Goal: Task Accomplishment & Management: Manage account settings

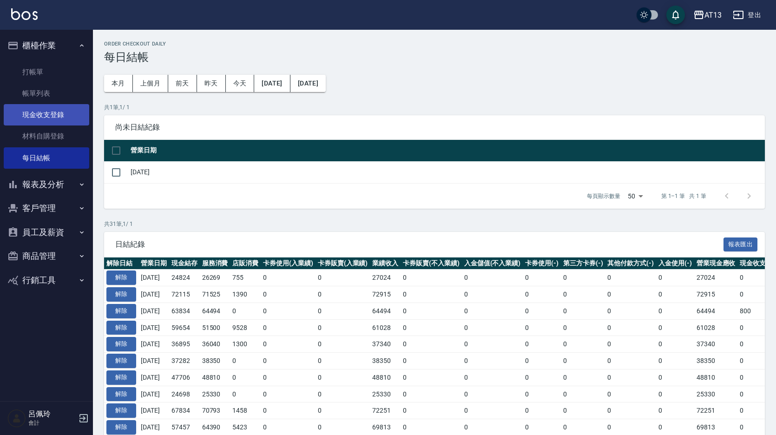
scroll to position [46, 0]
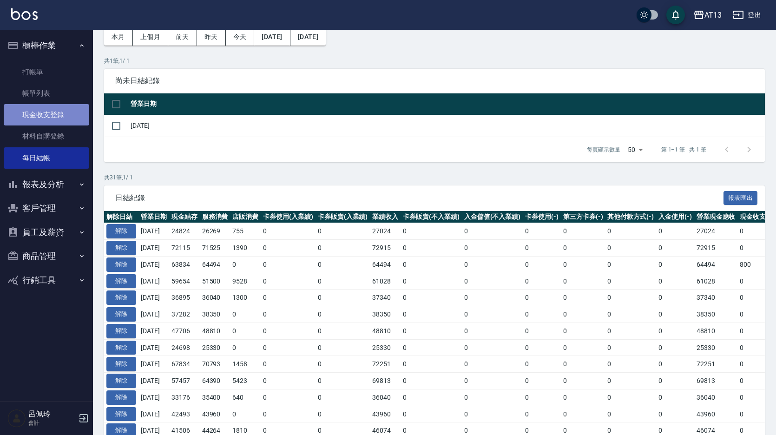
click at [44, 114] on link "現金收支登錄" at bounding box center [46, 114] width 85 height 21
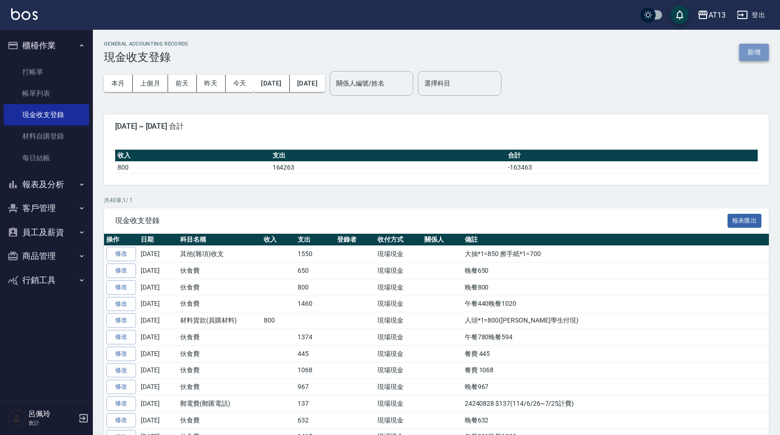
click at [760, 52] on button "新增" at bounding box center [755, 52] width 30 height 17
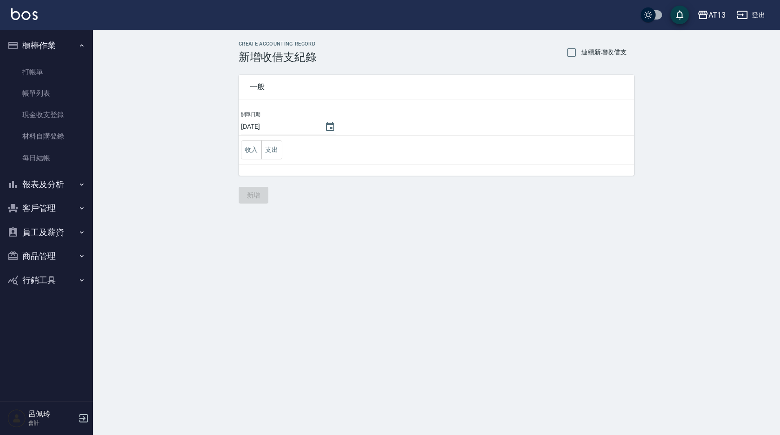
drag, startPoint x: 275, startPoint y: 155, endPoint x: 284, endPoint y: 157, distance: 9.4
click at [275, 155] on button "支出" at bounding box center [272, 149] width 21 height 19
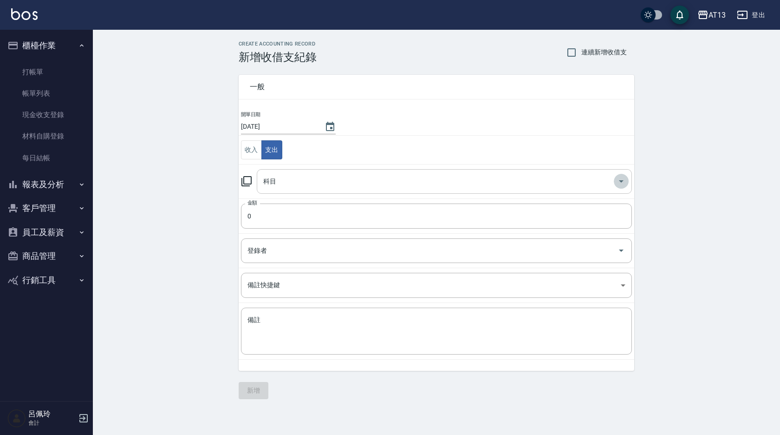
click at [623, 179] on icon "Open" at bounding box center [621, 181] width 11 height 11
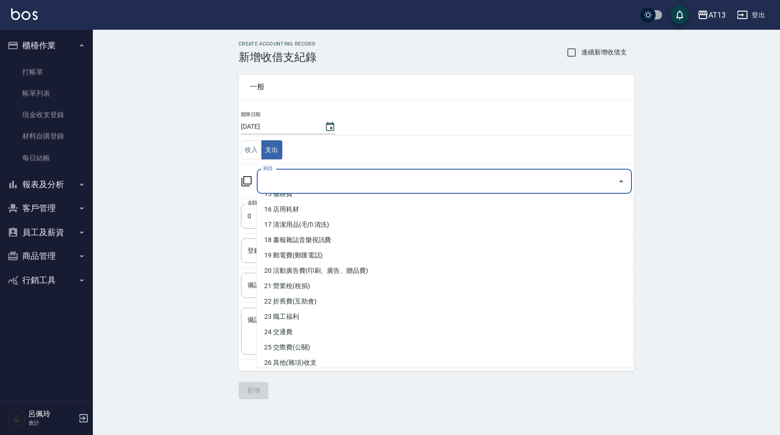
scroll to position [235, 0]
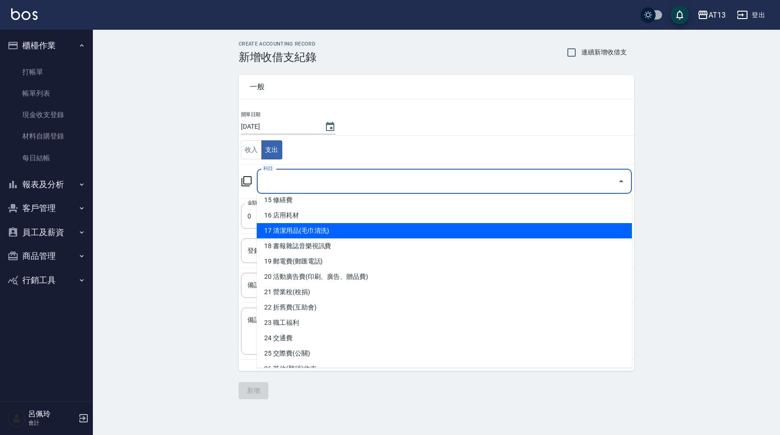
click at [377, 229] on li "17 清潔用品(毛巾清洗)" at bounding box center [444, 230] width 375 height 15
type input "17 清潔用品(毛巾清洗)"
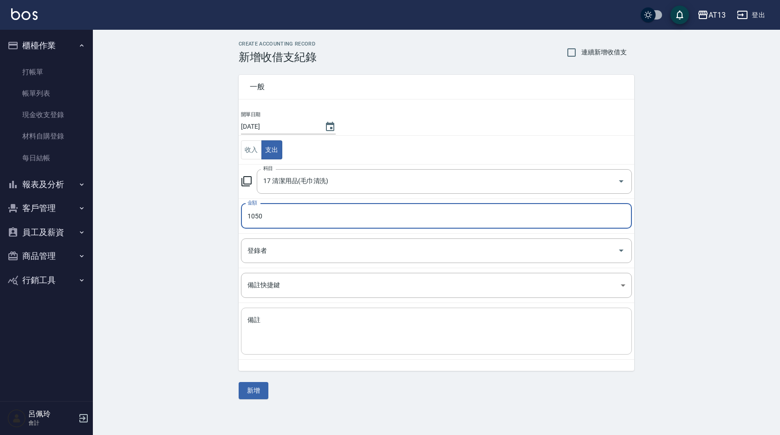
type input "1050"
click at [345, 317] on textarea "備註" at bounding box center [437, 331] width 378 height 32
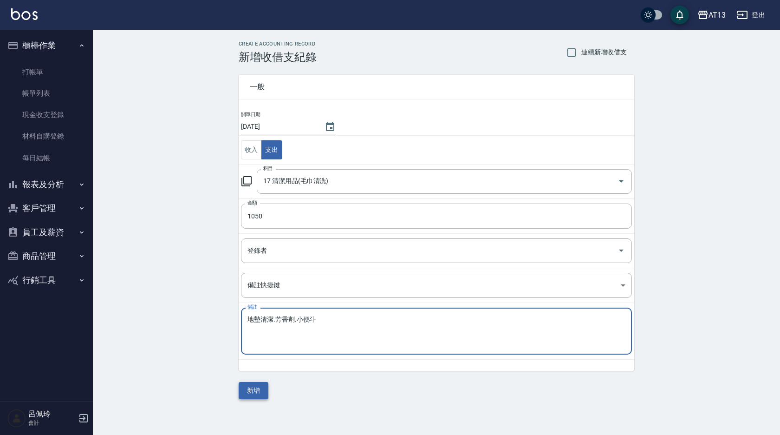
type textarea "地墊清潔.芳香劑.小便斗"
click at [251, 387] on button "新增" at bounding box center [254, 390] width 30 height 17
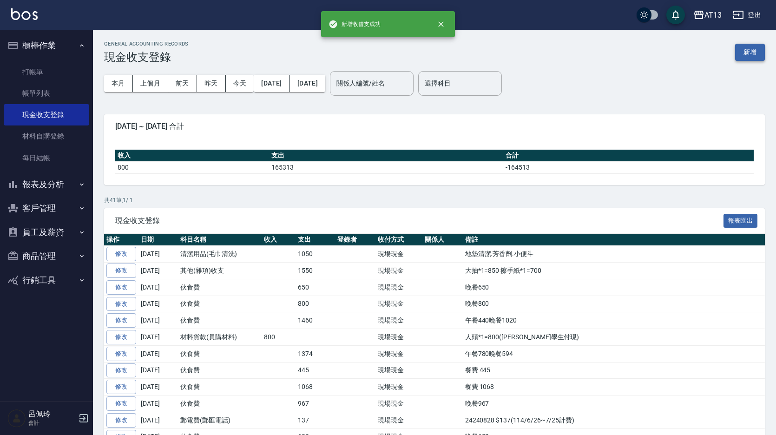
click at [749, 52] on button "新增" at bounding box center [750, 52] width 30 height 17
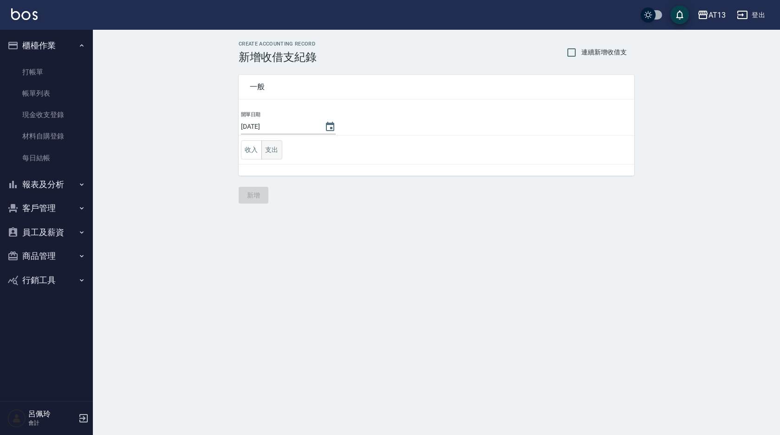
click at [272, 152] on button "支出" at bounding box center [272, 149] width 21 height 19
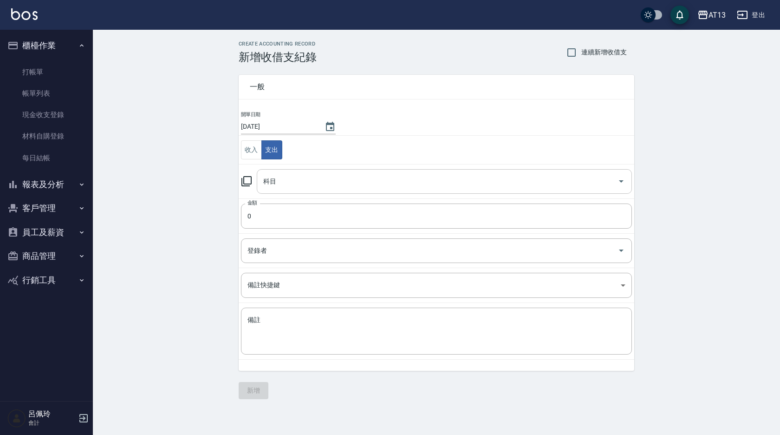
click at [623, 182] on icon "Open" at bounding box center [621, 181] width 11 height 11
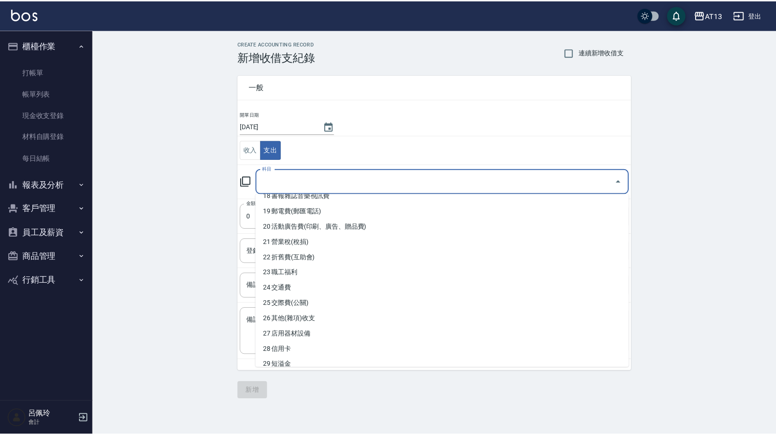
scroll to position [290, 0]
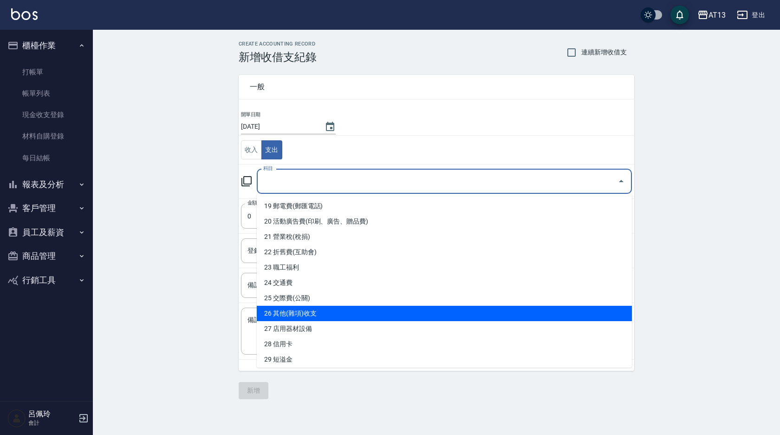
click at [507, 316] on li "26 其他(雜項)收支" at bounding box center [444, 313] width 375 height 15
type input "26 其他(雜項)收支"
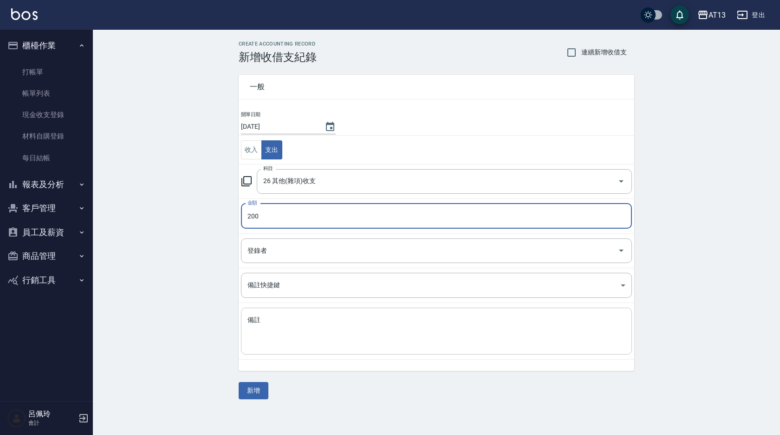
type input "200"
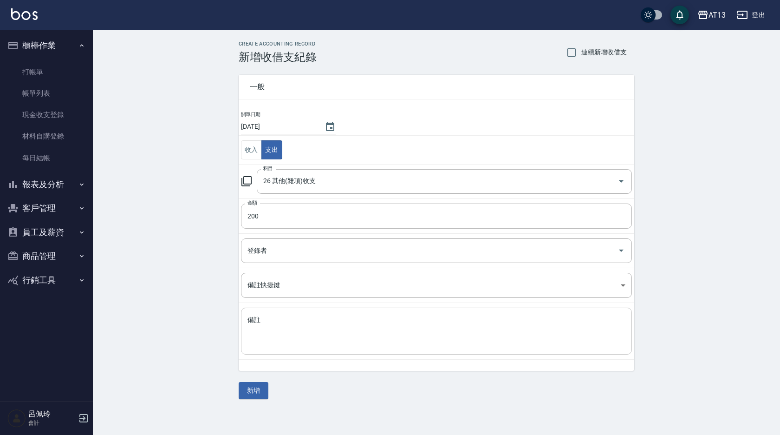
click at [507, 309] on div "x 備註" at bounding box center [436, 331] width 391 height 47
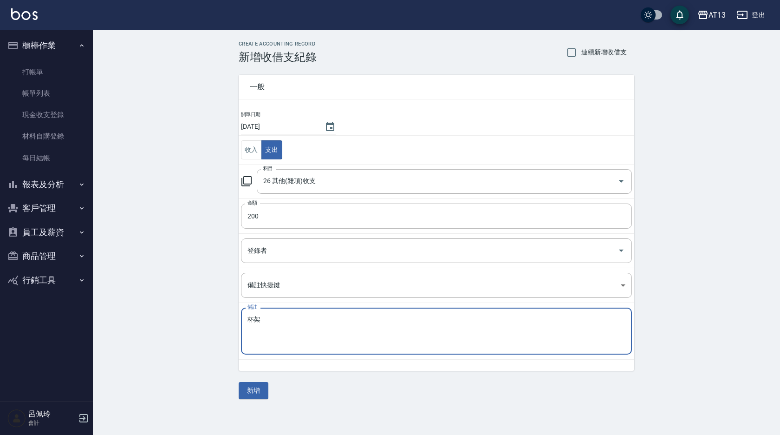
drag, startPoint x: 514, startPoint y: 328, endPoint x: 334, endPoint y: 417, distance: 200.7
click at [513, 328] on textarea "杯架" at bounding box center [437, 331] width 378 height 32
type textarea "杯架"
click at [259, 391] on button "新增" at bounding box center [254, 390] width 30 height 17
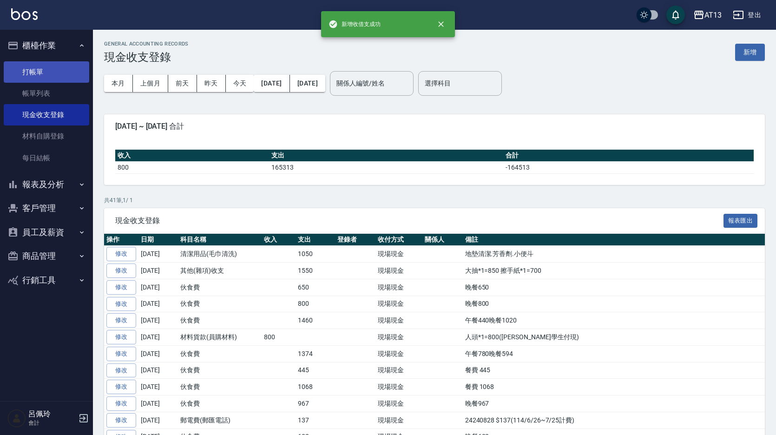
click at [35, 67] on link "打帳單" at bounding box center [46, 71] width 85 height 21
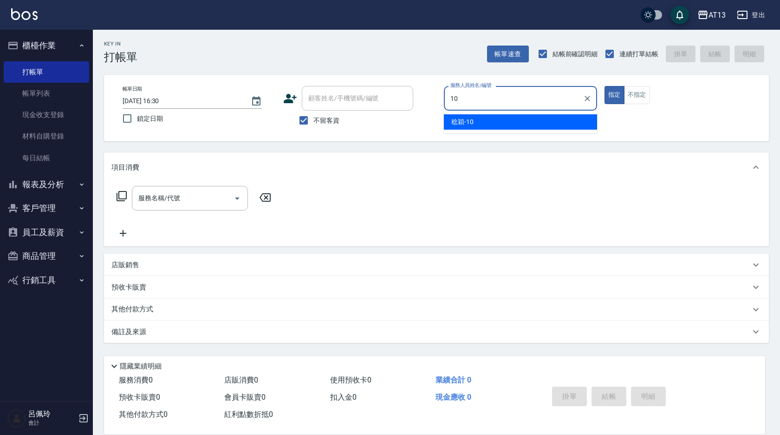
click at [505, 123] on div "[PERSON_NAME] -10" at bounding box center [520, 121] width 153 height 15
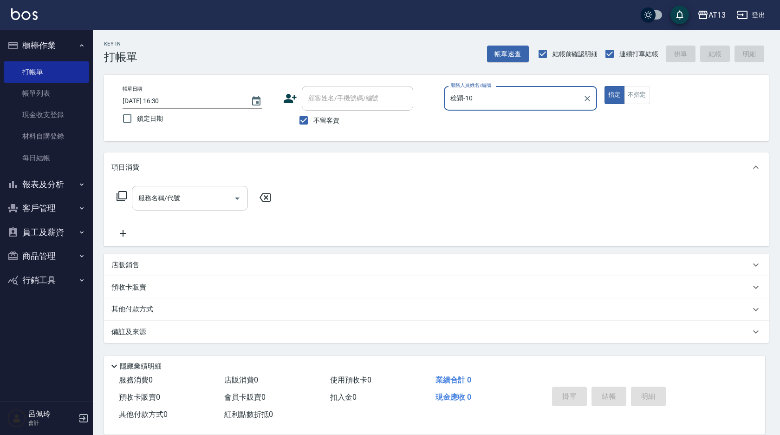
type input "稔穎-10"
click at [199, 201] on input "服務名稱/代號" at bounding box center [183, 198] width 94 height 16
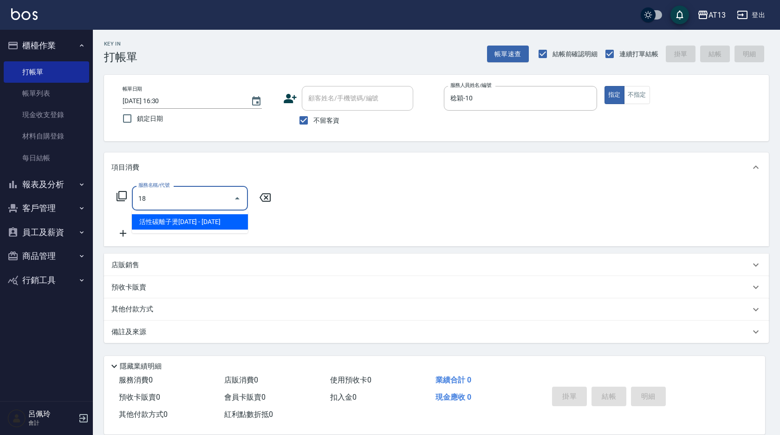
type input "1"
type input "剪髮(401)"
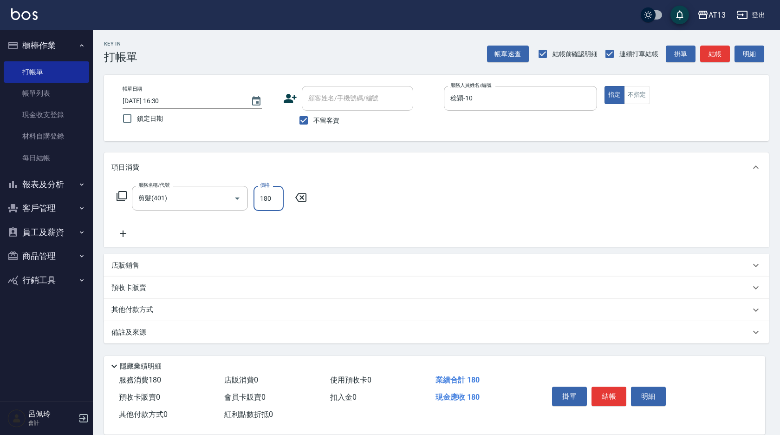
type input "180"
click at [332, 193] on div "服務名稱/代號 剪髮(401) 服務名稱/代號 價格 180 價格" at bounding box center [436, 214] width 665 height 65
click at [619, 395] on button "結帳" at bounding box center [609, 397] width 35 height 20
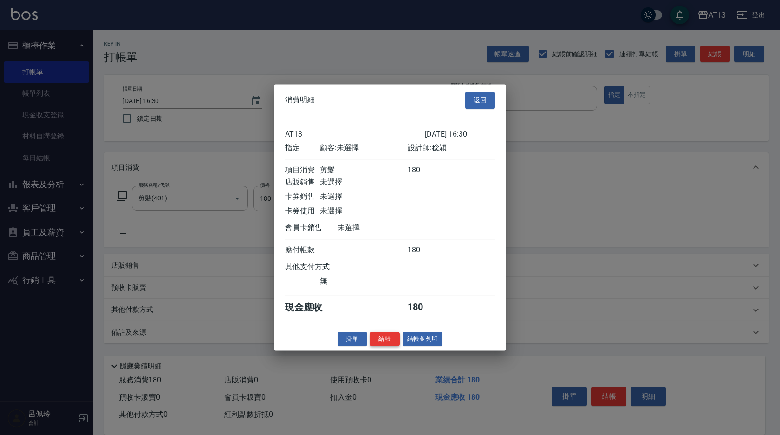
click at [393, 341] on button "結帳" at bounding box center [385, 339] width 30 height 14
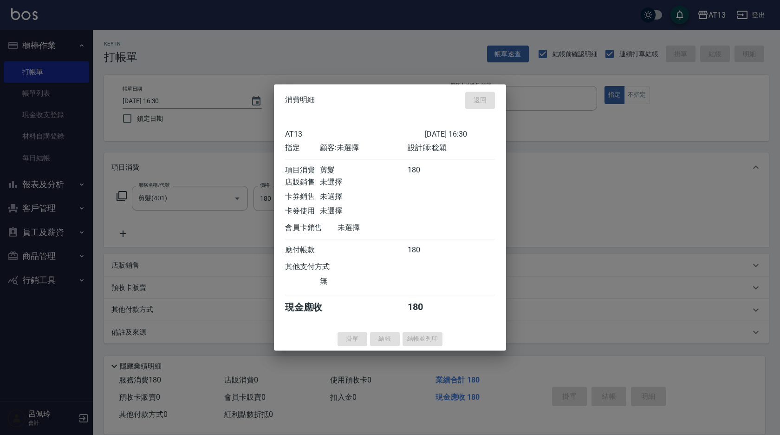
type input "[DATE] 16:31"
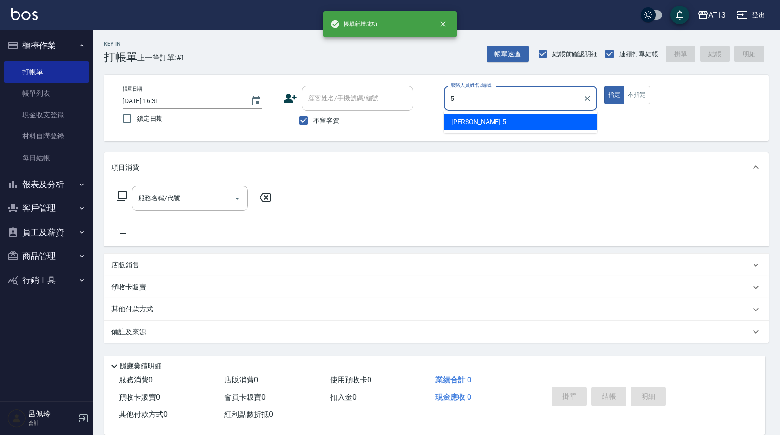
click at [472, 121] on span "[PERSON_NAME] -5" at bounding box center [479, 122] width 55 height 10
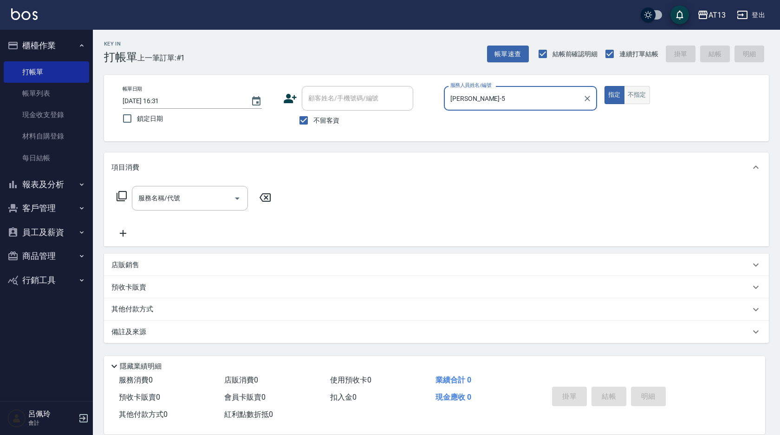
type input "[PERSON_NAME]-5"
click at [635, 99] on button "不指定" at bounding box center [637, 95] width 26 height 18
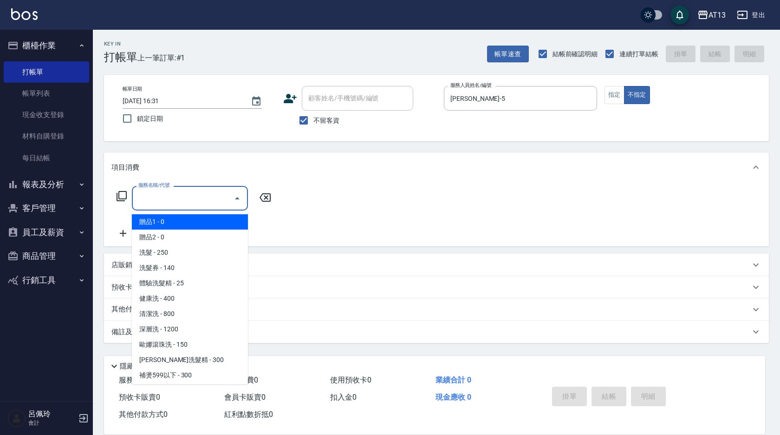
click at [175, 203] on input "服務名稱/代號" at bounding box center [183, 198] width 94 height 16
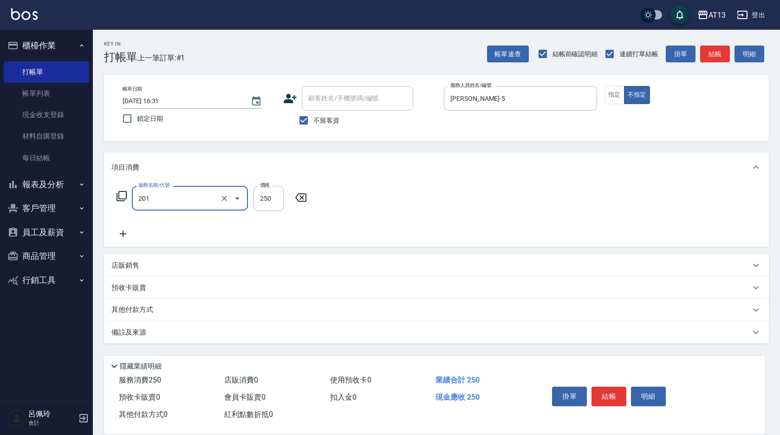
type input "洗髮(201)"
type input "[PERSON_NAME]-28"
click at [446, 210] on div "服務名稱/代號 洗髮(201) 服務名稱/代號 價格 250 價格 洗-1 [PERSON_NAME]-28 洗-1" at bounding box center [436, 214] width 665 height 65
click at [610, 400] on button "結帳" at bounding box center [609, 397] width 35 height 20
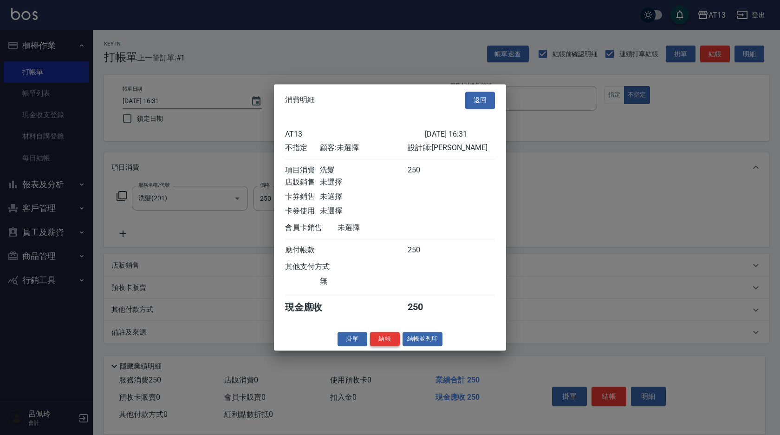
click at [377, 343] on button "結帳" at bounding box center [385, 339] width 30 height 14
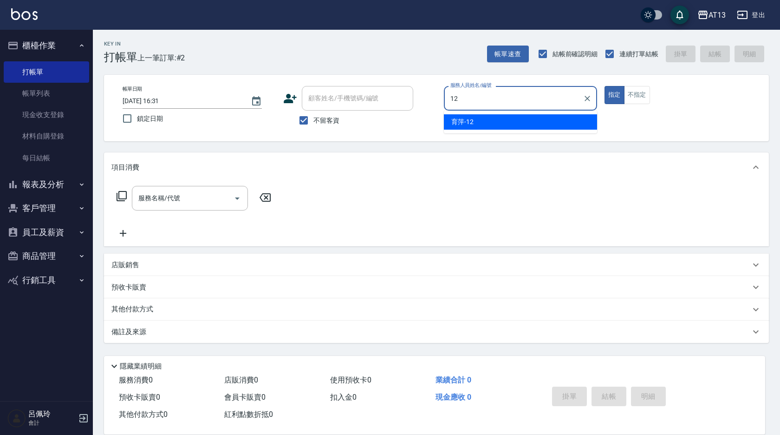
click at [478, 117] on div "育萍 -12" at bounding box center [520, 121] width 153 height 15
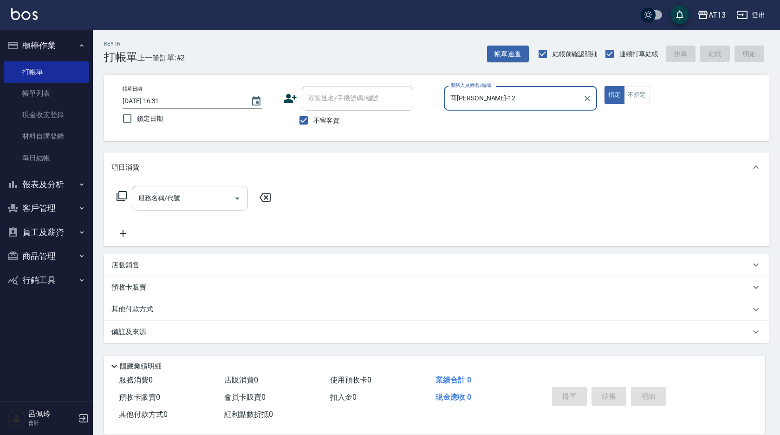
type input "育[PERSON_NAME]-12"
click at [207, 198] on input "服務名稱/代號" at bounding box center [183, 198] width 94 height 16
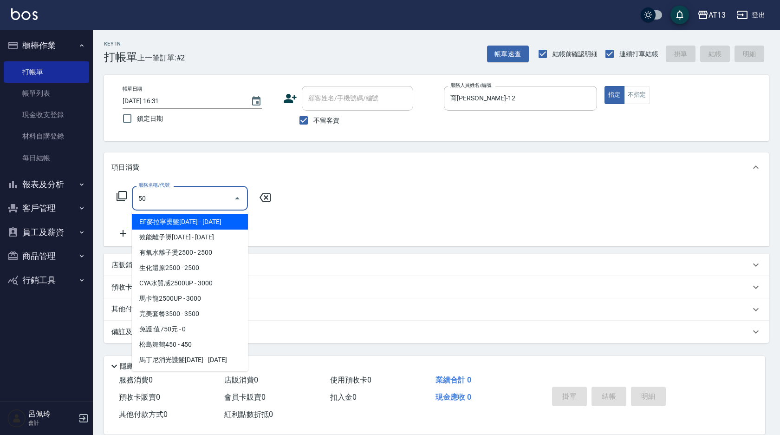
type input "5"
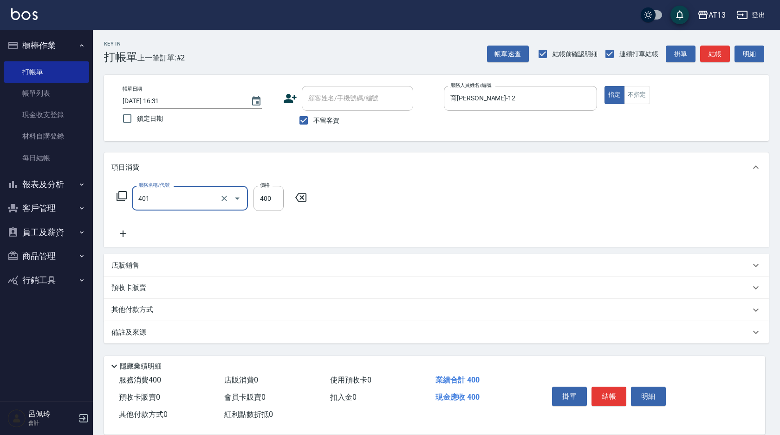
type input "剪髮(401)"
type input "500"
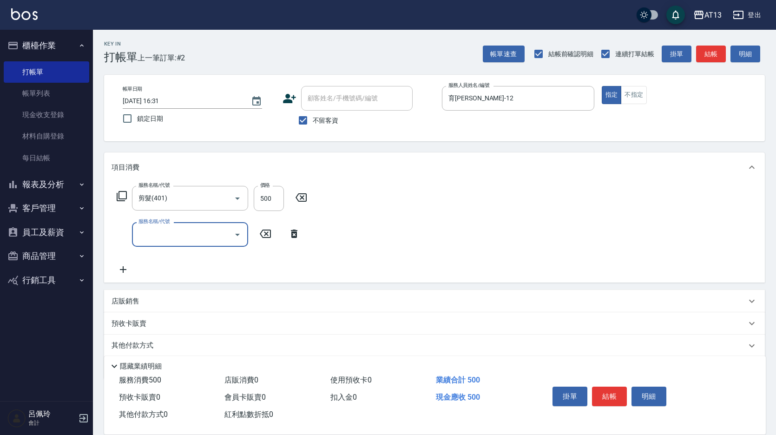
drag, startPoint x: 446, startPoint y: 216, endPoint x: 527, endPoint y: 332, distance: 141.3
click at [446, 217] on div "服務名稱/代號 剪髮(401) 服務名稱/代號 價格 500 價格 服務名稱/代號 服務名稱/代號" at bounding box center [434, 232] width 661 height 100
click at [603, 387] on button "結帳" at bounding box center [609, 397] width 35 height 20
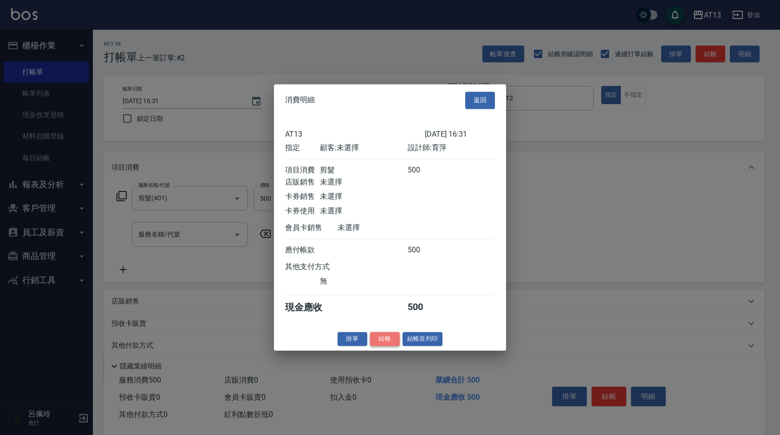
click at [393, 346] on button "結帳" at bounding box center [385, 339] width 30 height 14
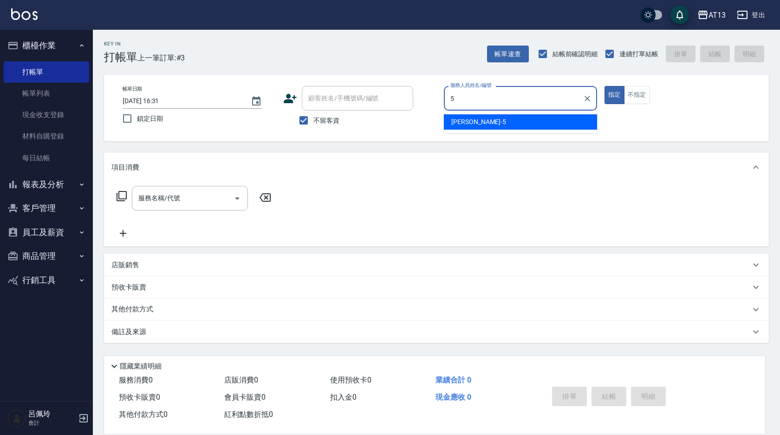
click at [465, 129] on ul "[PERSON_NAME] -5" at bounding box center [520, 122] width 153 height 23
click at [467, 127] on div "[PERSON_NAME] -5" at bounding box center [520, 121] width 153 height 15
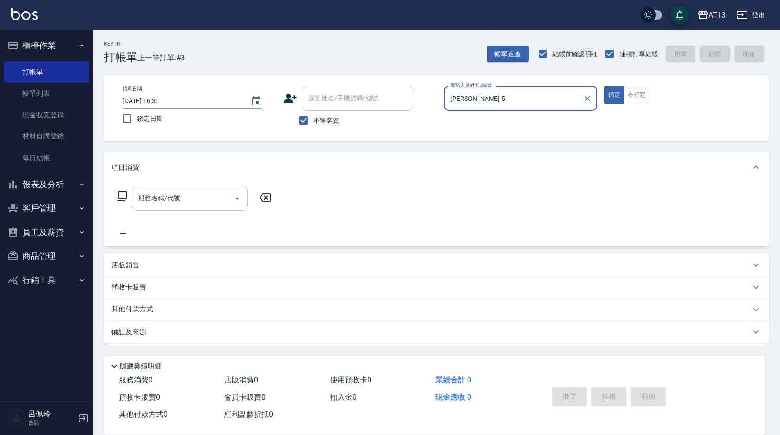
type input "[PERSON_NAME]-5"
click at [193, 197] on input "服務名稱/代號" at bounding box center [183, 198] width 94 height 16
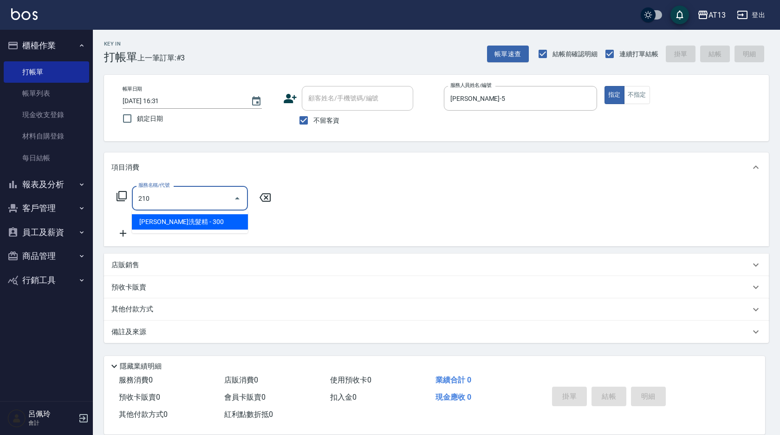
type input "歐娜洗髮精(210)"
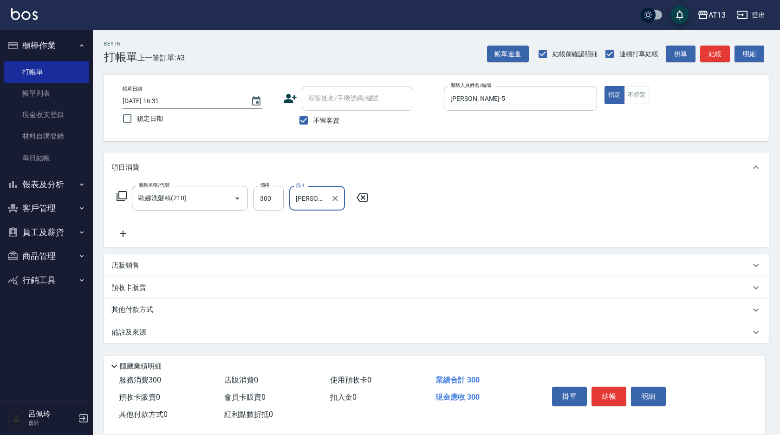
type input "[PERSON_NAME]-28"
drag, startPoint x: 426, startPoint y: 227, endPoint x: 441, endPoint y: 229, distance: 15.0
click at [431, 227] on div "服務名稱/代號 [PERSON_NAME]洗髮精(210) 服務名稱/代號 價格 300 價格 洗-1 [PERSON_NAME]-28 洗-1" at bounding box center [436, 214] width 665 height 65
click at [608, 393] on button "結帳" at bounding box center [609, 397] width 35 height 20
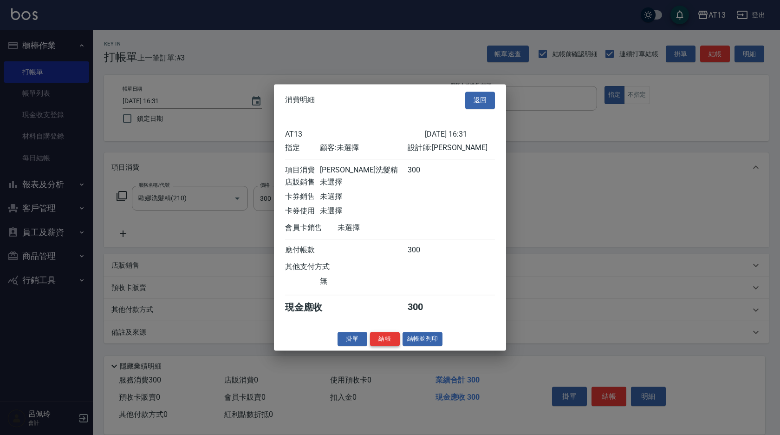
click at [389, 340] on button "結帳" at bounding box center [385, 339] width 30 height 14
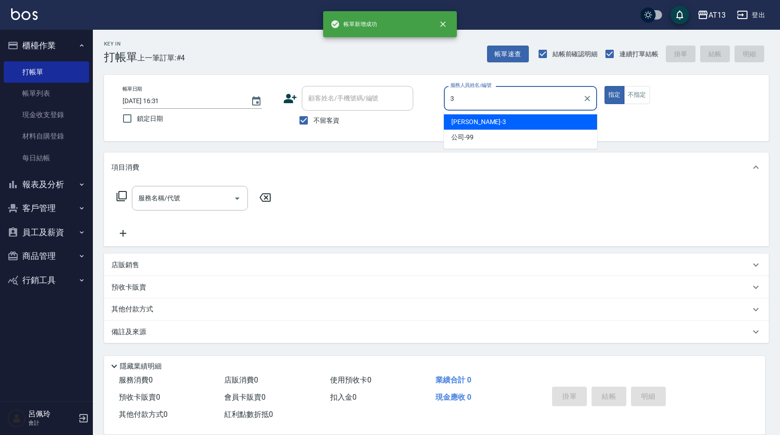
click at [469, 123] on span "[PERSON_NAME] -3" at bounding box center [479, 122] width 55 height 10
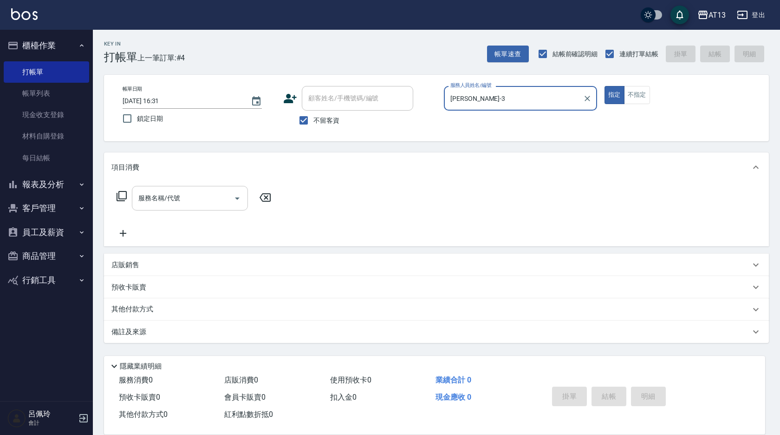
type input "[PERSON_NAME]-3"
click at [183, 200] on input "服務名稱/代號" at bounding box center [183, 198] width 94 height 16
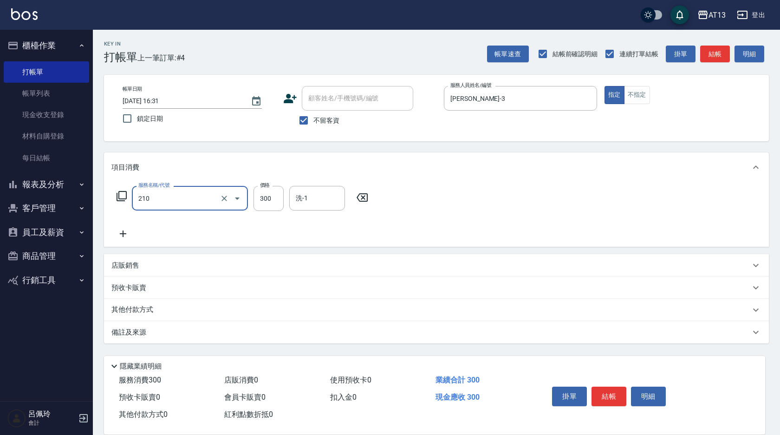
type input "歐娜洗髮精(210)"
type input "300"
type input "[PERSON_NAME]-11"
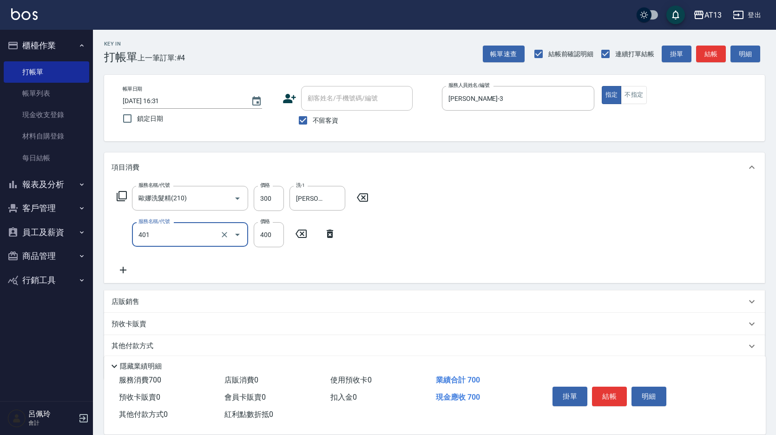
type input "剪髮(401)"
click at [468, 210] on div "服務名稱/代號 [PERSON_NAME]洗髮精(210) 服務名稱/代號 價格 300 價格 洗-1 [PERSON_NAME]-11 洗-1 服務名稱/代…" at bounding box center [434, 232] width 661 height 101
click at [610, 402] on button "結帳" at bounding box center [609, 397] width 35 height 20
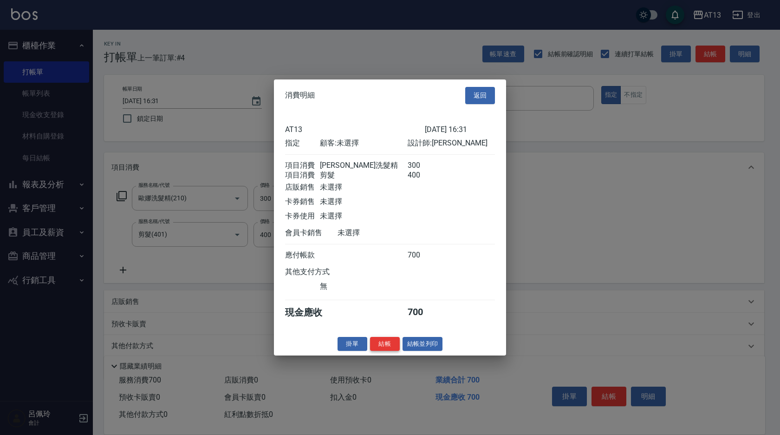
click at [385, 349] on button "結帳" at bounding box center [385, 343] width 30 height 14
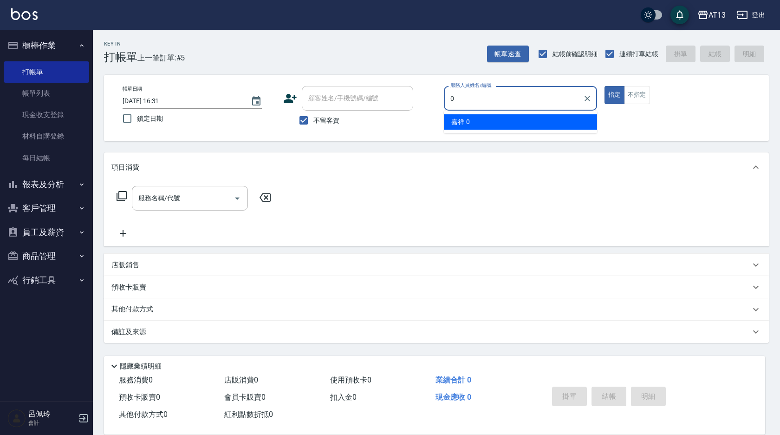
click at [494, 111] on ul "嘉祥 -0" at bounding box center [520, 122] width 153 height 23
click at [482, 122] on div "嘉祥 -0" at bounding box center [520, 121] width 153 height 15
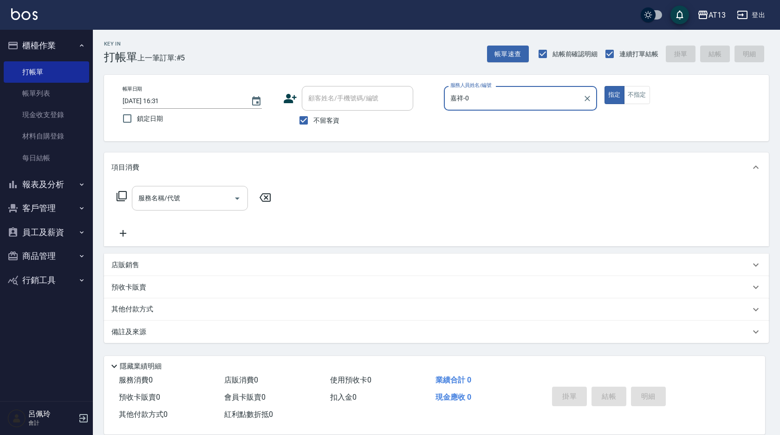
type input "嘉祥-0"
click at [205, 200] on input "服務名稱/代號" at bounding box center [183, 198] width 94 height 16
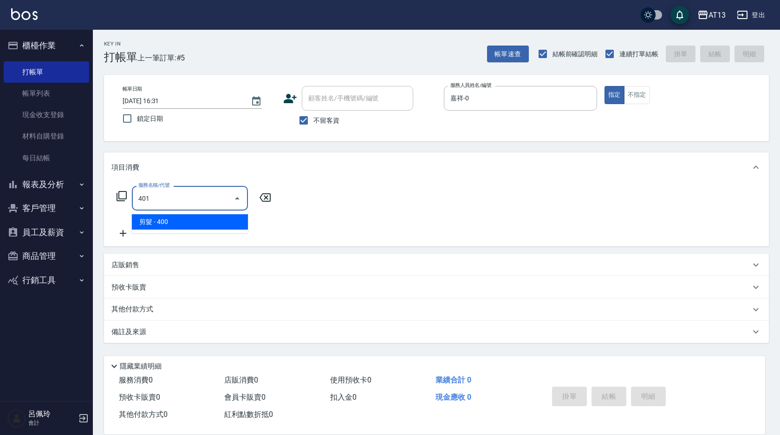
type input "剪髮(401)"
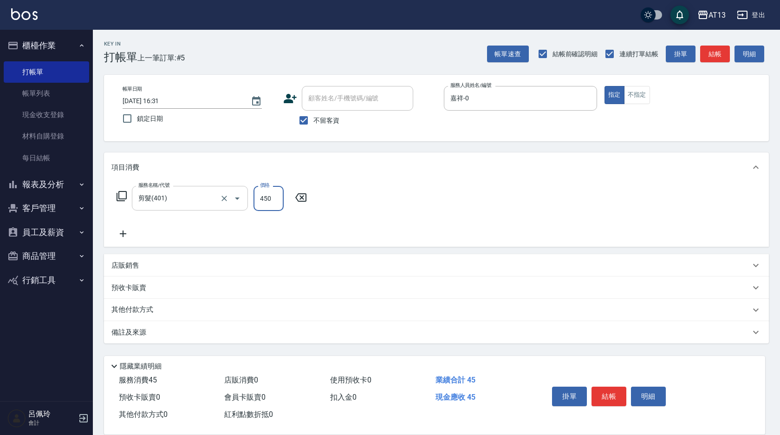
type input "450"
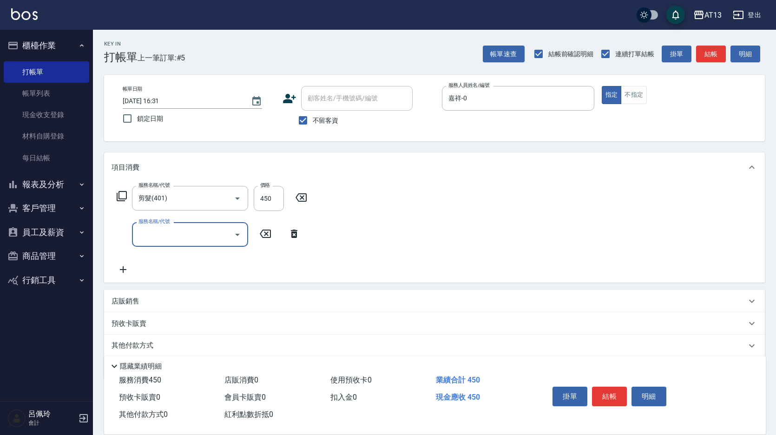
click at [463, 276] on div "服務名稱/代號 剪髮(401) 服務名稱/代號 價格 450 價格 服務名稱/代號 服務名稱/代號" at bounding box center [434, 232] width 661 height 100
click at [607, 387] on button "結帳" at bounding box center [609, 397] width 35 height 20
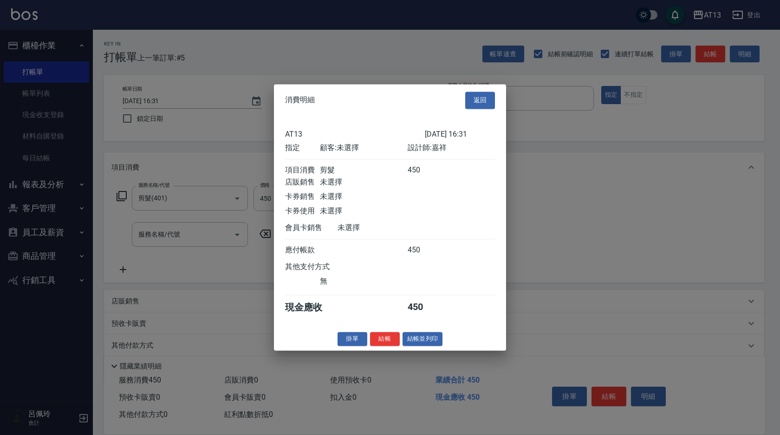
click at [393, 344] on button "結帳" at bounding box center [385, 339] width 30 height 14
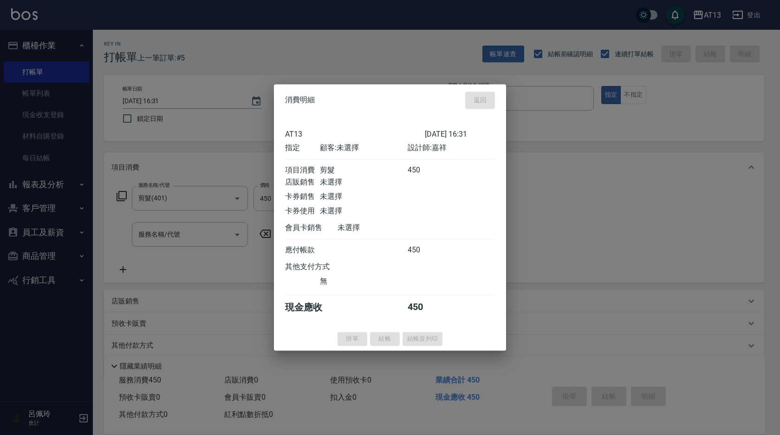
type input "[DATE] 16:32"
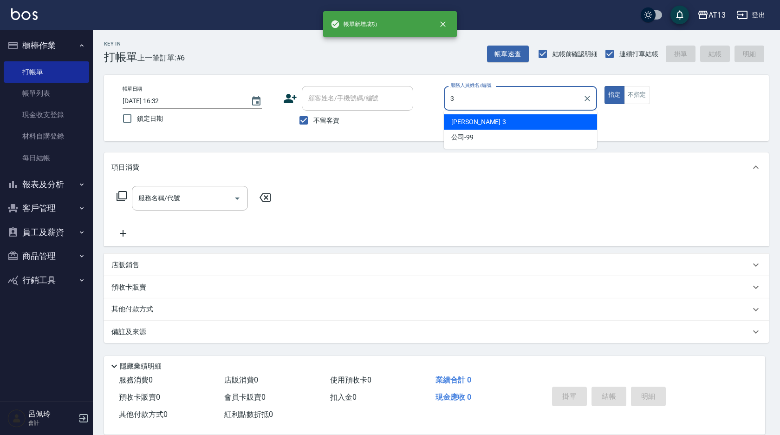
click at [521, 123] on div "[PERSON_NAME] -3" at bounding box center [520, 121] width 153 height 15
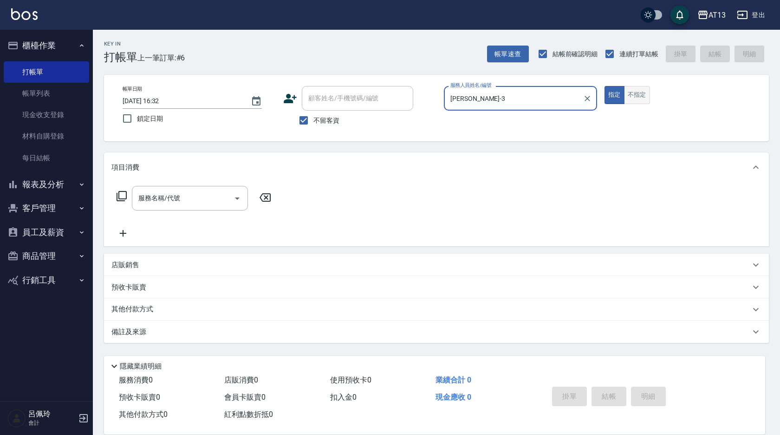
type input "[PERSON_NAME]-3"
click at [641, 94] on button "不指定" at bounding box center [637, 95] width 26 height 18
click at [206, 196] on input "服務名稱/代號" at bounding box center [183, 198] width 94 height 16
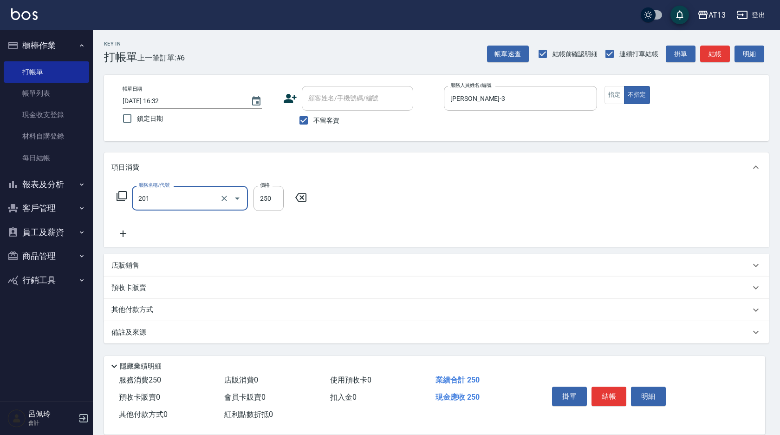
type input "洗髮(201)"
type input "萓秦-27"
click at [617, 390] on button "結帳" at bounding box center [609, 397] width 35 height 20
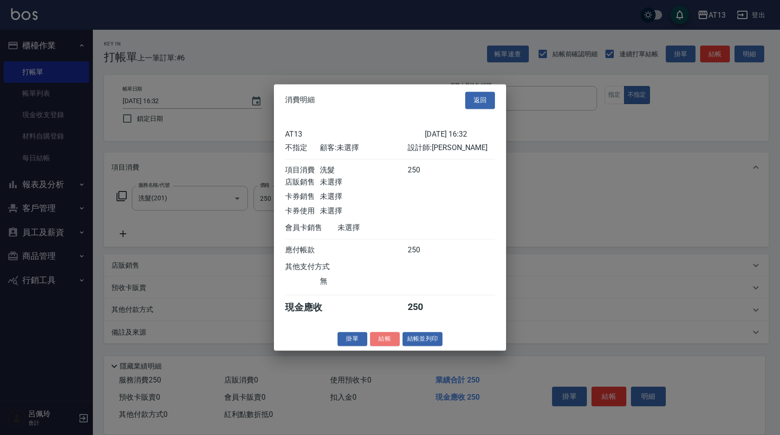
click at [386, 341] on button "結帳" at bounding box center [385, 339] width 30 height 14
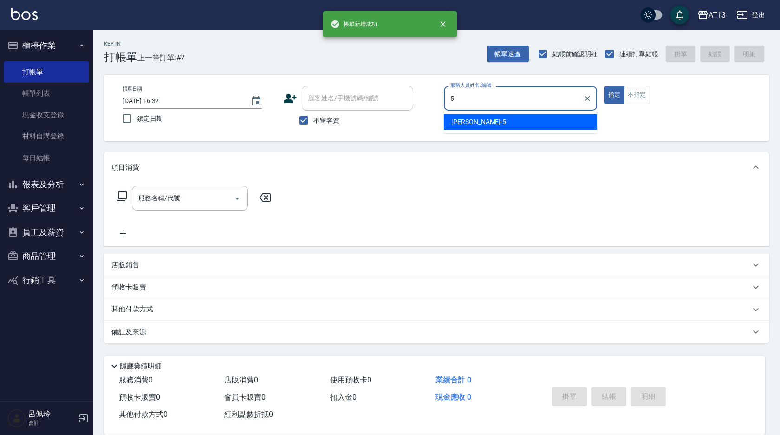
click at [453, 124] on span "[PERSON_NAME] -5" at bounding box center [479, 122] width 55 height 10
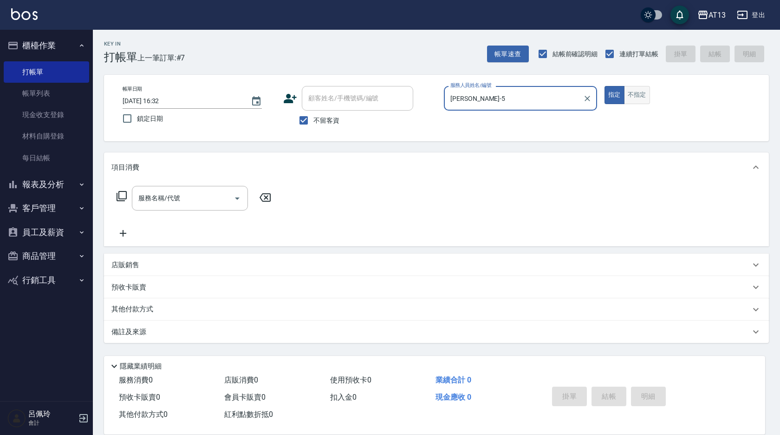
type input "[PERSON_NAME]-5"
click at [636, 96] on button "不指定" at bounding box center [637, 95] width 26 height 18
click at [189, 194] on input "服務名稱/代號" at bounding box center [183, 198] width 94 height 16
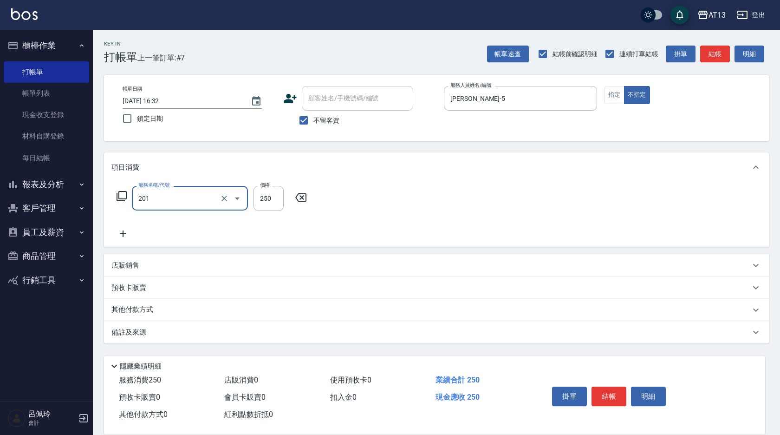
type input "洗髮(201)"
type input "[PERSON_NAME]-29"
click at [603, 392] on button "結帳" at bounding box center [609, 397] width 35 height 20
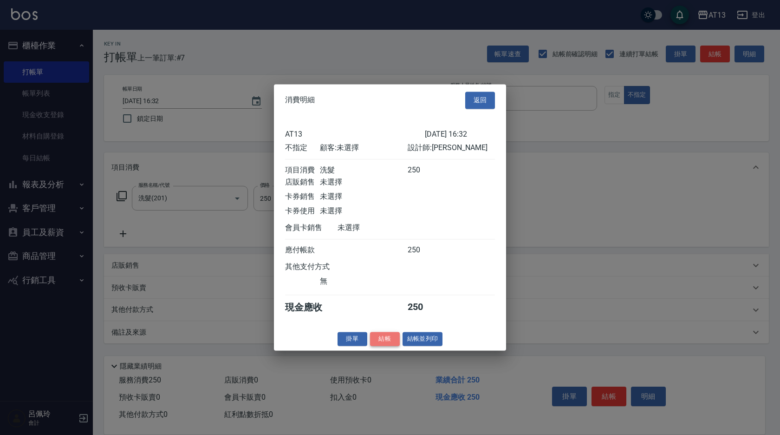
click at [391, 344] on button "結帳" at bounding box center [385, 339] width 30 height 14
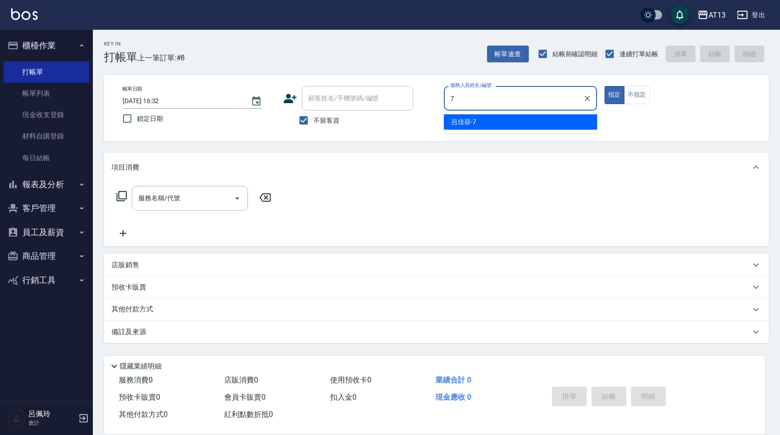
click at [488, 115] on div "呂佳容 -7" at bounding box center [520, 121] width 153 height 15
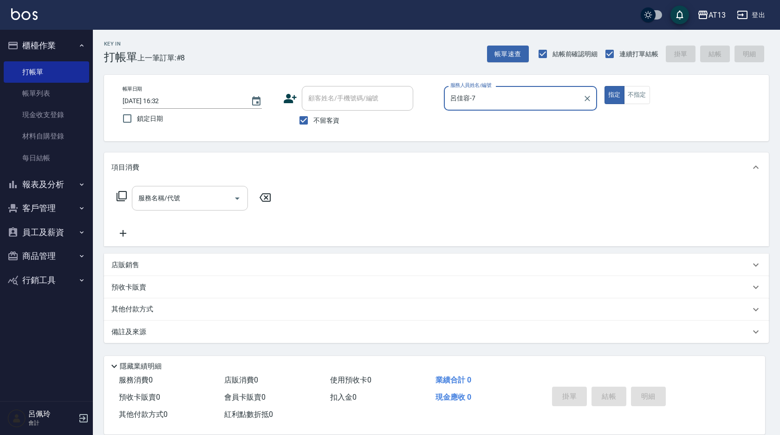
type input "呂佳容-7"
click at [205, 198] on input "服務名稱/代號" at bounding box center [183, 198] width 94 height 16
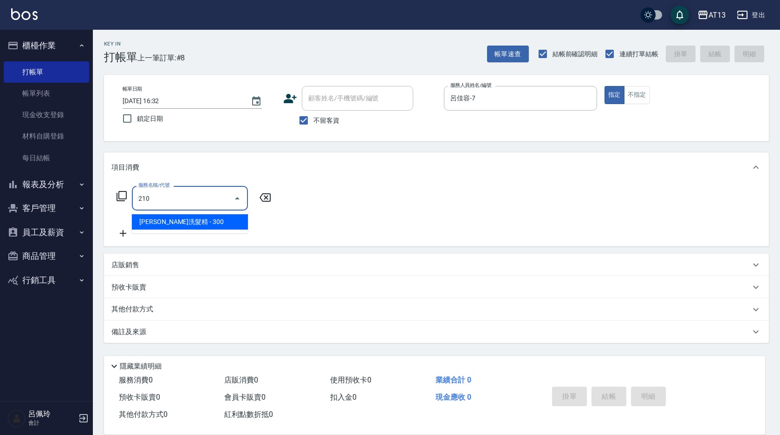
type input "歐娜洗髮精(210)"
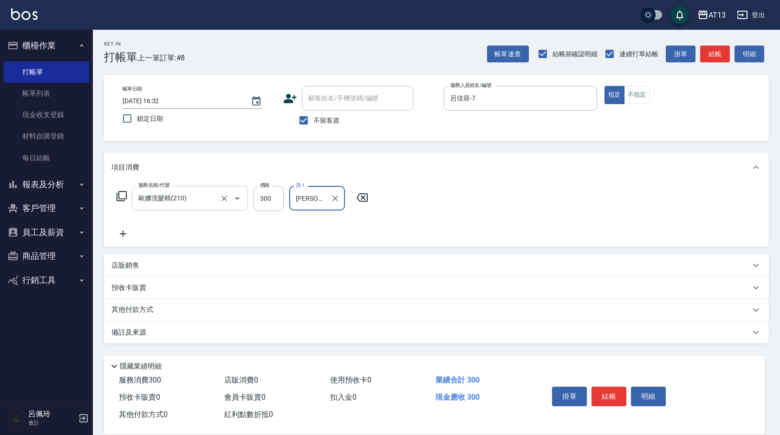
type input "[PERSON_NAME]-28"
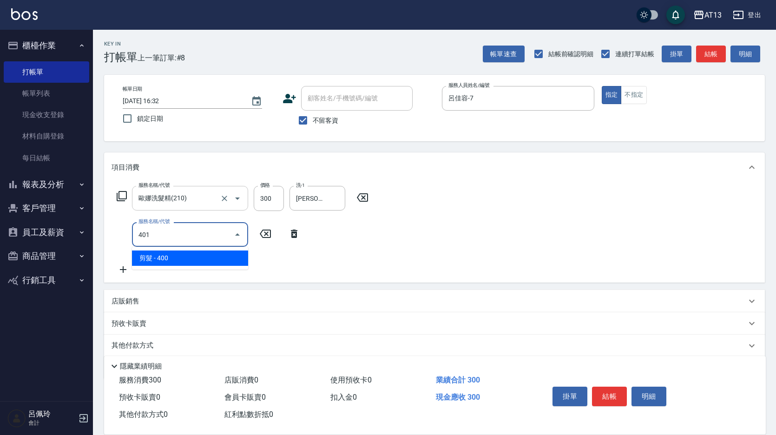
type input "剪髮(401)"
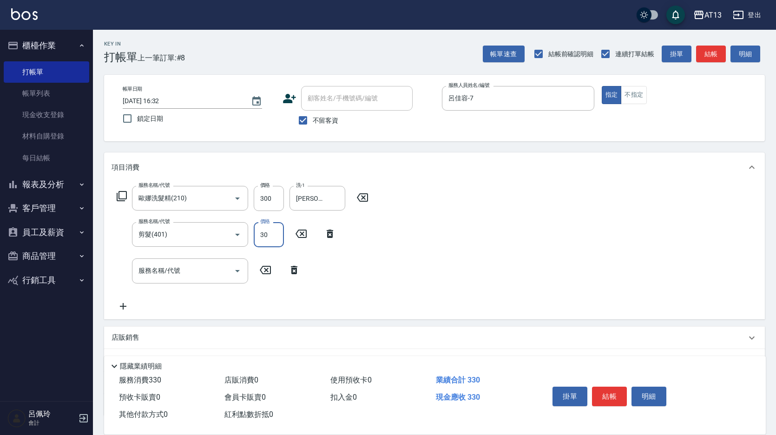
click at [273, 230] on input "30" at bounding box center [269, 234] width 30 height 25
type input "300"
click at [480, 250] on div "服務名稱/代號 [PERSON_NAME]洗髮精(210) 服務名稱/代號 價格 300 價格 洗-1 [PERSON_NAME]-28 洗-1 服務名稱/代…" at bounding box center [434, 250] width 661 height 137
click at [613, 389] on button "結帳" at bounding box center [609, 397] width 35 height 20
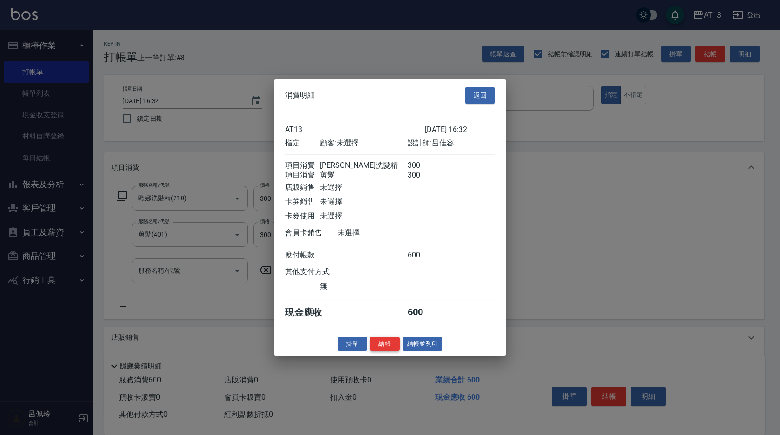
click at [385, 347] on button "結帳" at bounding box center [385, 343] width 30 height 14
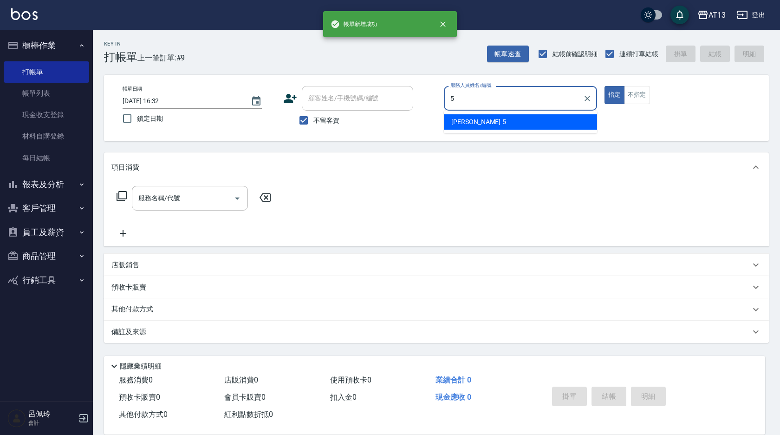
click at [458, 132] on ul "[PERSON_NAME] -5" at bounding box center [520, 122] width 153 height 23
click at [460, 125] on span "[PERSON_NAME] -5" at bounding box center [479, 122] width 55 height 10
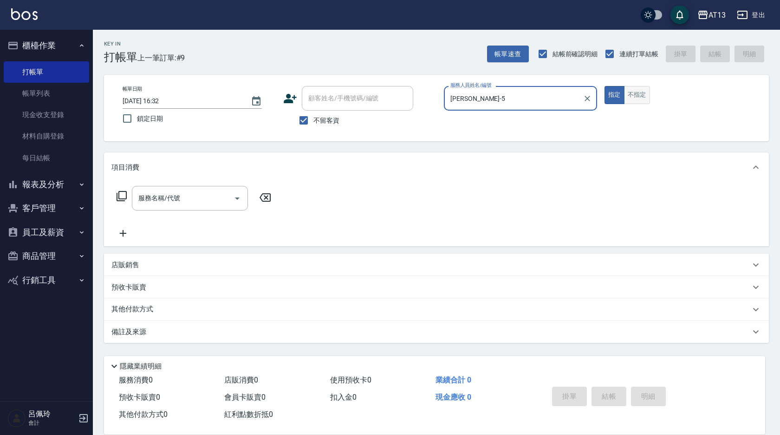
type input "[PERSON_NAME]-5"
click at [642, 96] on button "不指定" at bounding box center [637, 95] width 26 height 18
click at [164, 197] on input "服務名稱/代號" at bounding box center [183, 198] width 94 height 16
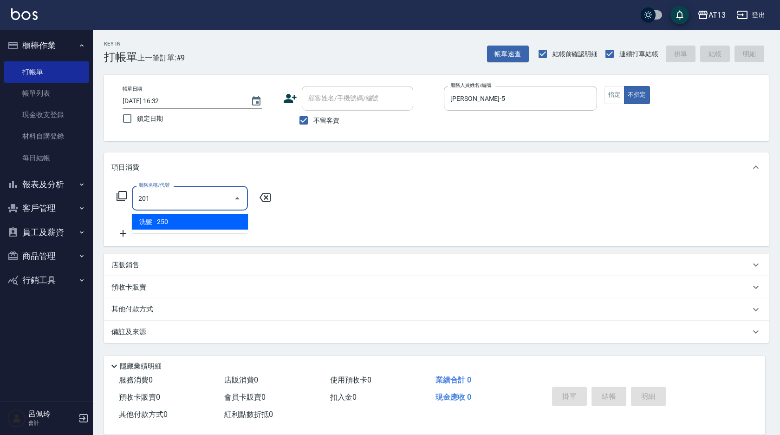
type input "洗髮(201)"
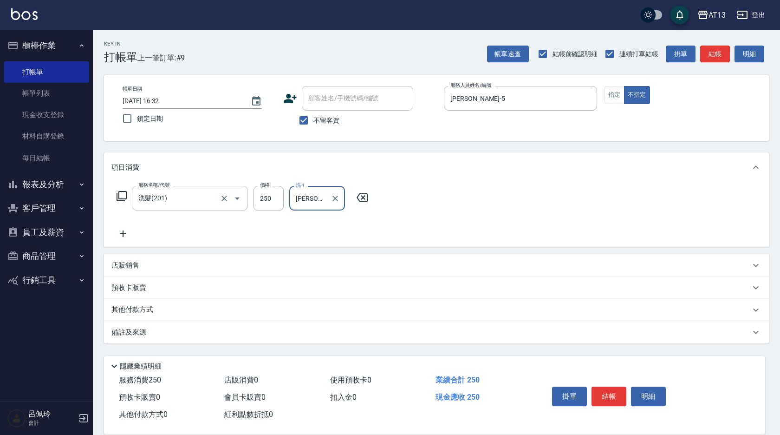
type input "[PERSON_NAME]-28"
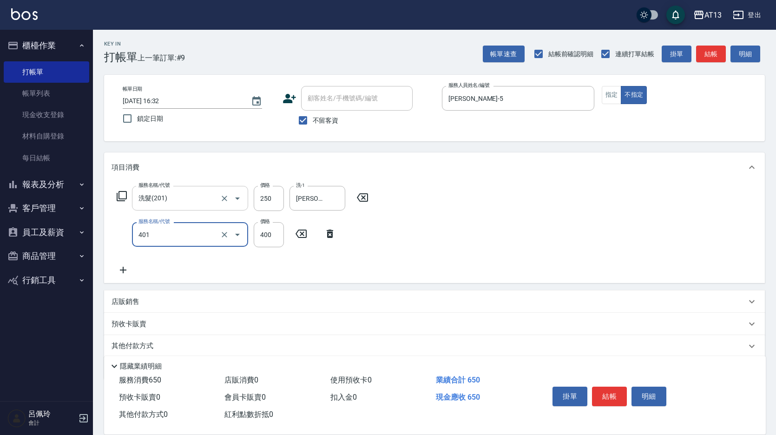
type input "剪髮(401)"
type input "200"
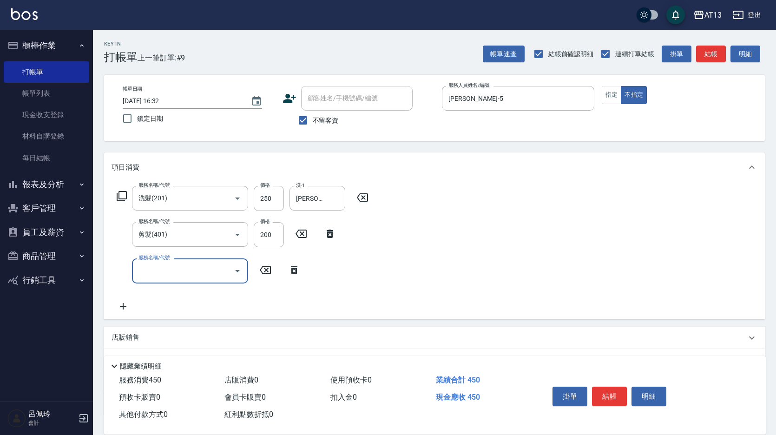
click at [552, 251] on div "服務名稱/代號 洗髮(201) 服務名稱/代號 價格 250 價格 洗-1 [PERSON_NAME]-28 洗-1 服務名稱/代號 剪髮(401) 服務名稱…" at bounding box center [434, 250] width 661 height 137
click at [608, 387] on button "結帳" at bounding box center [609, 397] width 35 height 20
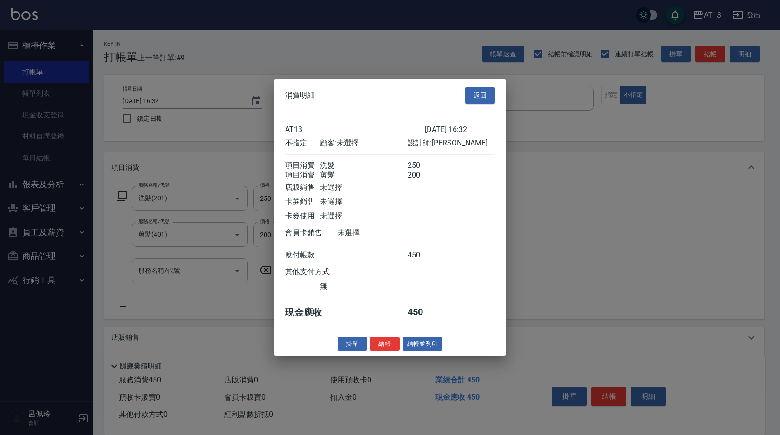
click at [376, 351] on button "結帳" at bounding box center [385, 343] width 30 height 14
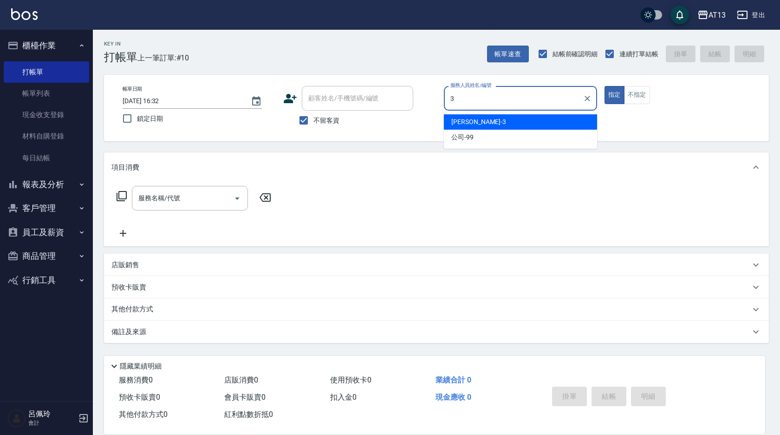
click at [493, 121] on div "[PERSON_NAME] -3" at bounding box center [520, 121] width 153 height 15
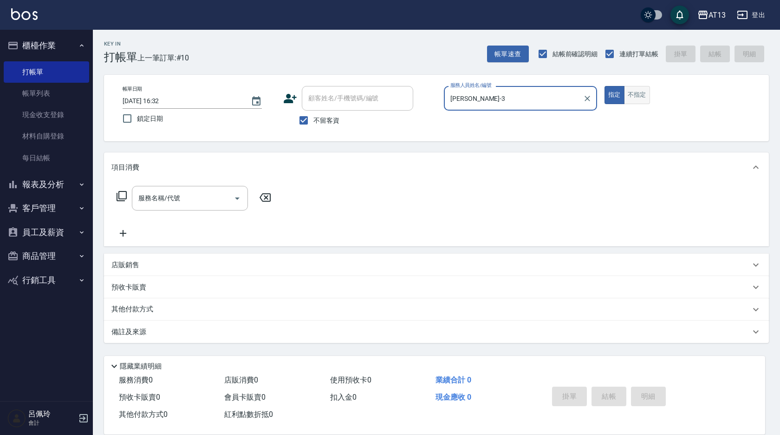
type input "[PERSON_NAME]-3"
click at [632, 97] on button "不指定" at bounding box center [637, 95] width 26 height 18
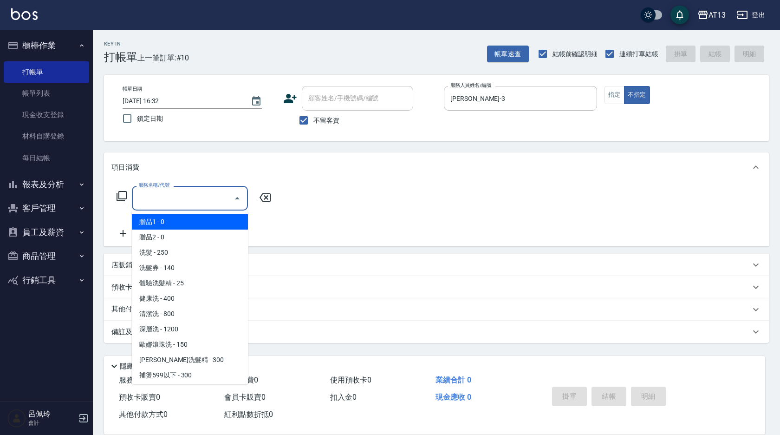
click at [202, 203] on input "服務名稱/代號" at bounding box center [183, 198] width 94 height 16
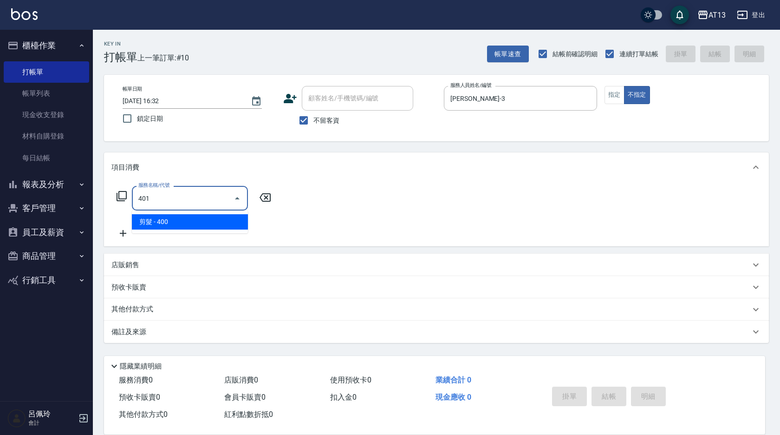
type input "剪髮(401)"
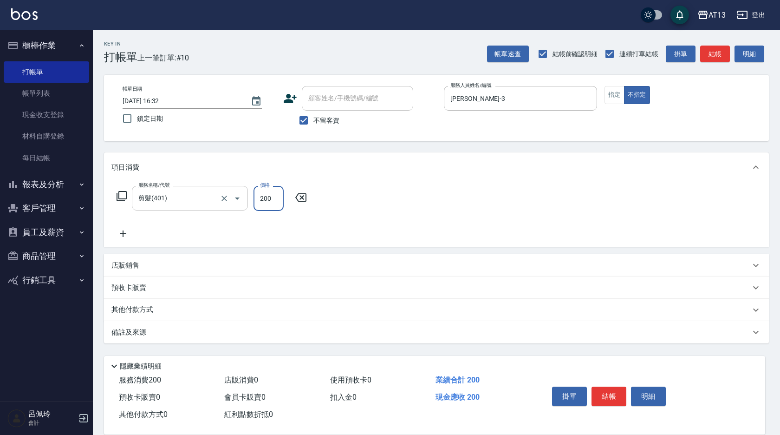
type input "200"
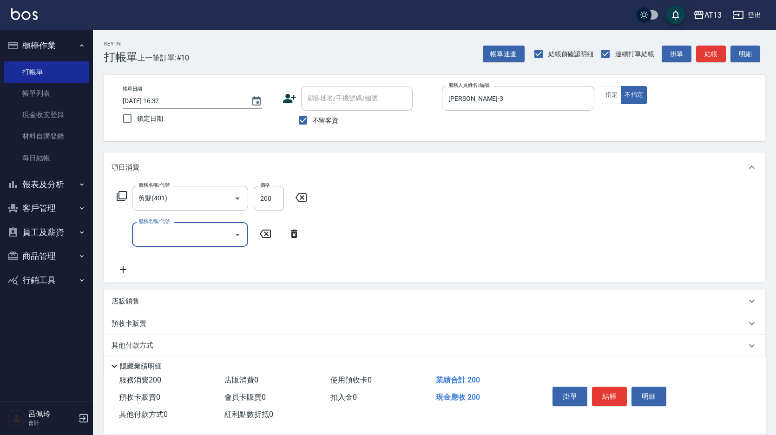
click at [458, 252] on div "服務名稱/代號 剪髮(401) 服務名稱/代號 價格 200 價格 服務名稱/代號 服務名稱/代號" at bounding box center [434, 232] width 661 height 100
click at [607, 393] on button "結帳" at bounding box center [609, 397] width 35 height 20
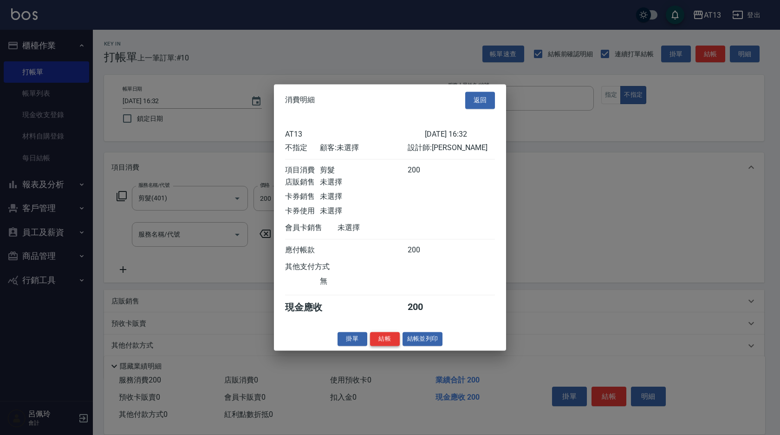
click at [382, 343] on button "結帳" at bounding box center [385, 339] width 30 height 14
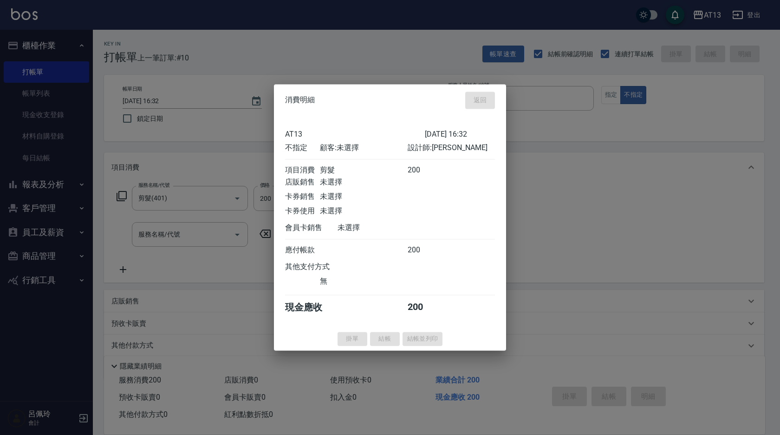
type input "[DATE] 16:33"
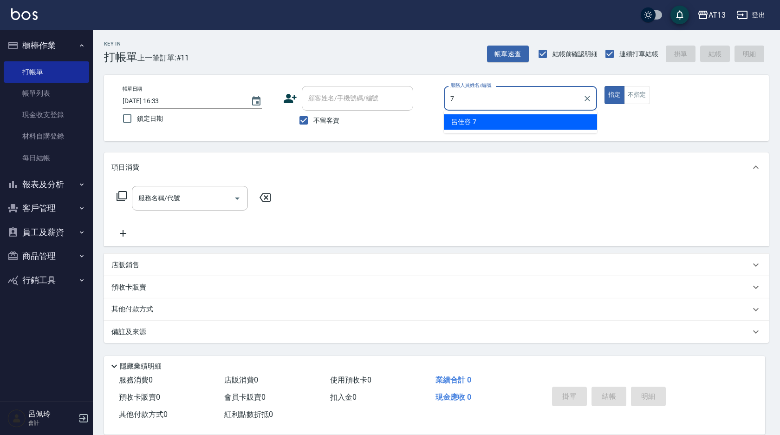
click at [506, 122] on div "呂佳容 -7" at bounding box center [520, 121] width 153 height 15
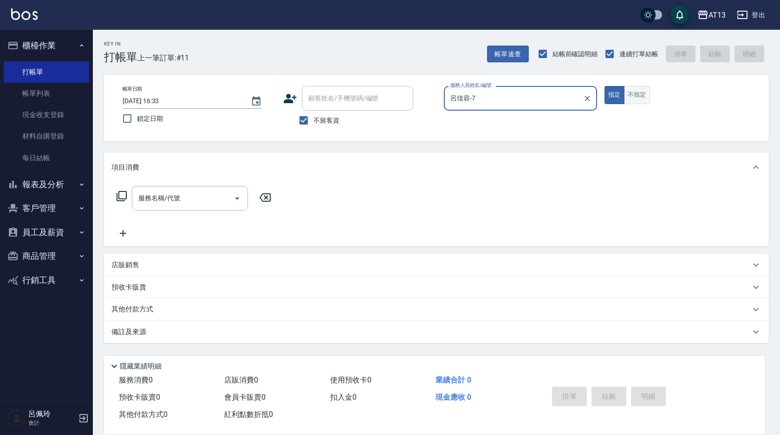
type input "呂佳容-7"
click at [640, 93] on button "不指定" at bounding box center [637, 95] width 26 height 18
click at [193, 202] on input "服務名稱/代號" at bounding box center [183, 198] width 94 height 16
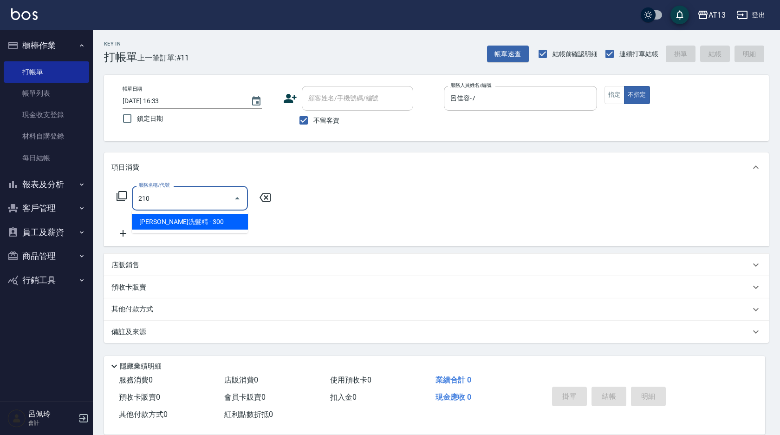
type input "歐娜洗髮精(210)"
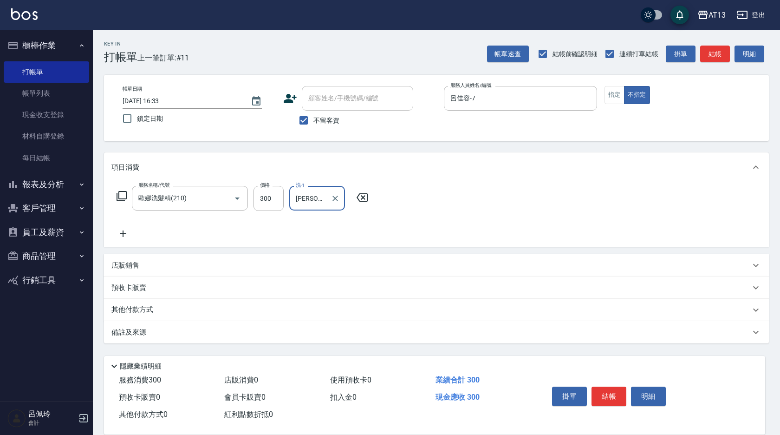
type input "[PERSON_NAME]-28"
click at [505, 234] on div "服務名稱/代號 [PERSON_NAME]洗髮精(210) 服務名稱/代號 價格 300 價格 洗-1 [PERSON_NAME]-28 洗-1" at bounding box center [436, 214] width 665 height 65
click at [628, 405] on div "掛單 結帳 明細" at bounding box center [609, 397] width 121 height 29
click at [613, 393] on button "結帳" at bounding box center [609, 397] width 35 height 20
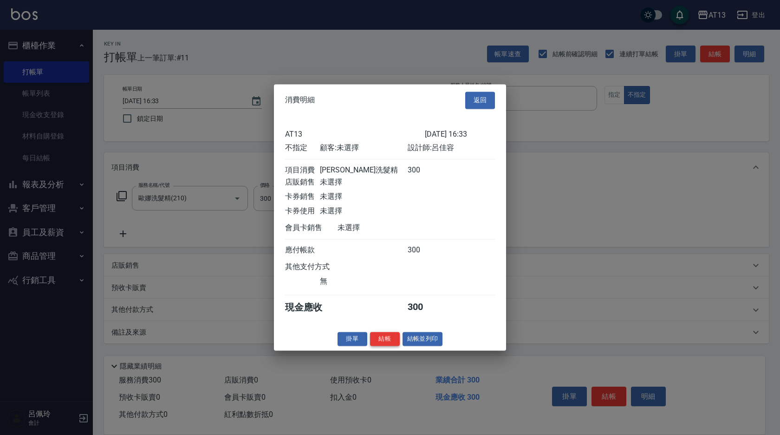
click at [387, 340] on button "結帳" at bounding box center [385, 339] width 30 height 14
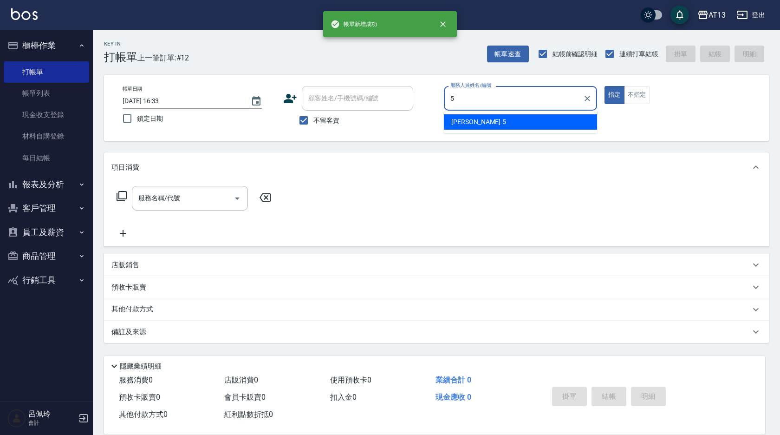
click at [515, 124] on div "[PERSON_NAME] -5" at bounding box center [520, 121] width 153 height 15
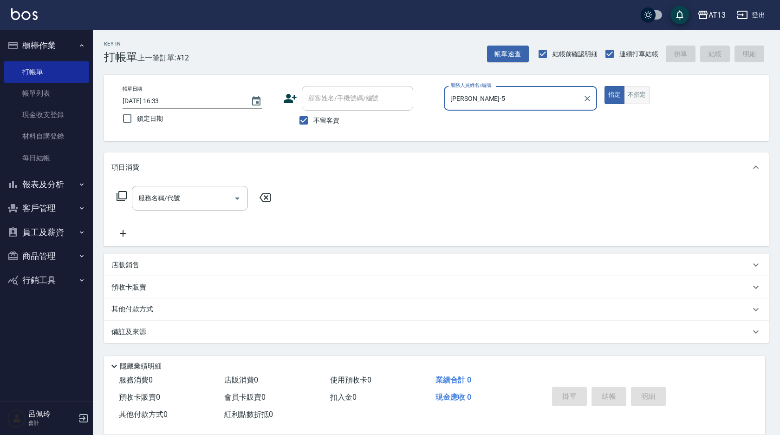
type input "[PERSON_NAME]-5"
click at [633, 93] on button "不指定" at bounding box center [637, 95] width 26 height 18
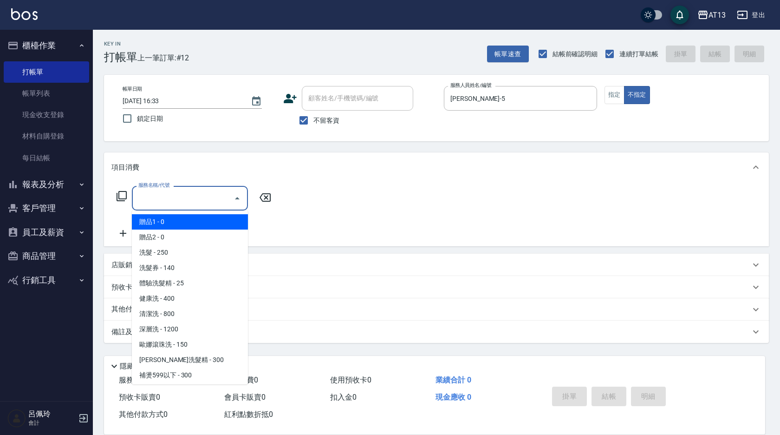
click at [176, 201] on input "服務名稱/代號" at bounding box center [183, 198] width 94 height 16
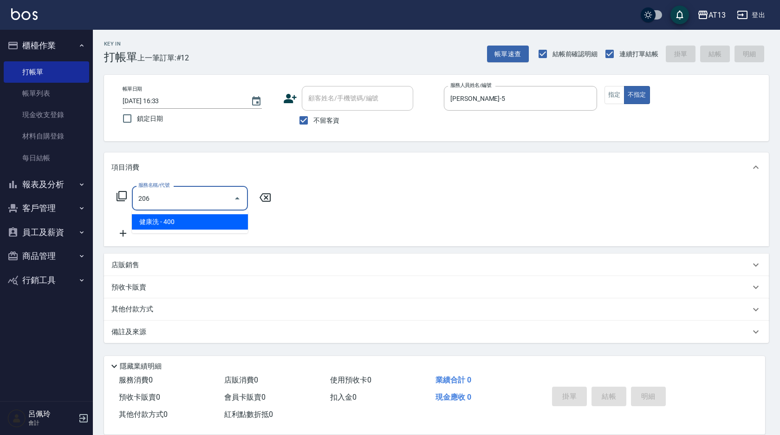
type input "健康洗(206)"
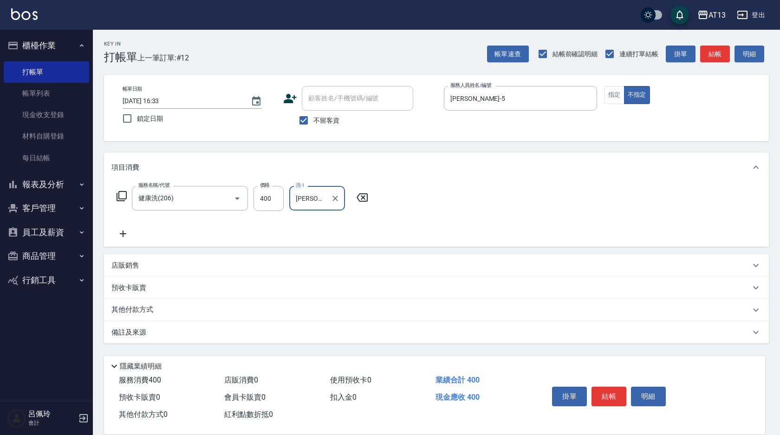
type input "[PERSON_NAME]-11"
click at [627, 386] on div "掛單 結帳 明細" at bounding box center [609, 397] width 121 height 29
click at [623, 387] on button "結帳" at bounding box center [609, 397] width 35 height 20
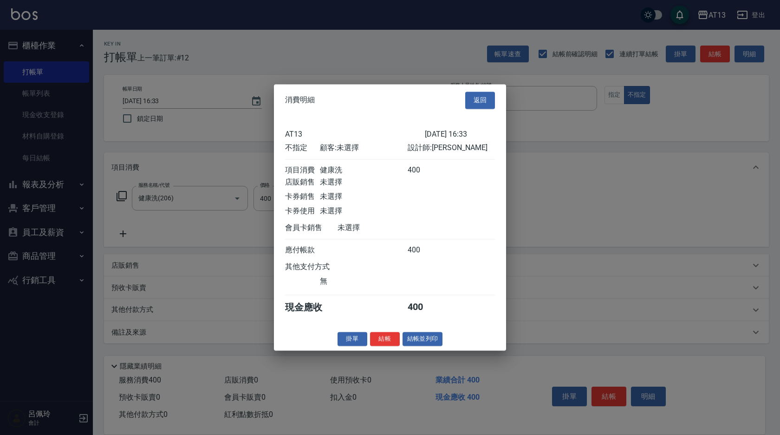
click at [393, 346] on button "結帳" at bounding box center [385, 339] width 30 height 14
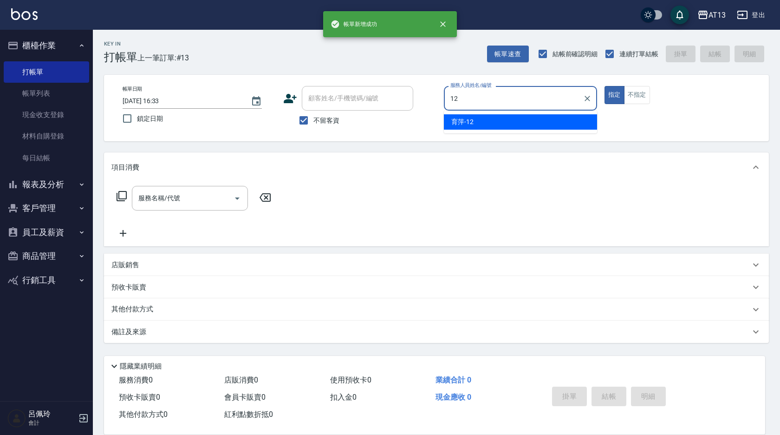
click at [489, 120] on div "育萍 -12" at bounding box center [520, 121] width 153 height 15
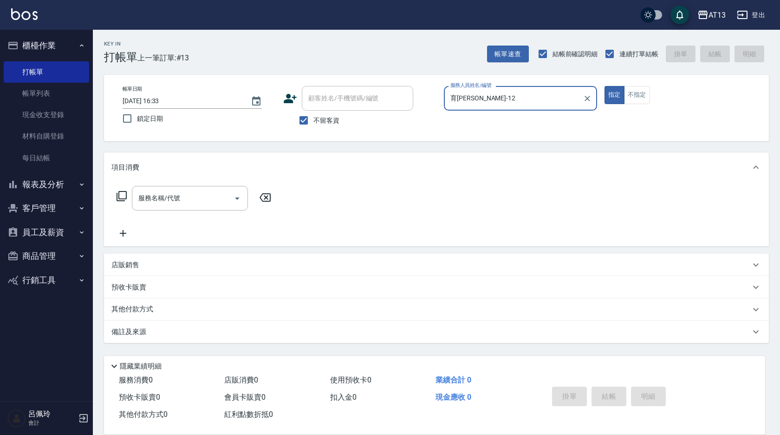
type input "育[PERSON_NAME]-12"
click at [144, 194] on div "服務名稱/代號 服務名稱/代號" at bounding box center [190, 198] width 116 height 25
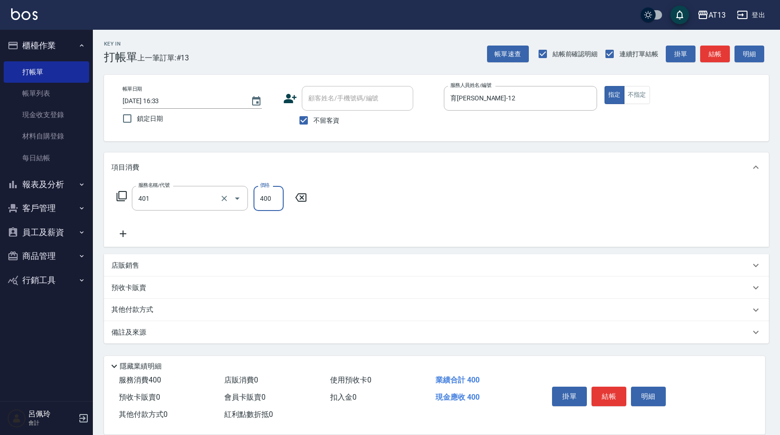
type input "剪髮(401)"
type input "360"
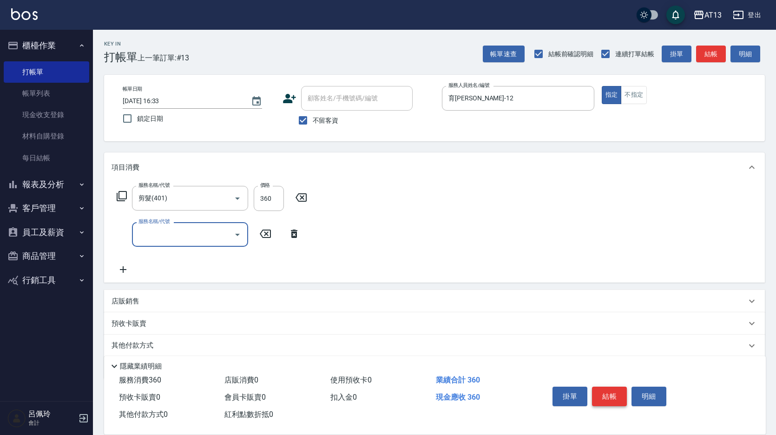
click at [600, 388] on button "結帳" at bounding box center [609, 397] width 35 height 20
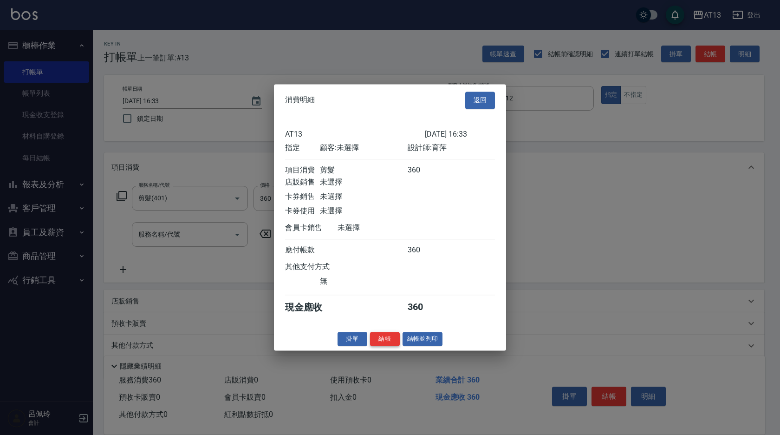
click at [374, 343] on button "結帳" at bounding box center [385, 339] width 30 height 14
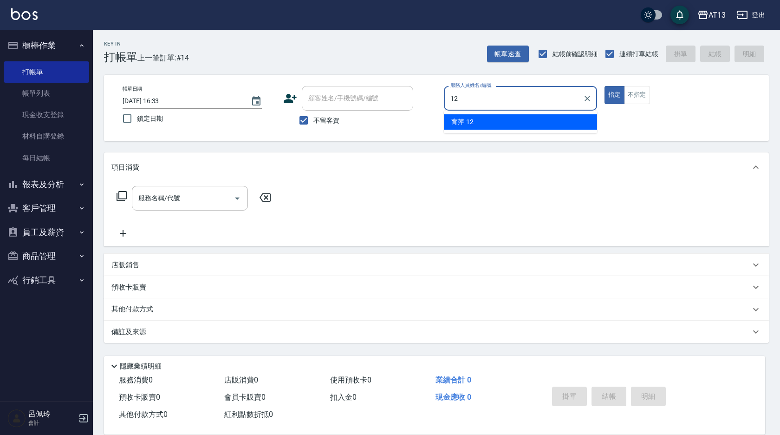
click at [556, 123] on div "育萍 -12" at bounding box center [520, 121] width 153 height 15
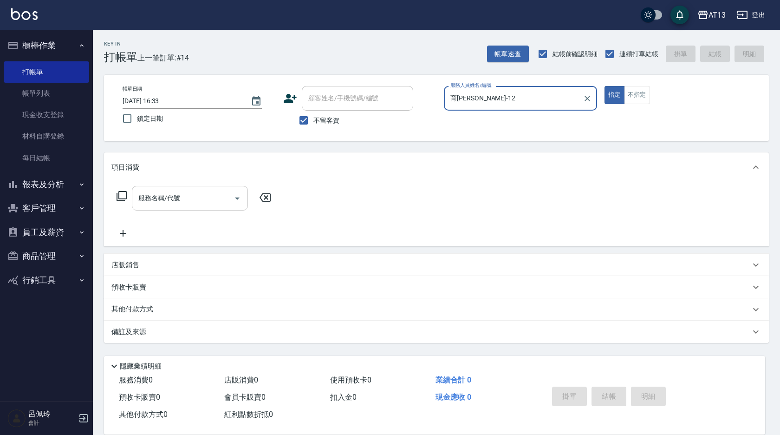
type input "育[PERSON_NAME]-12"
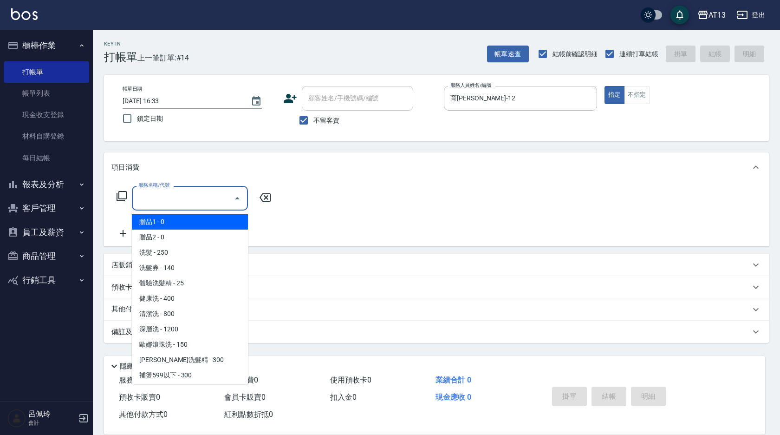
click at [203, 201] on input "服務名稱/代號" at bounding box center [183, 198] width 94 height 16
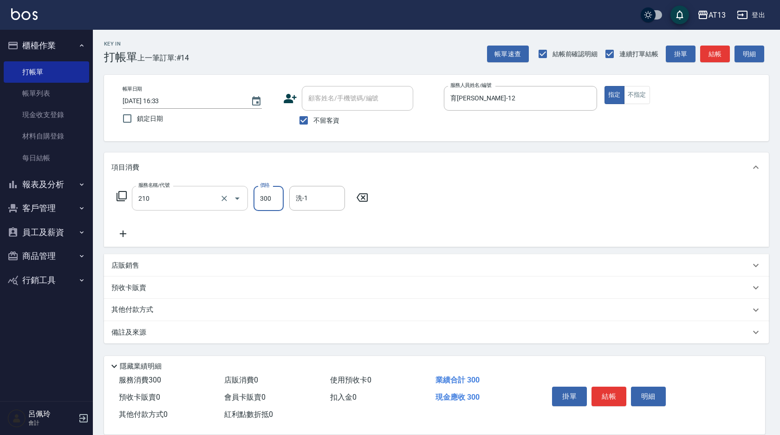
type input "歐娜洗髮精(210)"
type input "[PERSON_NAME]-3"
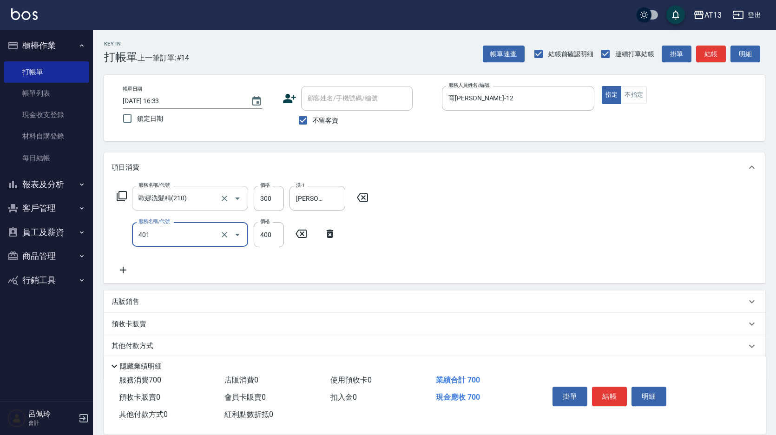
type input "剪髮(401)"
type input "500"
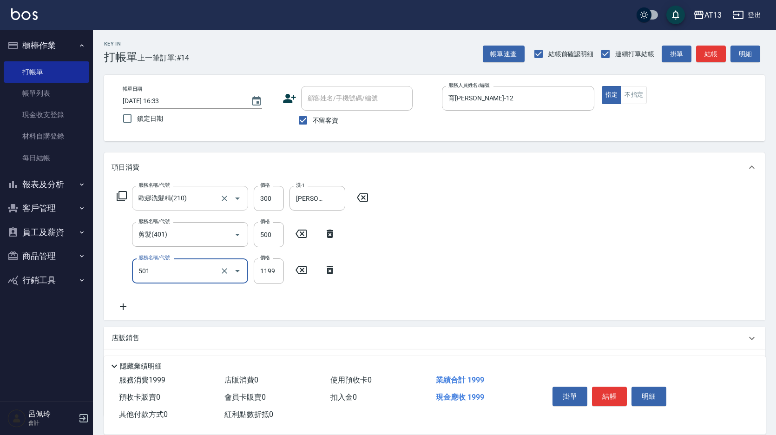
type input "染髮(501)"
type input "120"
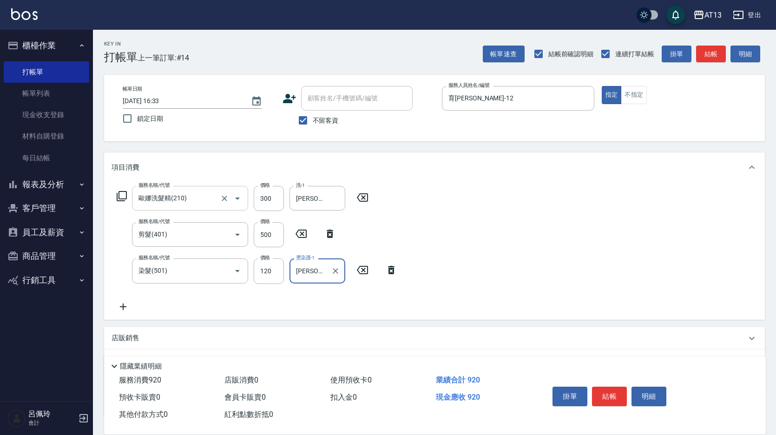
type input "[PERSON_NAME]-31"
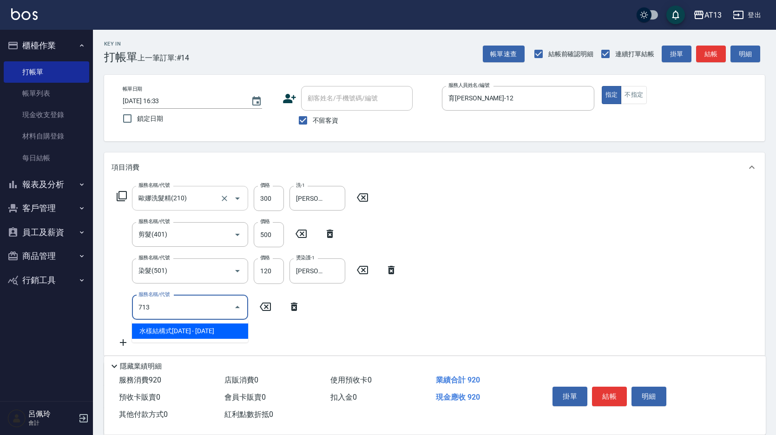
type input "水樣結構式1200(713)"
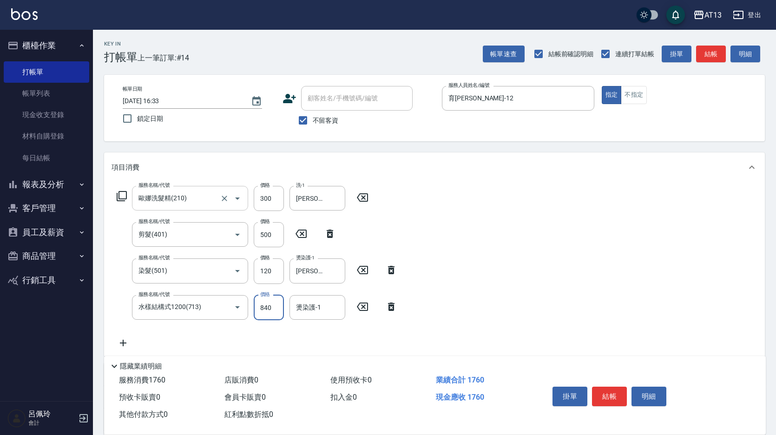
type input "840"
type input "[PERSON_NAME]-31"
click at [613, 387] on button "結帳" at bounding box center [609, 397] width 35 height 20
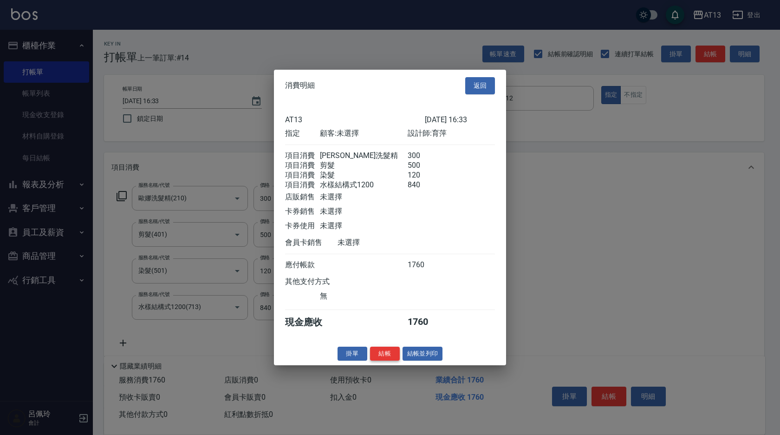
click at [393, 360] on button "結帳" at bounding box center [385, 353] width 30 height 14
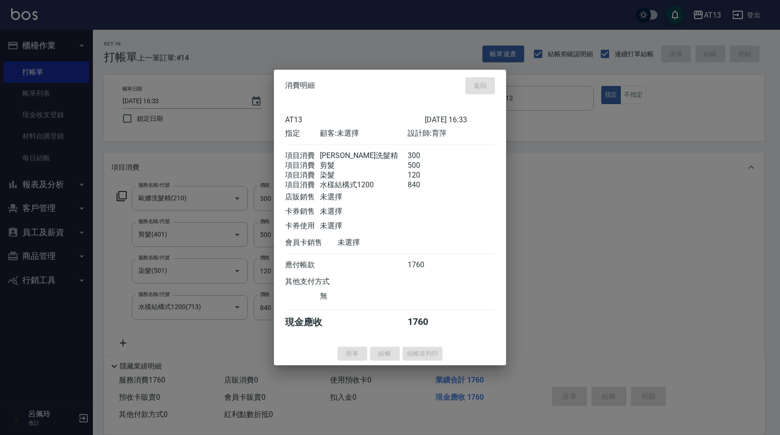
type input "[DATE] 16:34"
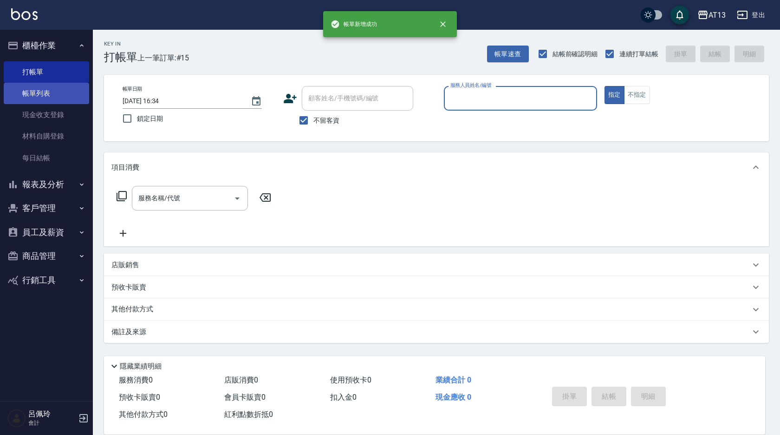
click at [46, 90] on link "帳單列表" at bounding box center [46, 93] width 85 height 21
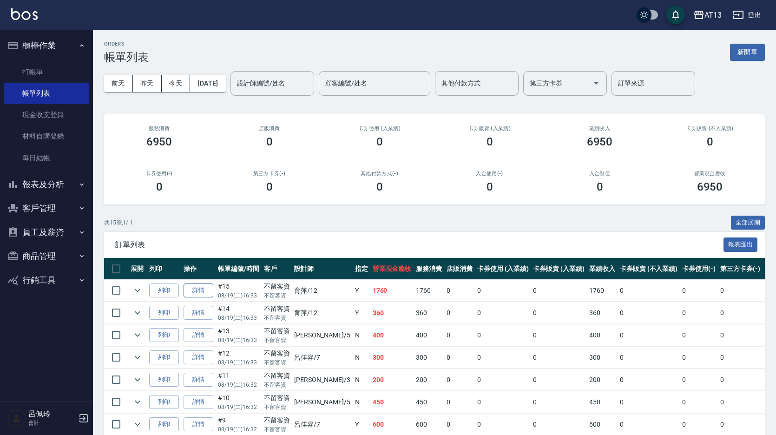
click at [208, 287] on link "詳情" at bounding box center [199, 290] width 30 height 14
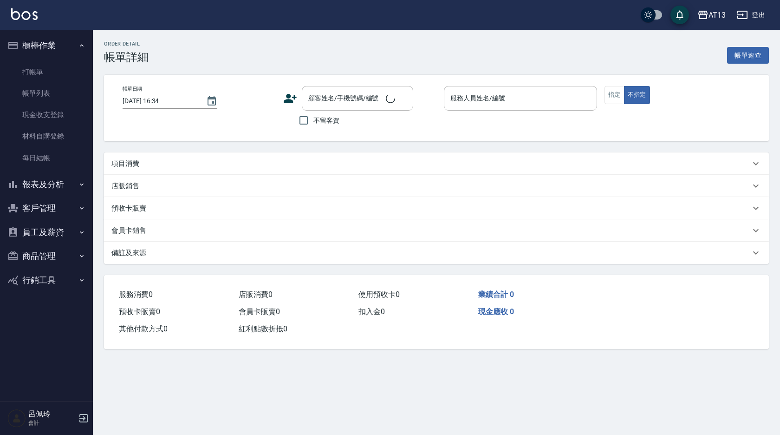
type input "[DATE] 16:33"
checkbox input "true"
type input "育[PERSON_NAME]-12"
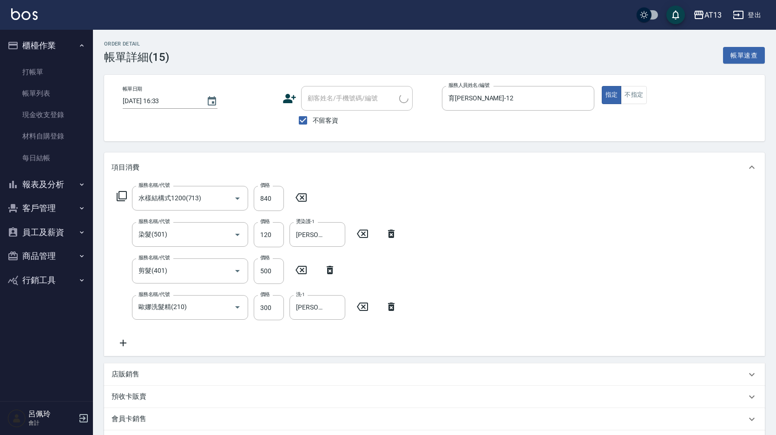
type input "水樣結構式1200(713)"
type input "染髮(501)"
type input "剪髮(401)"
type input "歐娜洗髮精(210)"
click at [259, 245] on input "120" at bounding box center [269, 234] width 30 height 25
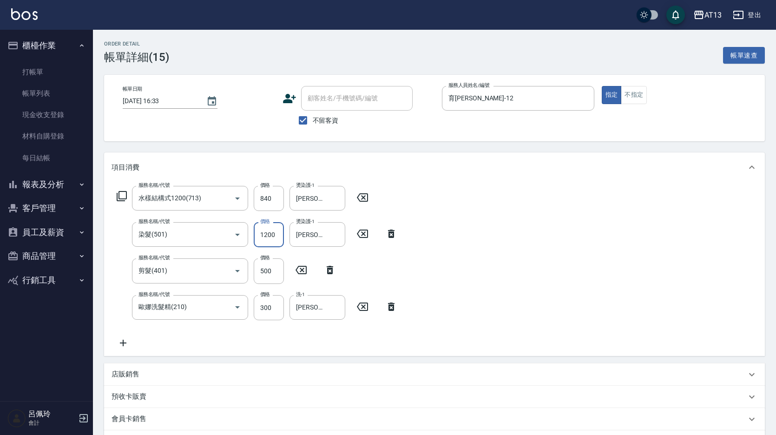
type input "1200"
click at [489, 233] on div "服務名稱/代號 水樣結構式1200(713) 服務名稱/代號 價格 840 價格 燙染護-1 [PERSON_NAME]-31 燙染護-1 服務名稱/代號 染…" at bounding box center [434, 269] width 661 height 174
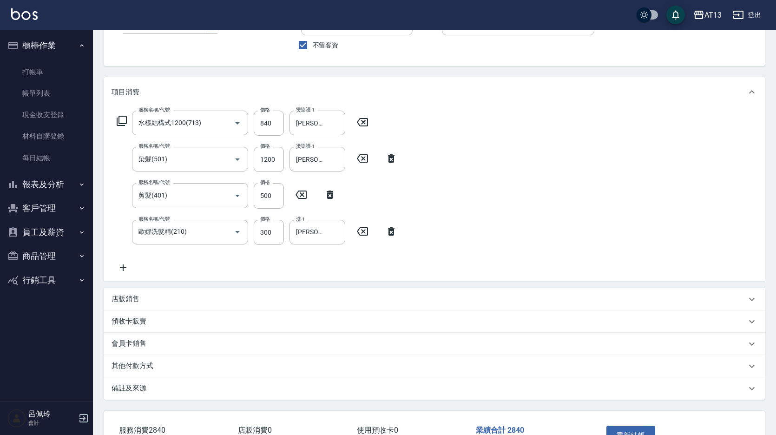
scroll to position [140, 0]
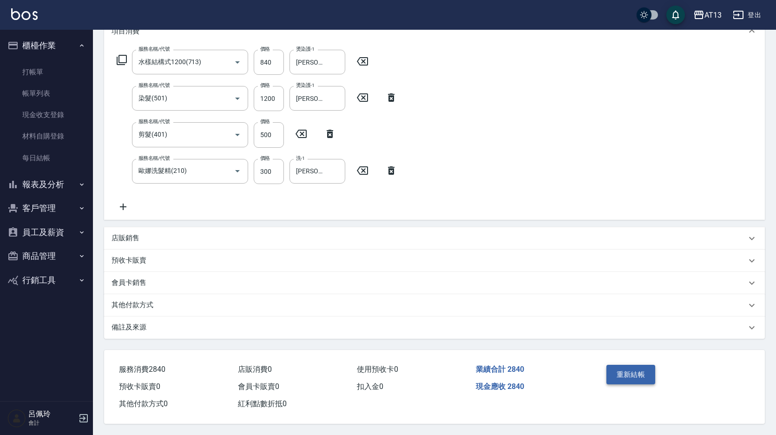
click at [630, 375] on button "重新結帳" at bounding box center [630, 375] width 49 height 20
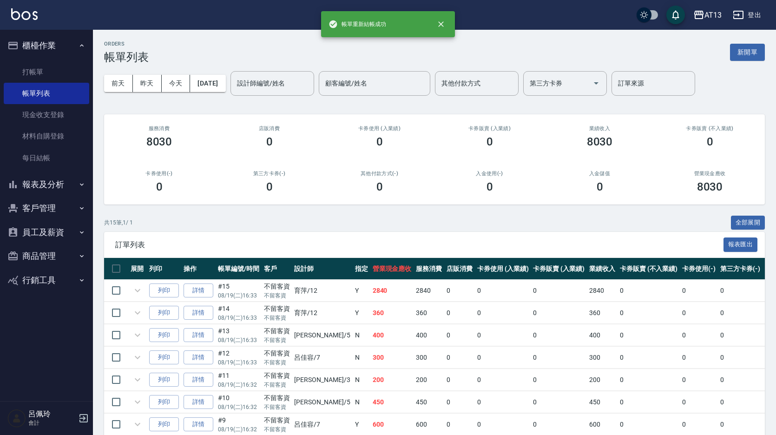
click at [46, 66] on link "打帳單" at bounding box center [46, 71] width 85 height 21
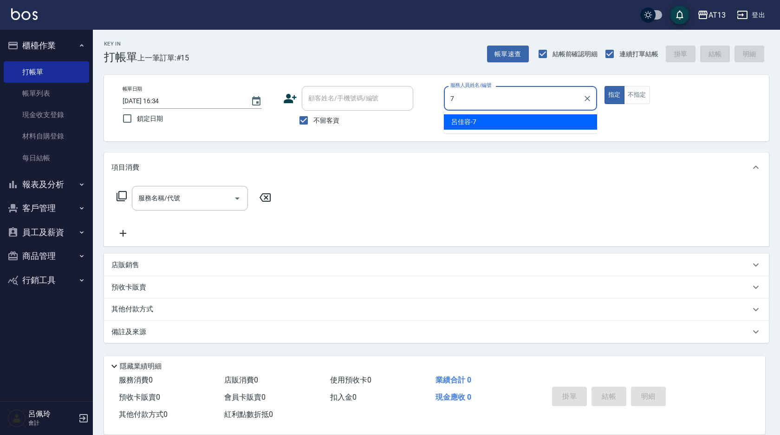
click at [482, 116] on div "呂佳容 -7" at bounding box center [520, 121] width 153 height 15
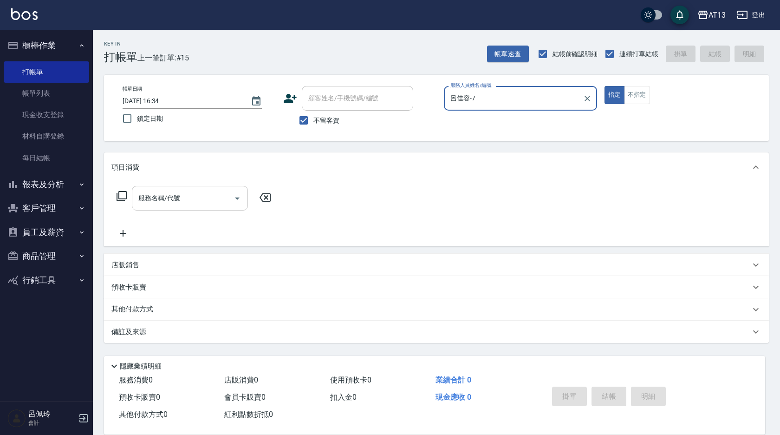
type input "呂佳容-7"
click at [192, 197] on input "服務名稱/代號" at bounding box center [183, 198] width 94 height 16
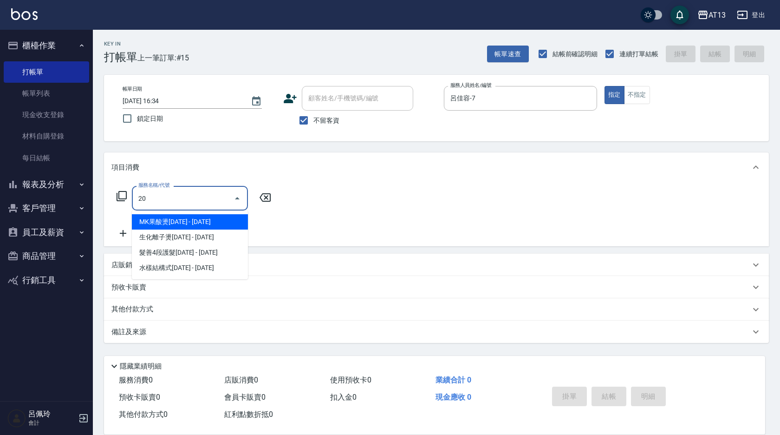
type input "2"
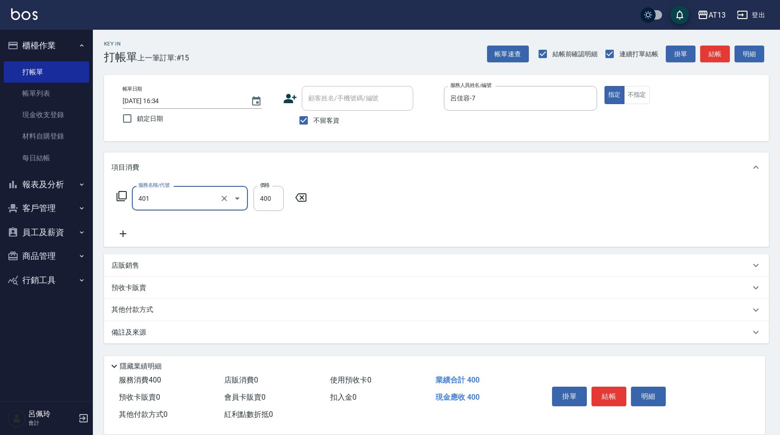
type input "剪髮(401)"
type input "200"
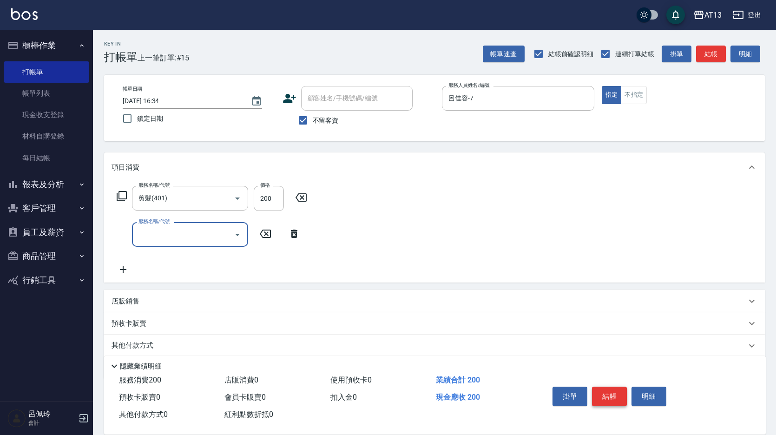
drag, startPoint x: 596, startPoint y: 394, endPoint x: 597, endPoint y: 388, distance: 6.7
click at [596, 394] on button "結帳" at bounding box center [609, 397] width 35 height 20
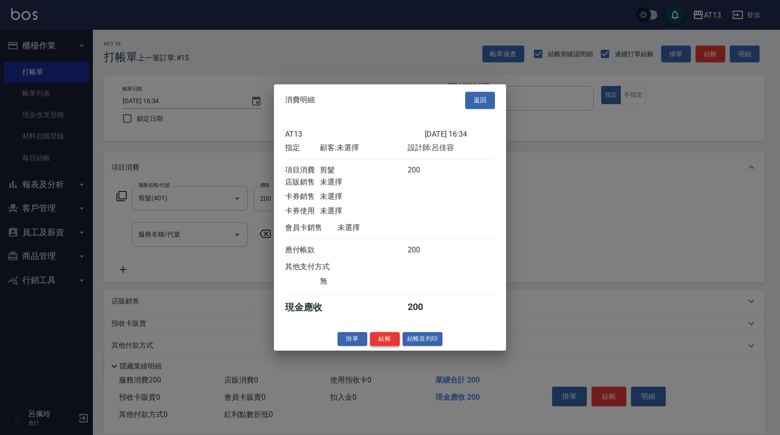
drag, startPoint x: 370, startPoint y: 339, endPoint x: 377, endPoint y: 343, distance: 8.5
click at [369, 339] on div "掛單 結帳 結帳並列印" at bounding box center [390, 339] width 232 height 14
click at [379, 344] on button "結帳" at bounding box center [385, 339] width 30 height 14
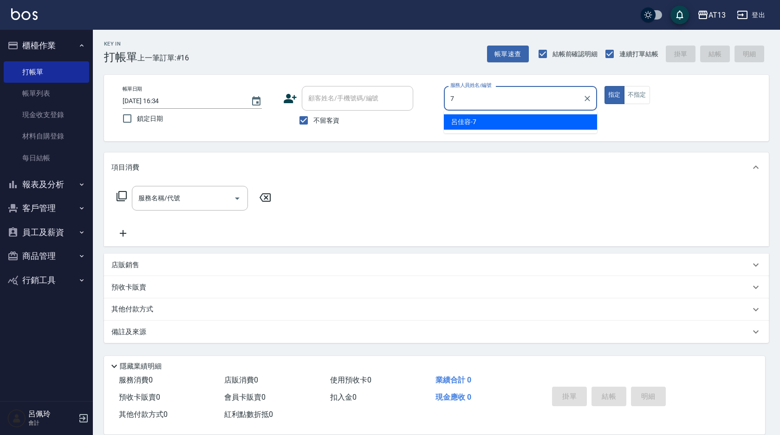
click at [481, 118] on div "呂佳容 -7" at bounding box center [520, 121] width 153 height 15
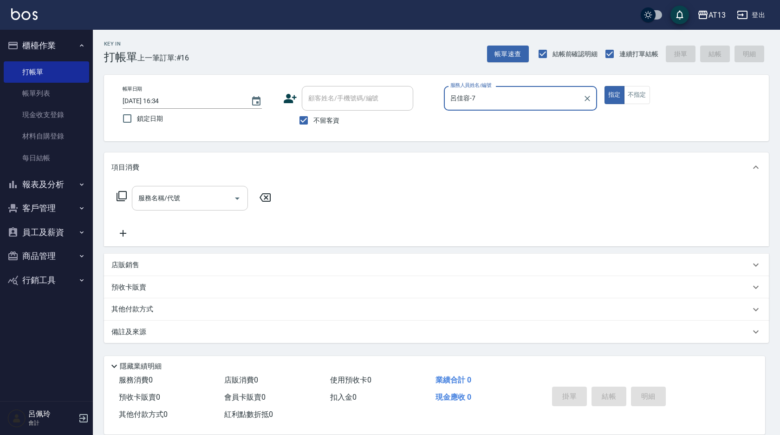
type input "呂佳容-7"
click at [198, 201] on input "服務名稱/代號" at bounding box center [183, 198] width 94 height 16
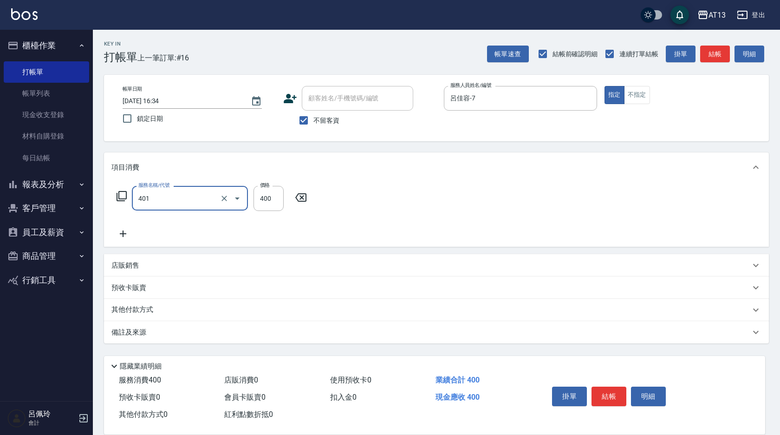
type input "剪髮(401)"
type input "300"
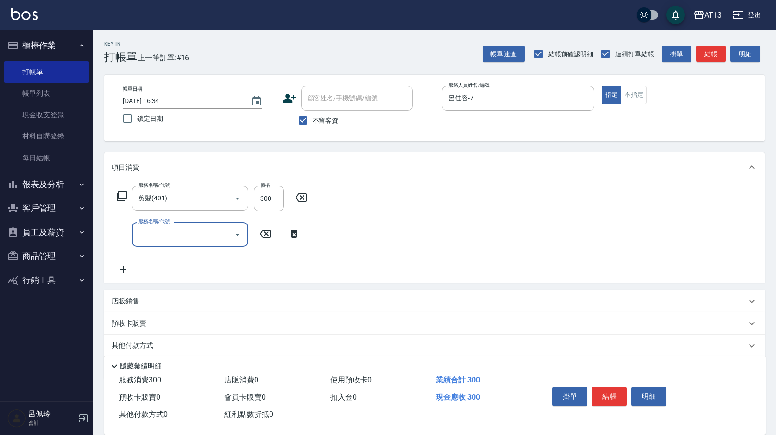
click at [478, 248] on div "服務名稱/代號 剪髮(401) 服務名稱/代號 價格 300 價格 服務名稱/代號 服務名稱/代號" at bounding box center [434, 232] width 661 height 100
click at [599, 390] on button "結帳" at bounding box center [609, 397] width 35 height 20
drag, startPoint x: 612, startPoint y: 393, endPoint x: 598, endPoint y: 392, distance: 13.9
click at [612, 393] on button "結帳" at bounding box center [609, 397] width 35 height 20
click at [609, 400] on button "結帳" at bounding box center [609, 397] width 35 height 20
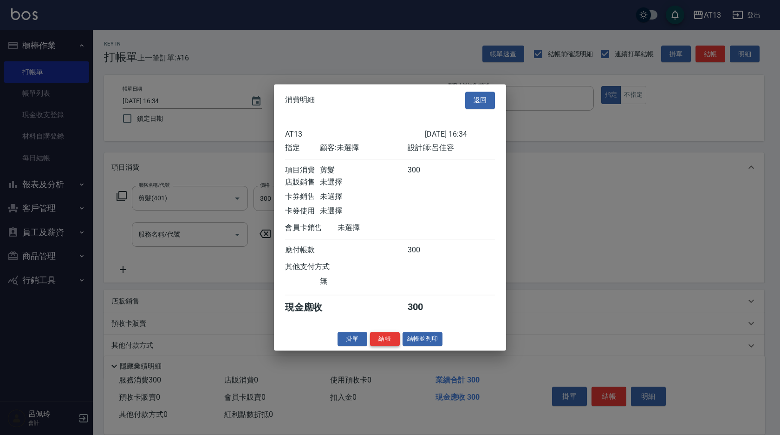
click at [390, 346] on button "結帳" at bounding box center [385, 339] width 30 height 14
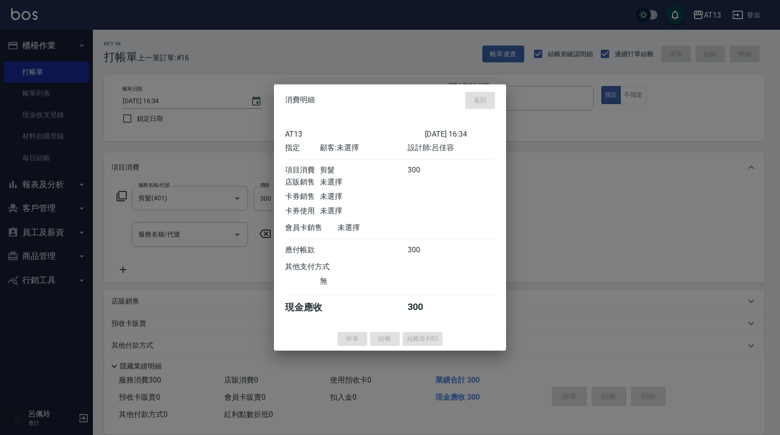
click at [387, 346] on div "掛單 結帳 結帳並列印" at bounding box center [390, 339] width 232 height 14
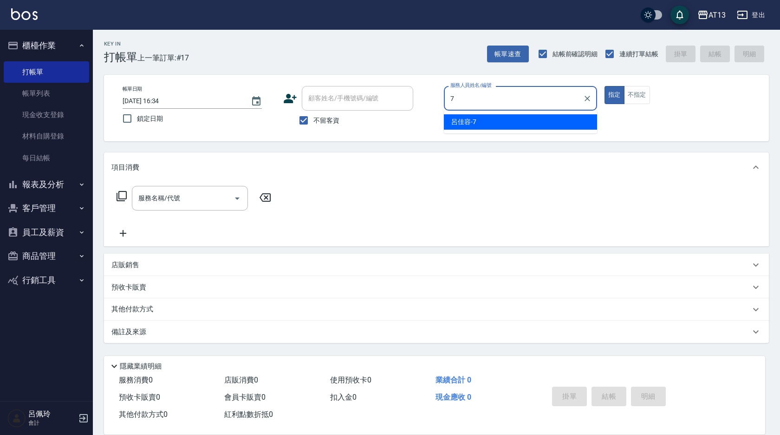
click at [504, 122] on div "呂佳容 -7" at bounding box center [520, 121] width 153 height 15
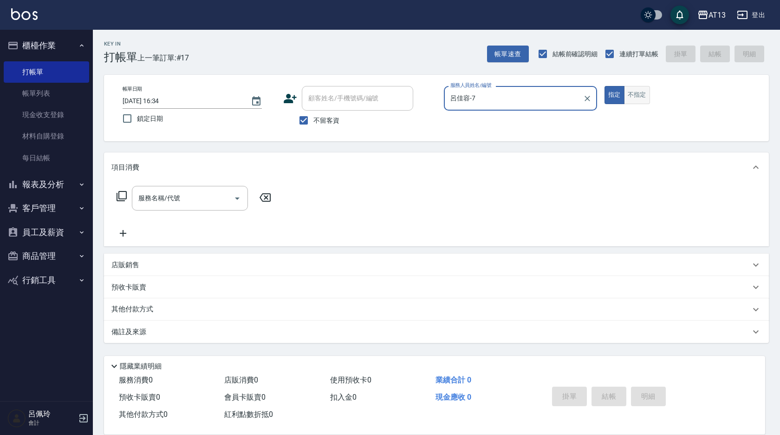
type input "呂佳容-7"
click at [635, 102] on button "不指定" at bounding box center [637, 95] width 26 height 18
click at [203, 202] on input "服務名稱/代號" at bounding box center [183, 198] width 94 height 16
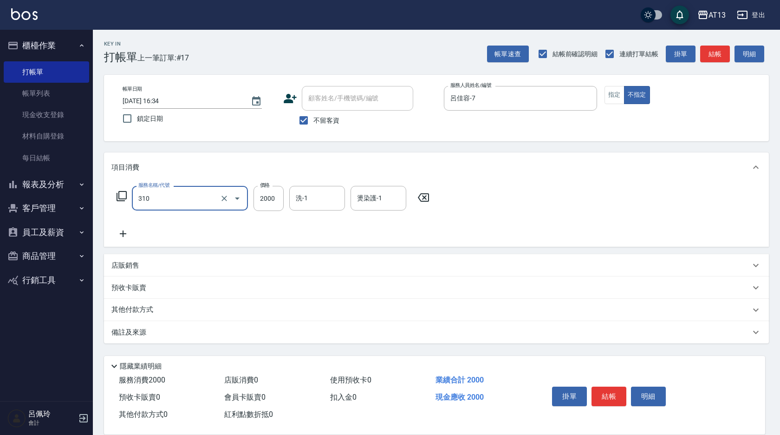
type input "MK果酸燙2000(310)"
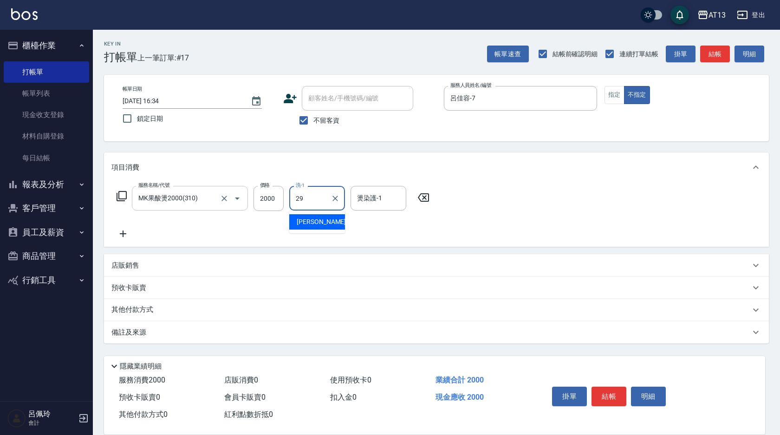
type input "[PERSON_NAME]-29"
click at [608, 387] on button "結帳" at bounding box center [609, 397] width 35 height 20
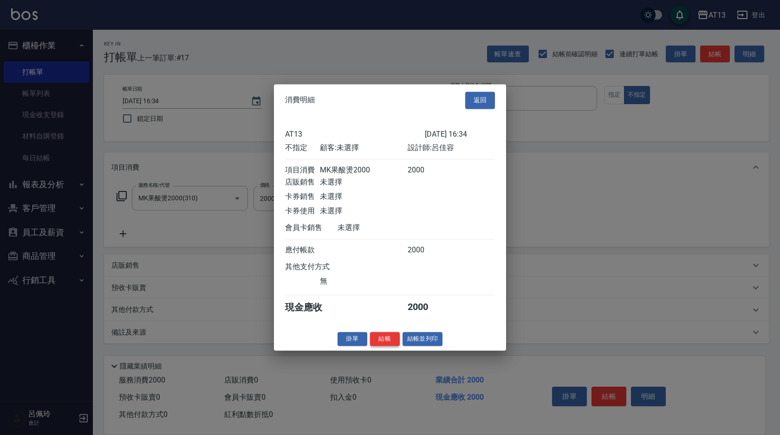
click at [385, 345] on button "結帳" at bounding box center [385, 339] width 30 height 14
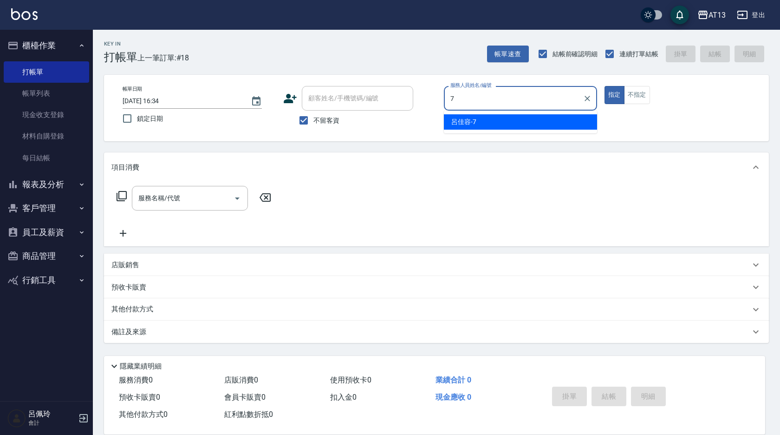
click at [493, 118] on div "呂佳容 -7" at bounding box center [520, 121] width 153 height 15
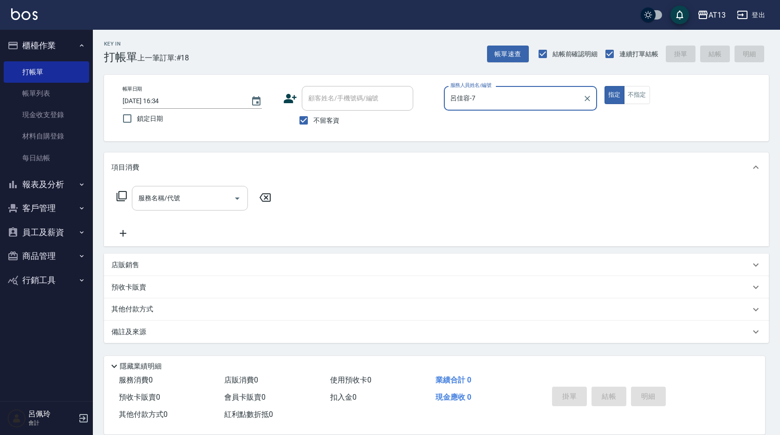
type input "呂佳容-7"
click at [196, 201] on input "服務名稱/代號" at bounding box center [183, 198] width 94 height 16
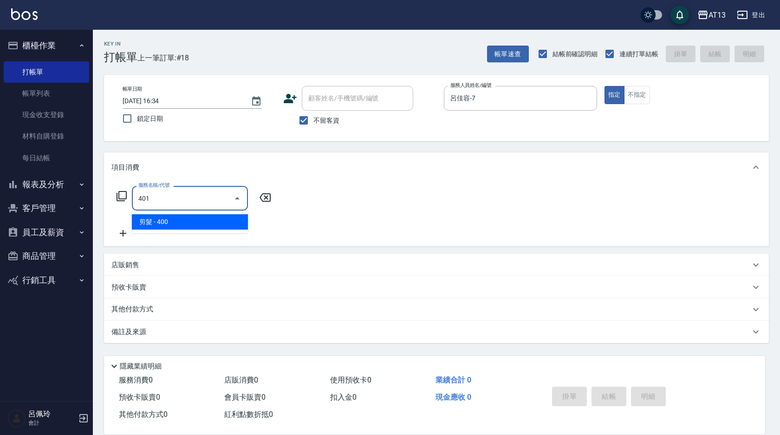
type input "剪髮(401)"
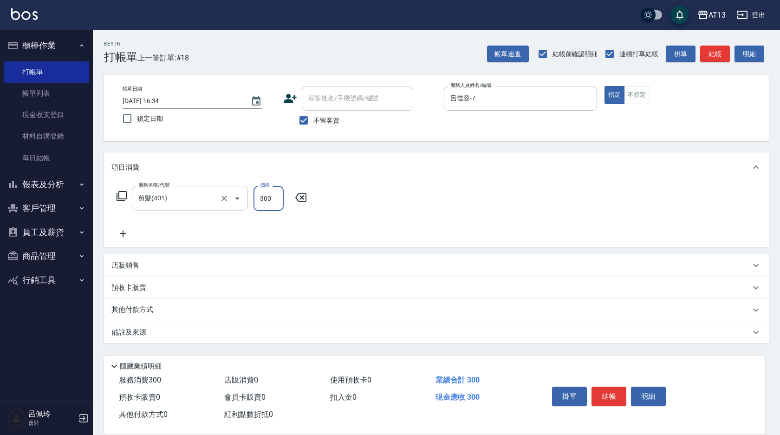
type input "300"
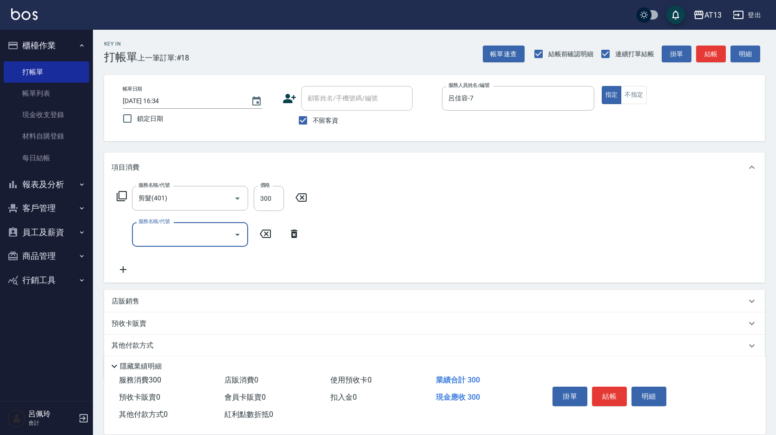
click at [537, 259] on div "服務名稱/代號 剪髮(401) 服務名稱/代號 價格 300 價格 服務名稱/代號 服務名稱/代號" at bounding box center [434, 232] width 661 height 100
click at [611, 387] on button "結帳" at bounding box center [609, 397] width 35 height 20
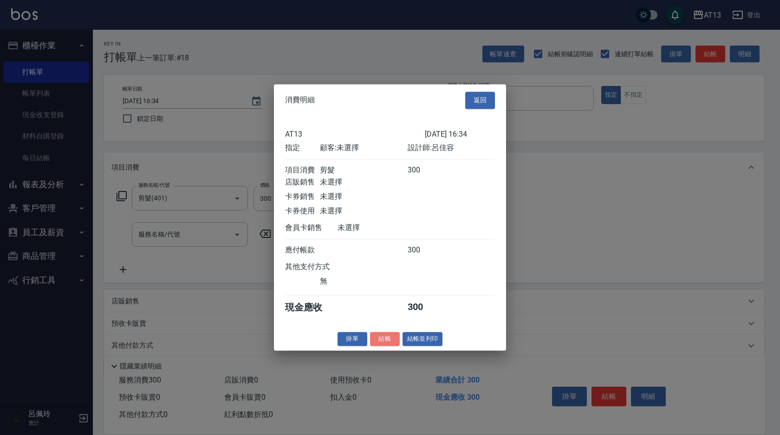
click at [393, 346] on button "結帳" at bounding box center [385, 339] width 30 height 14
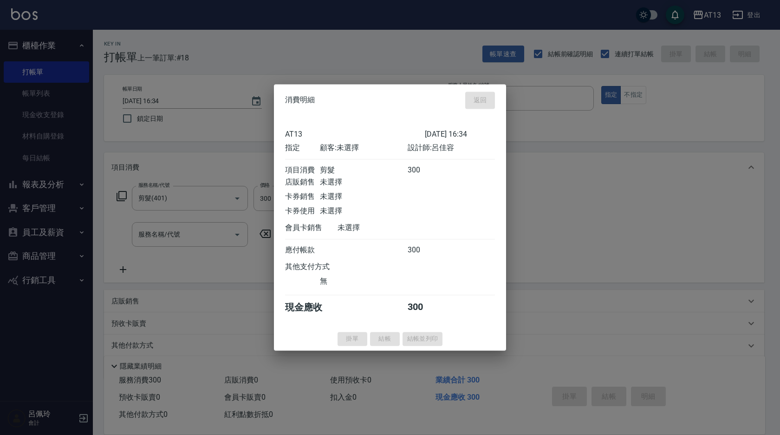
type input "[DATE] 16:35"
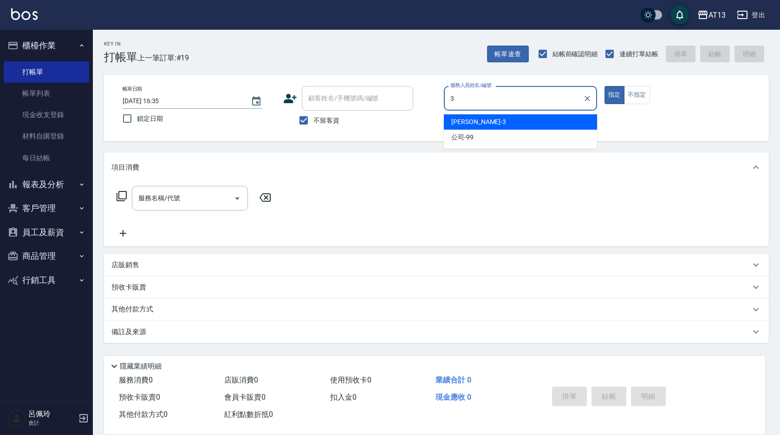
click at [492, 119] on div "[PERSON_NAME] -3" at bounding box center [520, 121] width 153 height 15
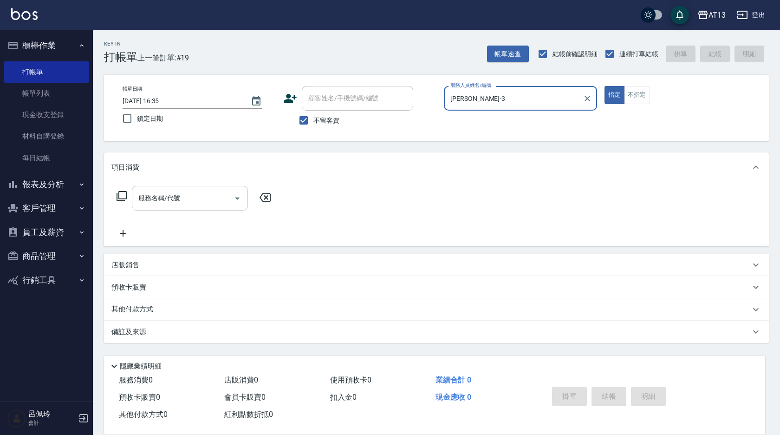
type input "[PERSON_NAME]-3"
click at [207, 193] on input "服務名稱/代號" at bounding box center [183, 198] width 94 height 16
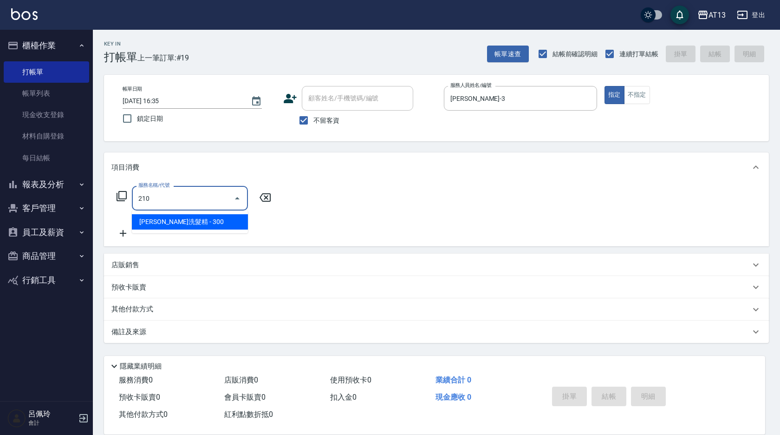
type input "歐娜洗髮精(210)"
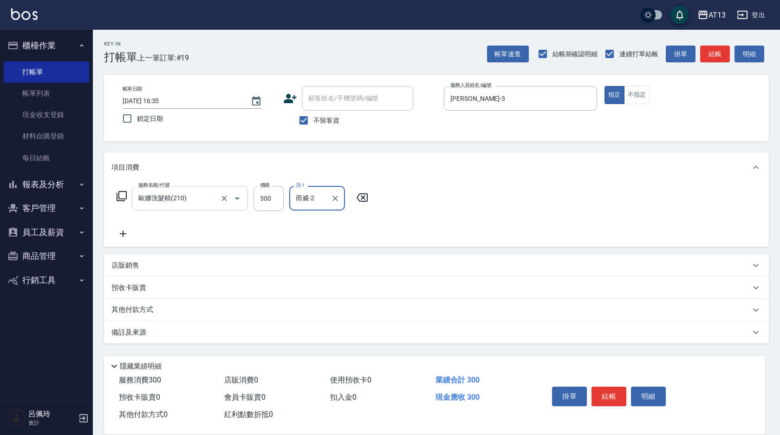
type input "雨威-2"
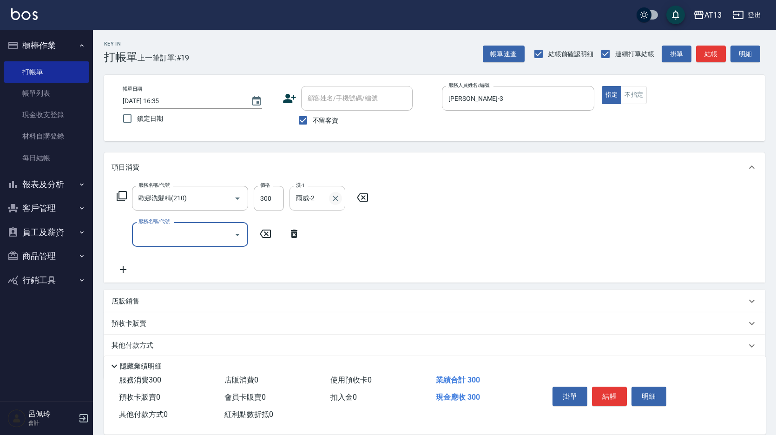
click at [332, 198] on icon "Clear" at bounding box center [335, 198] width 9 height 9
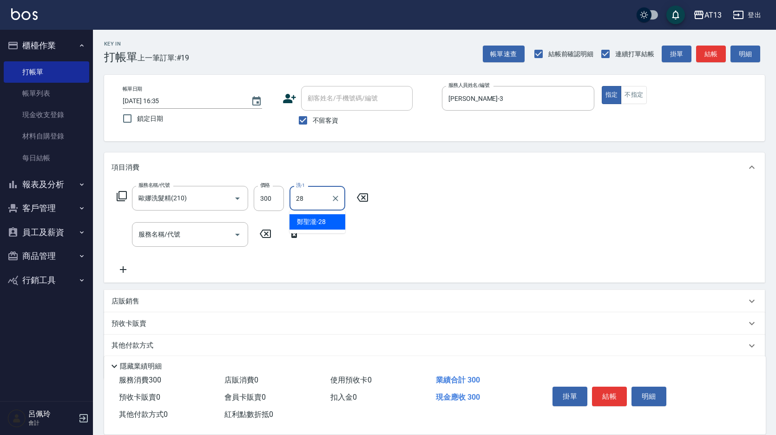
type input "[PERSON_NAME]-28"
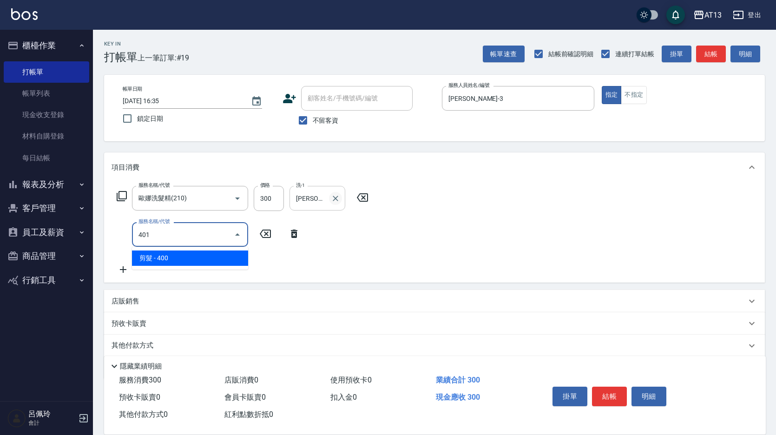
type input "剪髮(401)"
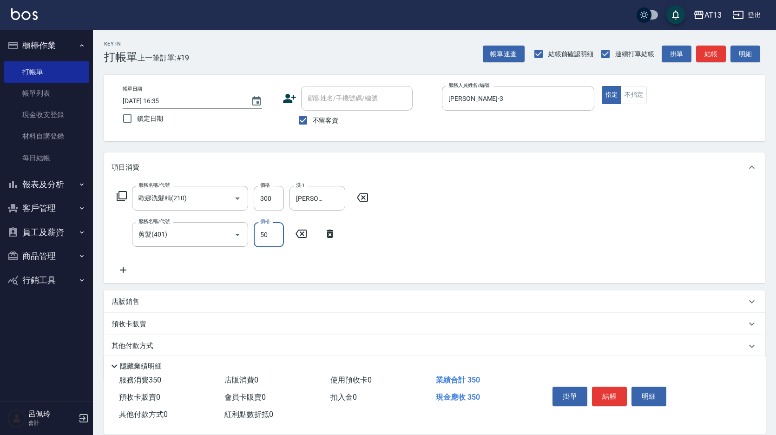
click at [483, 197] on div "服務名稱/代號 [PERSON_NAME]洗髮精(210) 服務名稱/代號 價格 300 價格 洗-1 [PERSON_NAME]-28 洗-1 服務名稱/代…" at bounding box center [434, 232] width 661 height 101
click at [276, 236] on input "50" at bounding box center [269, 234] width 30 height 25
type input "350"
click at [477, 255] on div "服務名稱/代號 [PERSON_NAME]洗髮精(210) 服務名稱/代號 價格 300 價格 洗-1 [PERSON_NAME]-28 洗-1 服務名稱/代…" at bounding box center [434, 232] width 661 height 101
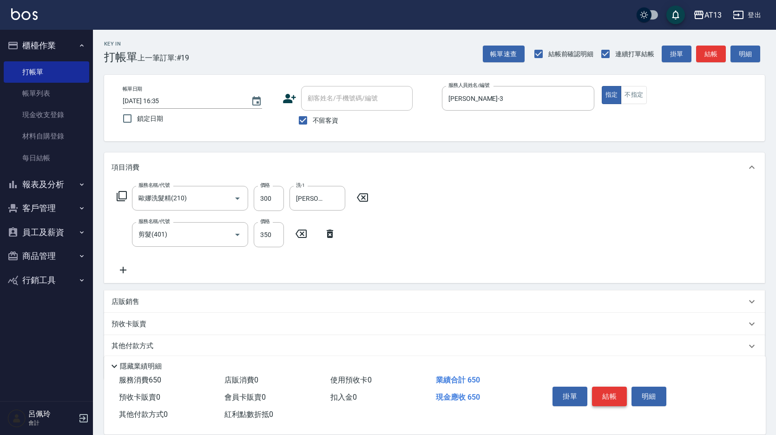
click at [608, 387] on button "結帳" at bounding box center [609, 397] width 35 height 20
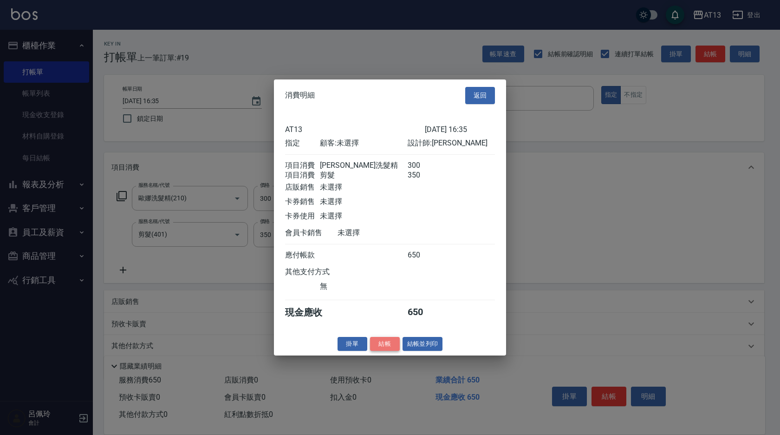
click at [387, 351] on button "結帳" at bounding box center [385, 343] width 30 height 14
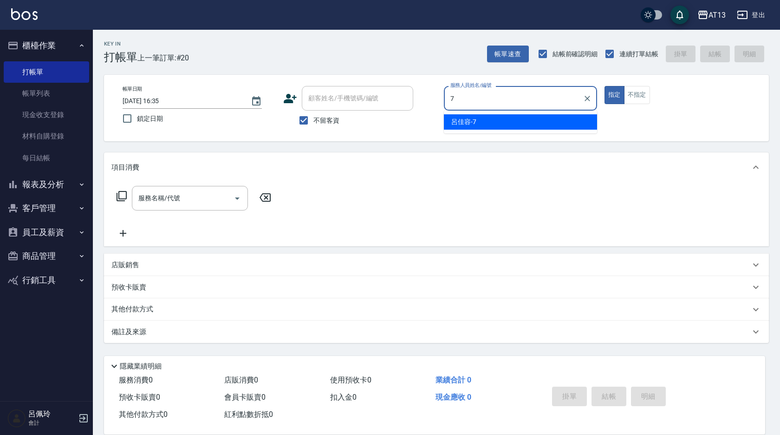
click at [503, 129] on div "呂佳容 -7" at bounding box center [520, 121] width 153 height 15
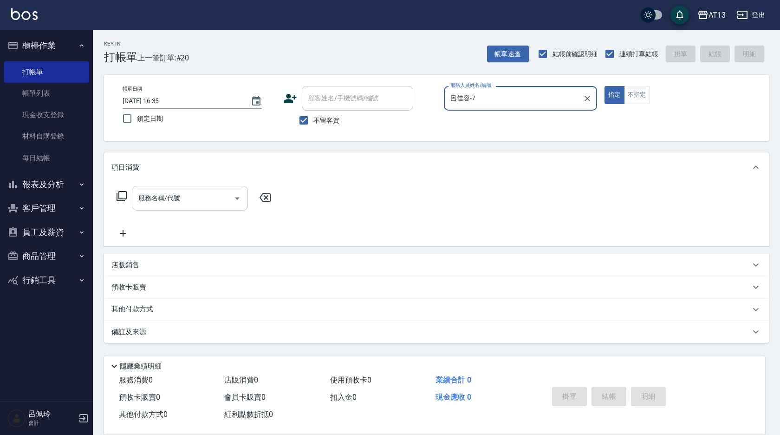
type input "呂佳容-7"
click at [206, 197] on input "服務名稱/代號" at bounding box center [183, 198] width 94 height 16
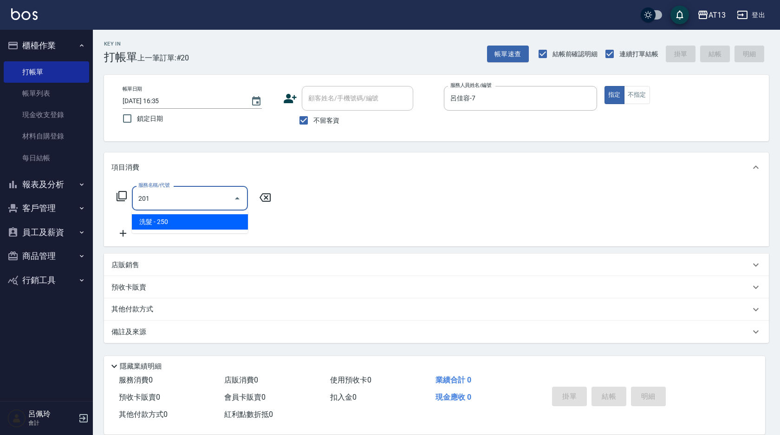
type input "洗髮(201)"
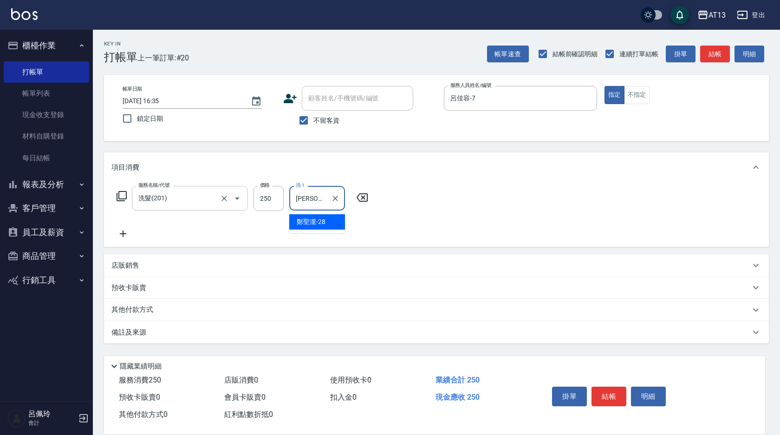
type input "[PERSON_NAME]-28"
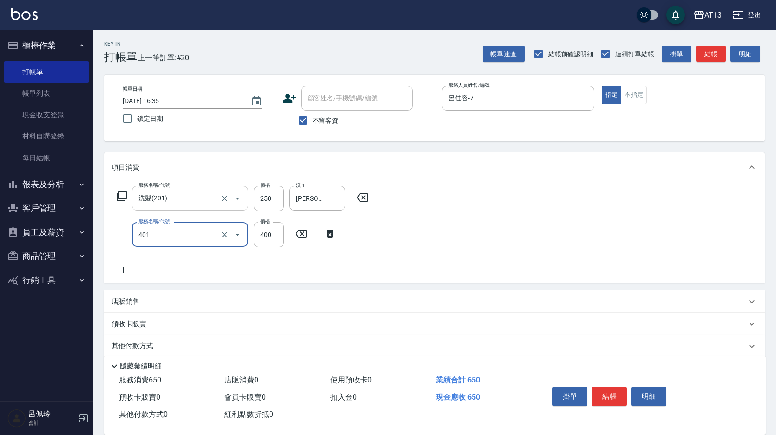
type input "剪髮(401)"
type input "300"
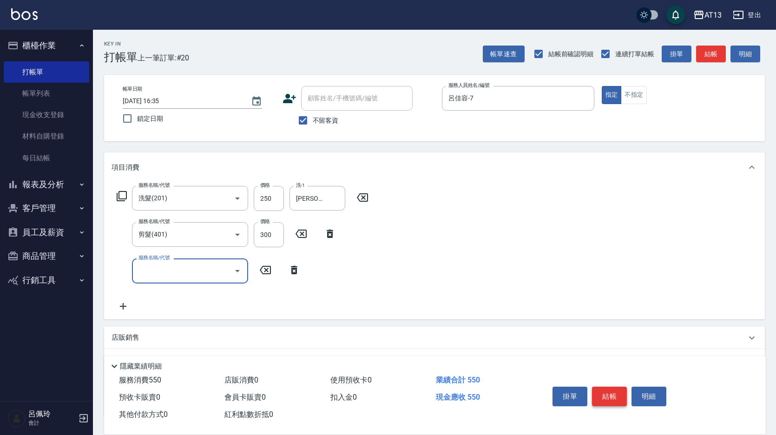
click at [606, 392] on button "結帳" at bounding box center [609, 397] width 35 height 20
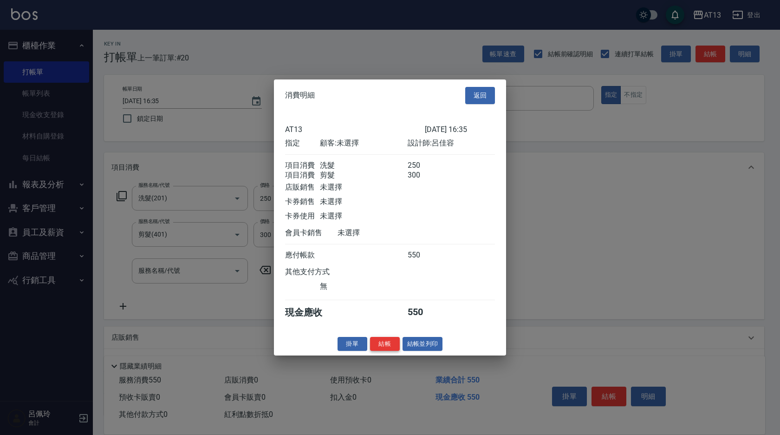
click at [391, 344] on button "結帳" at bounding box center [385, 343] width 30 height 14
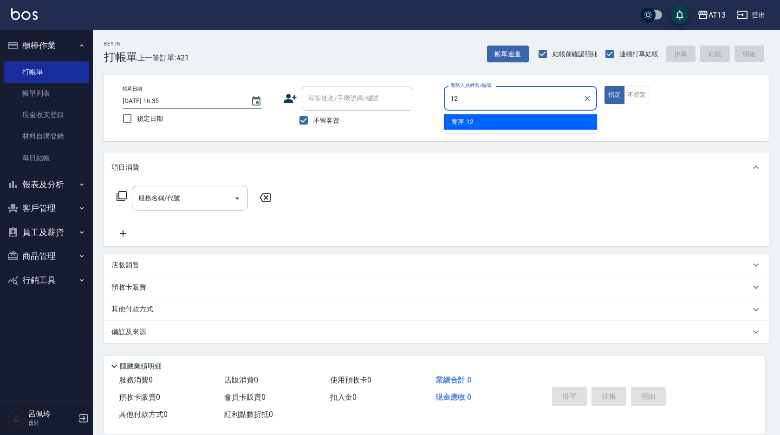
click at [459, 128] on div "育萍 -12" at bounding box center [520, 121] width 153 height 15
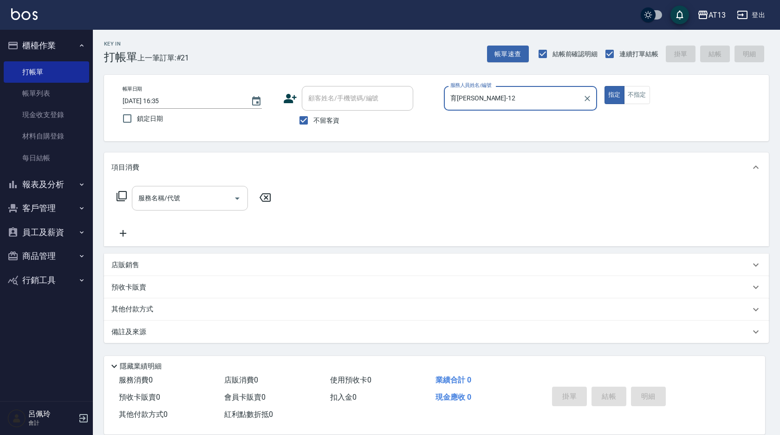
type input "育[PERSON_NAME]-12"
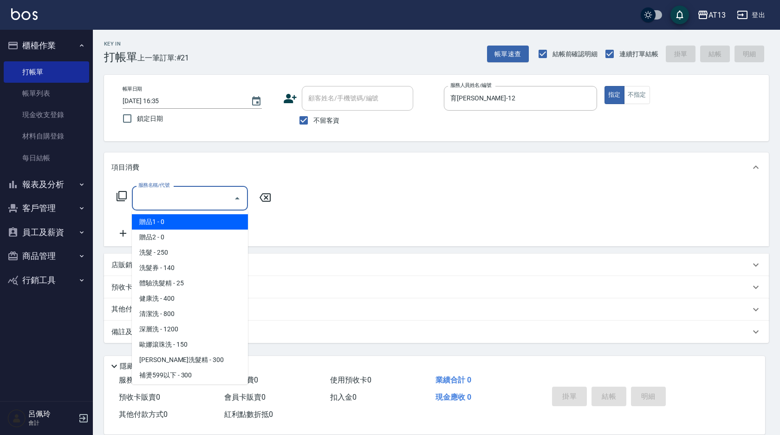
click at [204, 200] on input "服務名稱/代號" at bounding box center [183, 198] width 94 height 16
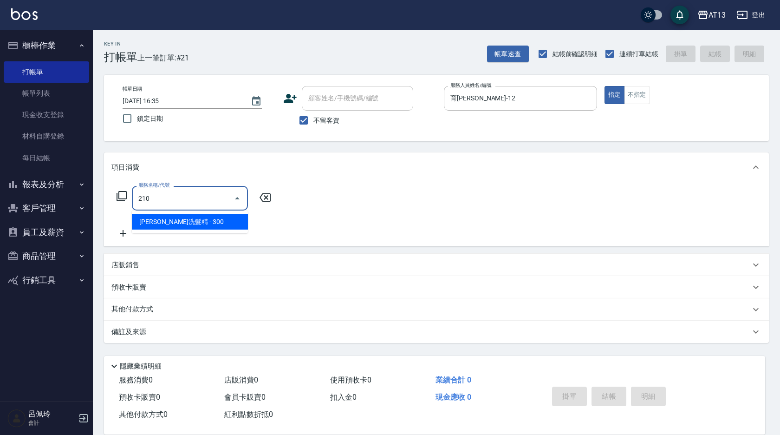
type input "歐娜洗髮精(210)"
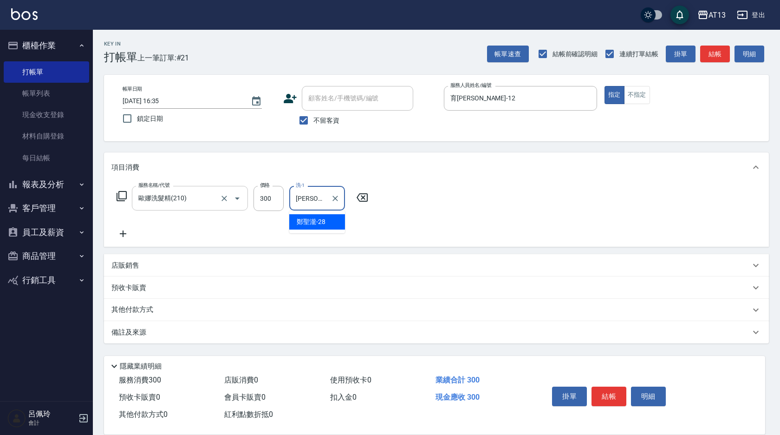
type input "[PERSON_NAME]-28"
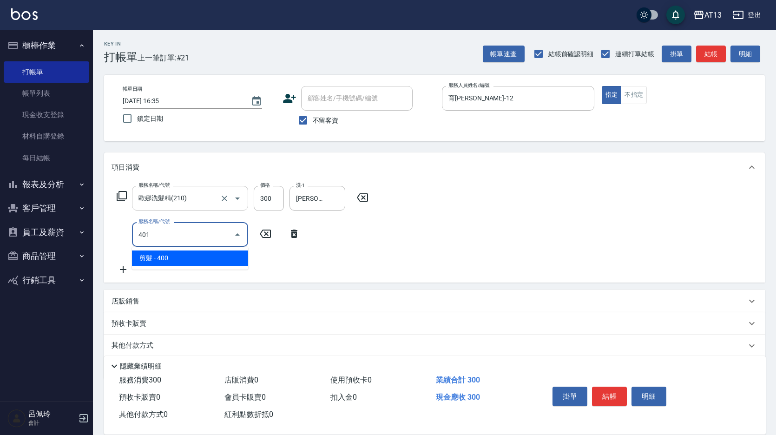
type input "剪髮(401)"
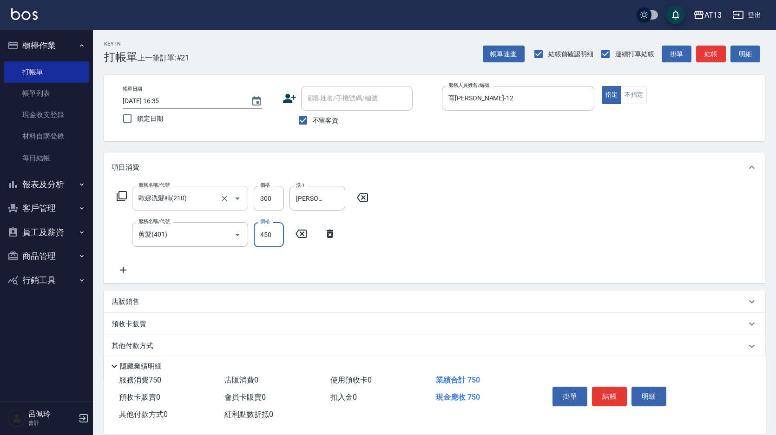
type input "450"
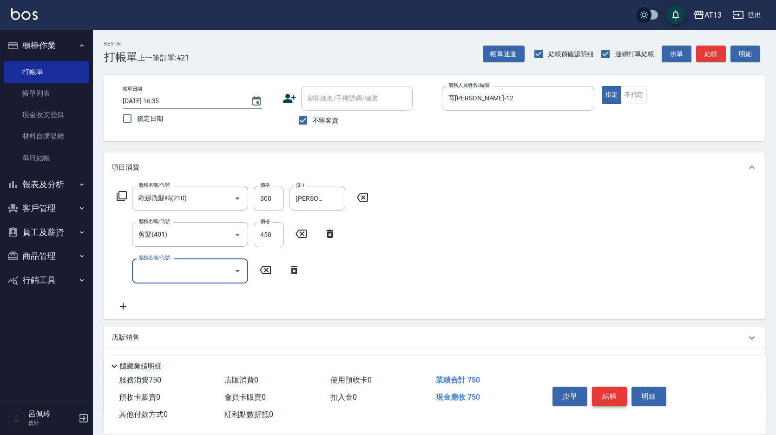
click at [601, 394] on button "結帳" at bounding box center [609, 397] width 35 height 20
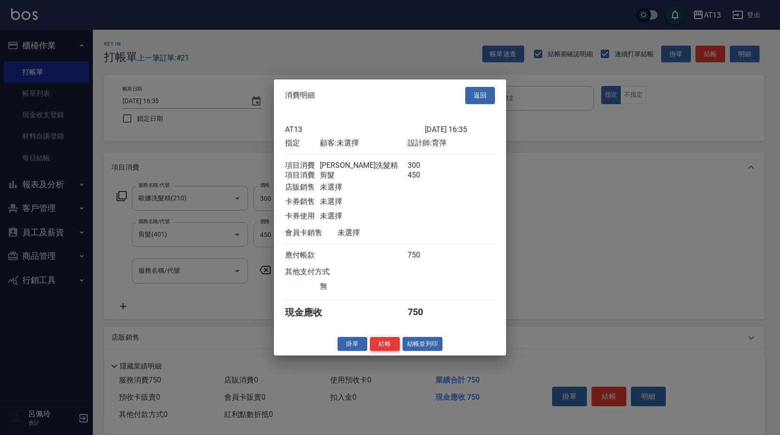
click at [387, 351] on button "結帳" at bounding box center [385, 343] width 30 height 14
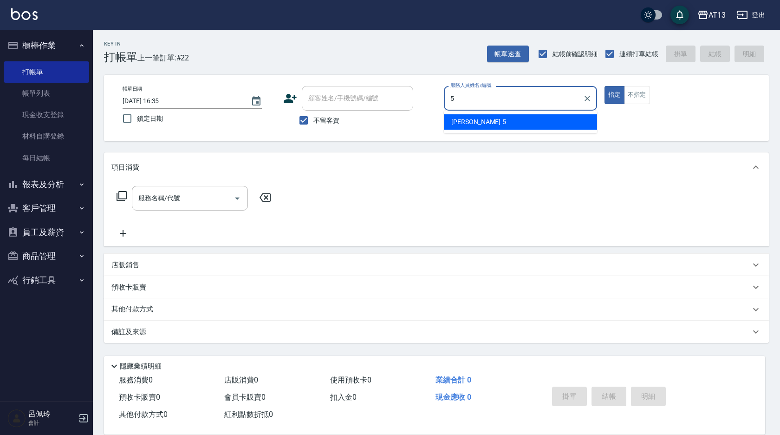
click at [466, 123] on span "[PERSON_NAME] -5" at bounding box center [479, 122] width 55 height 10
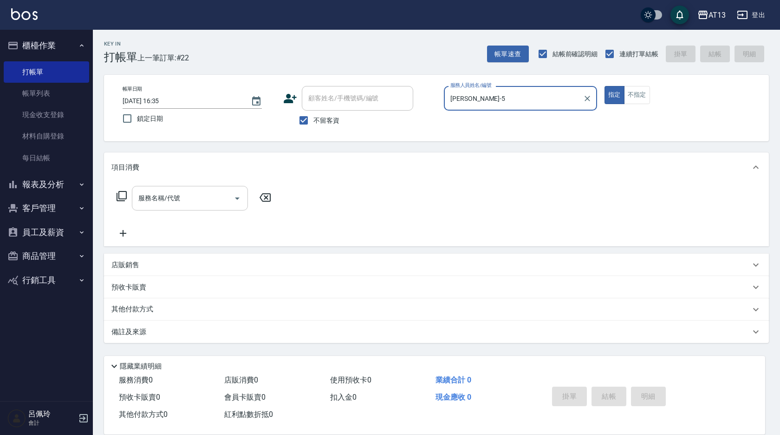
type input "[PERSON_NAME]-5"
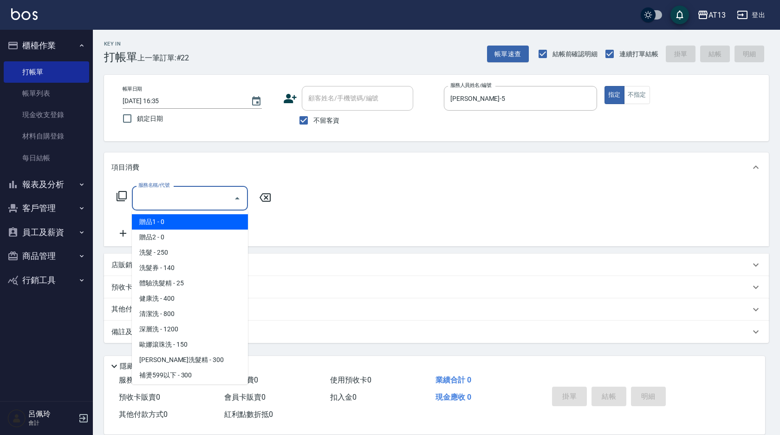
click at [184, 200] on input "服務名稱/代號" at bounding box center [183, 198] width 94 height 16
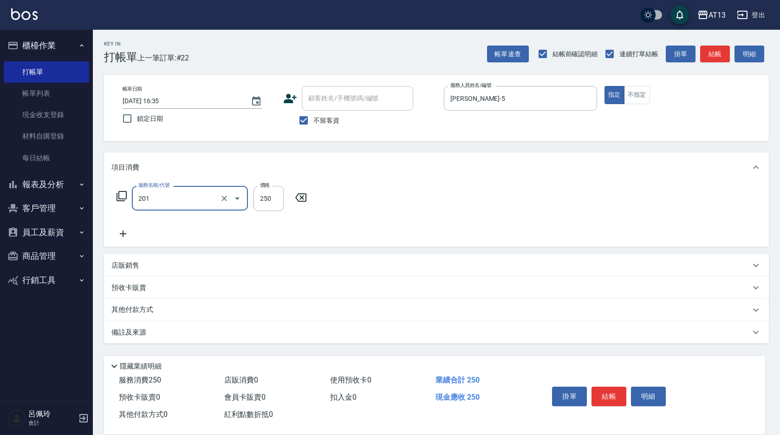
type input "洗髮(201)"
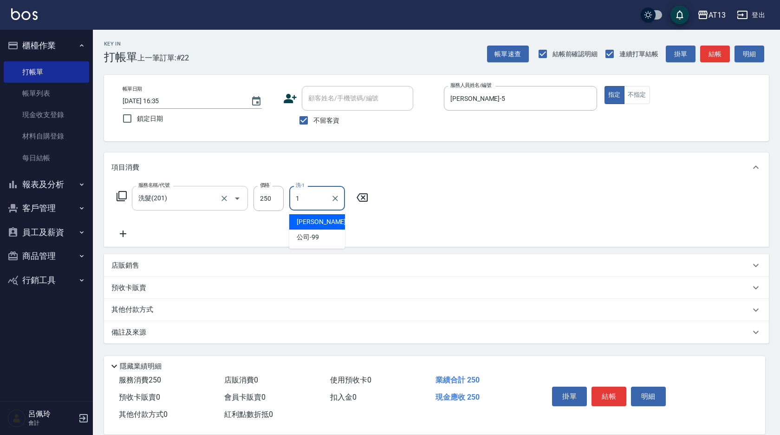
type input "[PERSON_NAME]-1"
click at [332, 202] on icon "Clear" at bounding box center [335, 198] width 9 height 9
type input "[PERSON_NAME]-11"
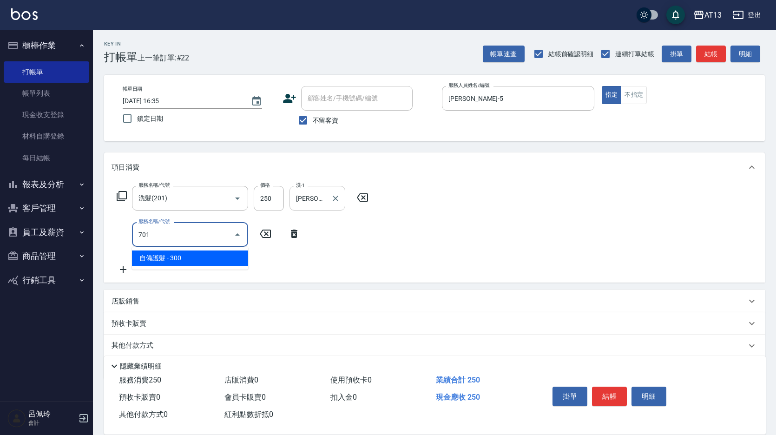
type input "自備護髮(701)"
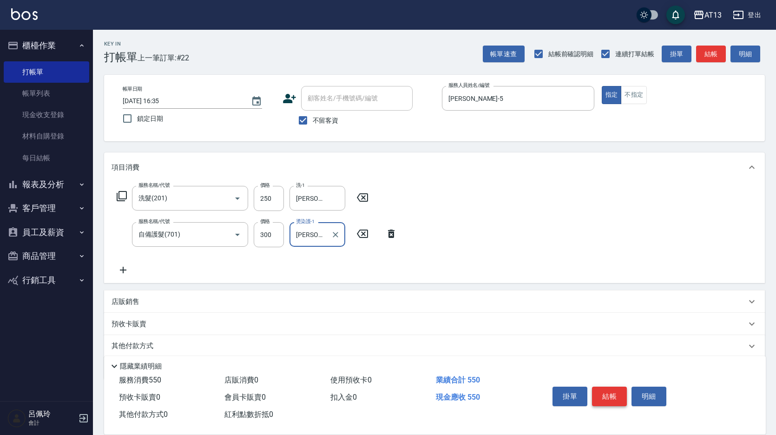
type input "[PERSON_NAME]-11"
click at [602, 392] on button "結帳" at bounding box center [609, 397] width 35 height 20
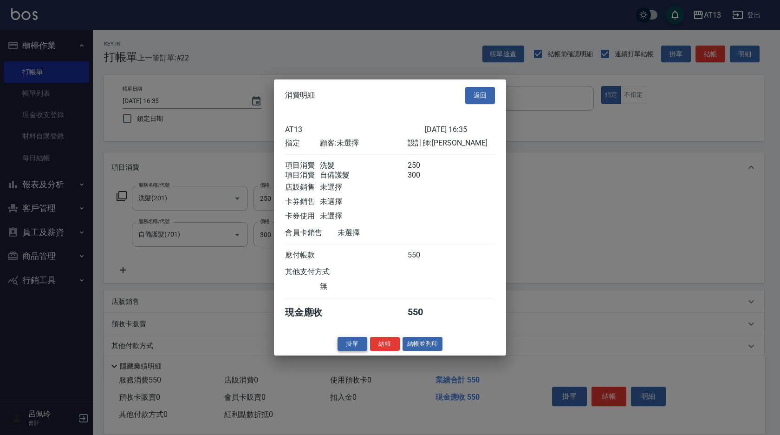
click at [367, 351] on button "掛單" at bounding box center [353, 343] width 30 height 14
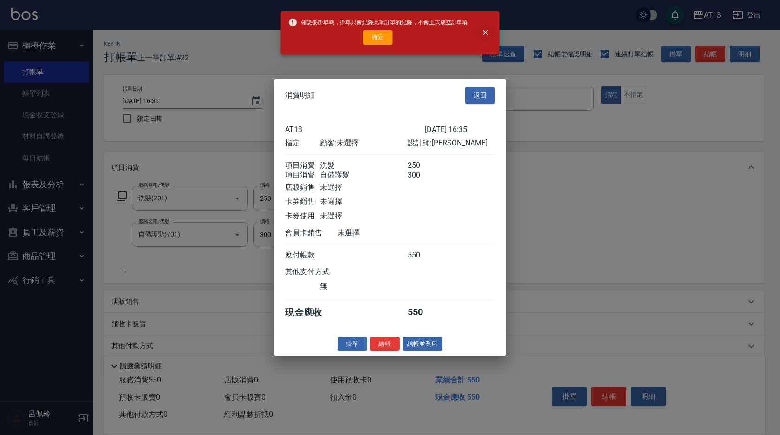
click at [482, 26] on button "close" at bounding box center [485, 32] width 20 height 20
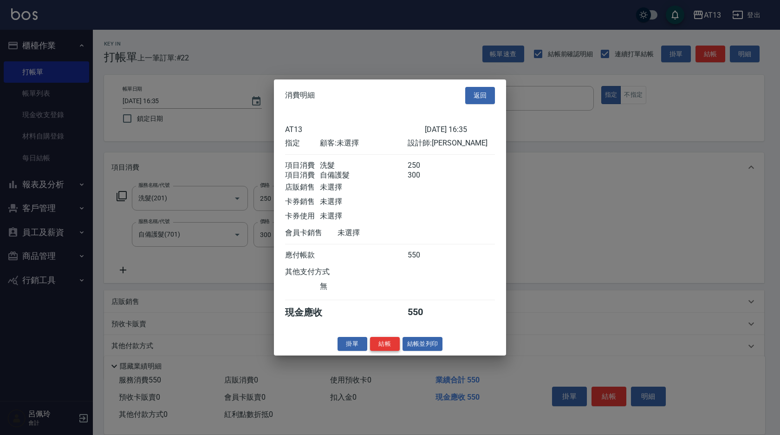
click at [380, 351] on button "結帳" at bounding box center [385, 343] width 30 height 14
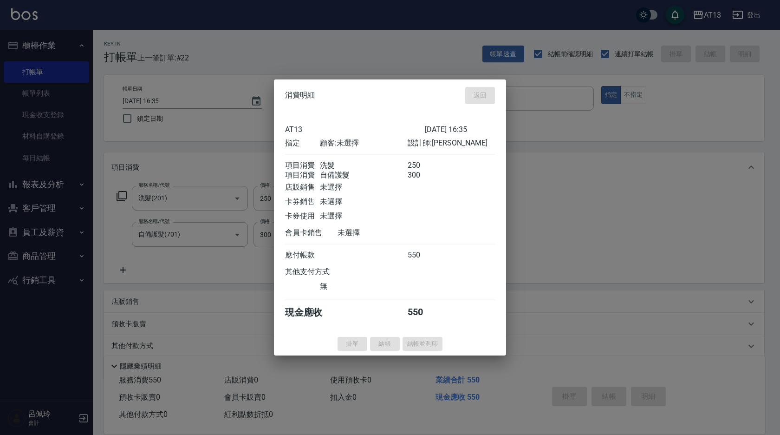
type input "[DATE] 16:36"
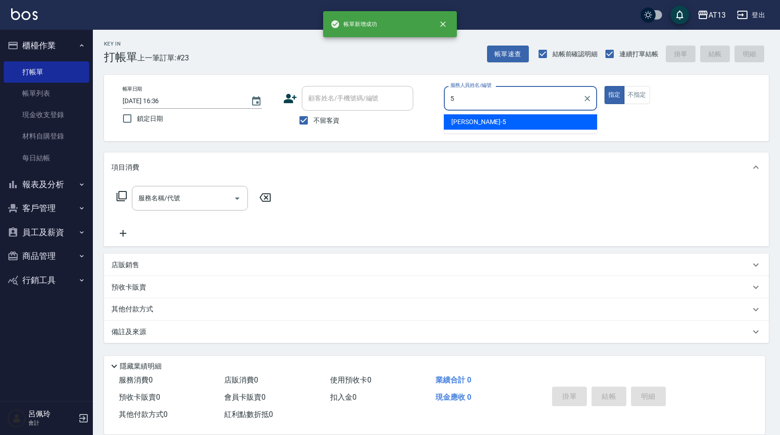
click at [465, 123] on span "[PERSON_NAME] -5" at bounding box center [479, 122] width 55 height 10
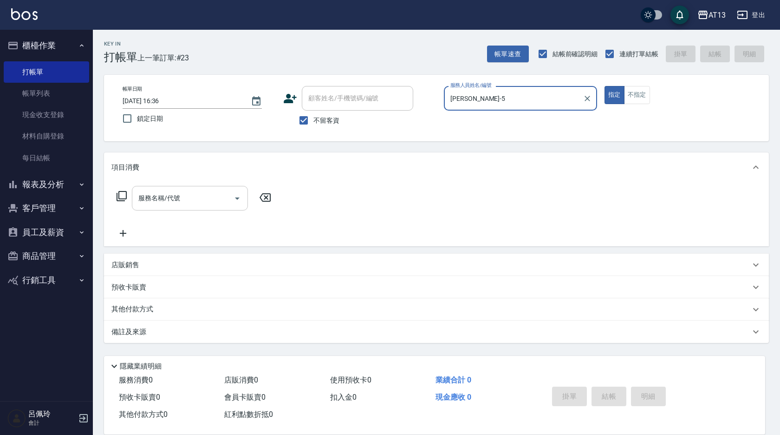
type input "[PERSON_NAME]-5"
click at [209, 197] on input "服務名稱/代號" at bounding box center [183, 198] width 94 height 16
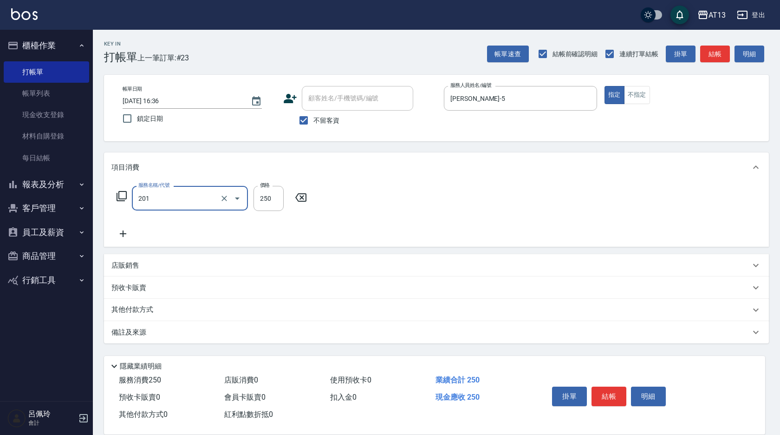
type input "洗髮(201)"
type input "[PERSON_NAME]-29"
click at [610, 393] on button "結帳" at bounding box center [609, 397] width 35 height 20
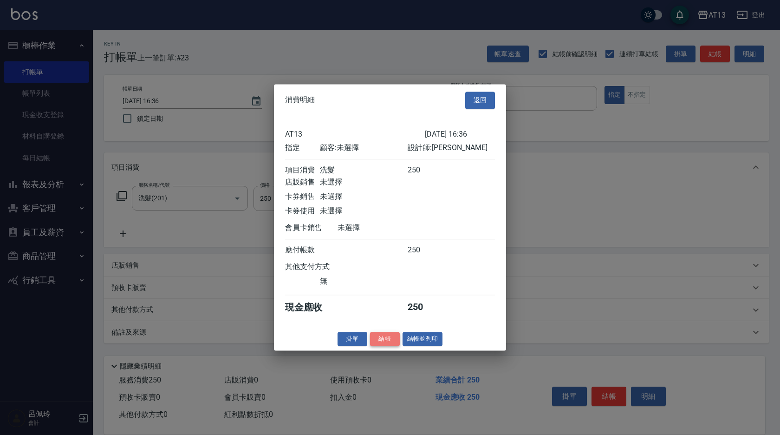
click at [383, 344] on button "結帳" at bounding box center [385, 339] width 30 height 14
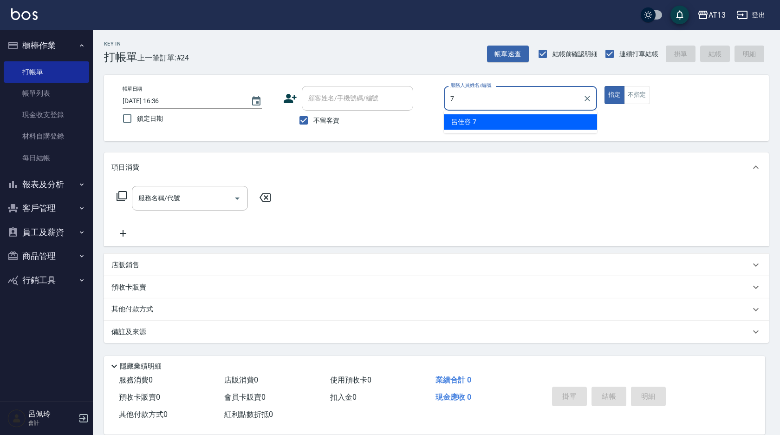
click at [449, 118] on div "呂佳容 -7" at bounding box center [520, 121] width 153 height 15
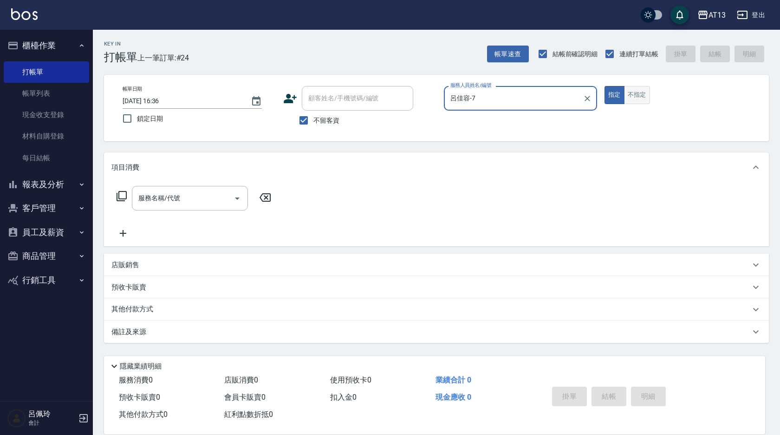
type input "呂佳容-7"
click at [636, 89] on button "不指定" at bounding box center [637, 95] width 26 height 18
click at [164, 199] on div "服務名稱/代號 服務名稱/代號" at bounding box center [190, 198] width 116 height 25
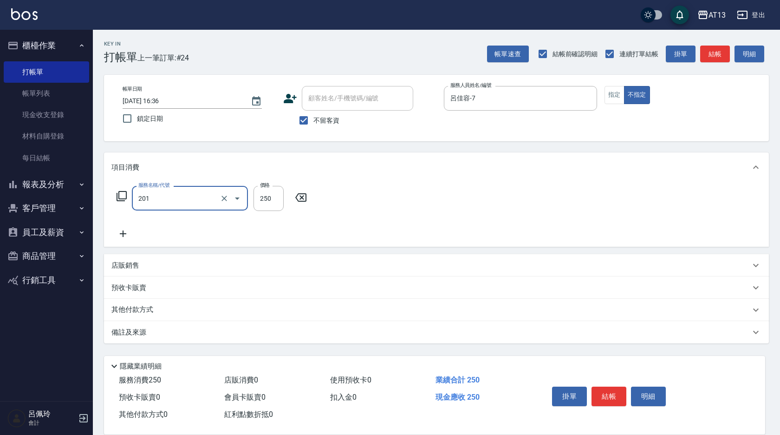
type input "洗髮(201)"
type input "[PERSON_NAME]-29"
click at [611, 394] on button "結帳" at bounding box center [609, 397] width 35 height 20
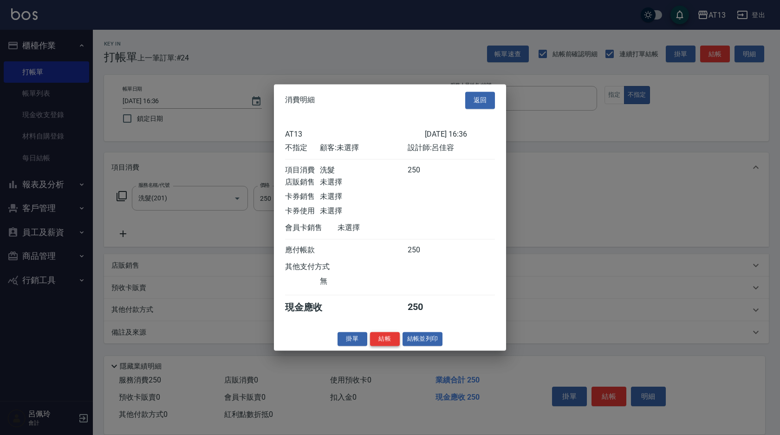
click at [386, 346] on button "結帳" at bounding box center [385, 339] width 30 height 14
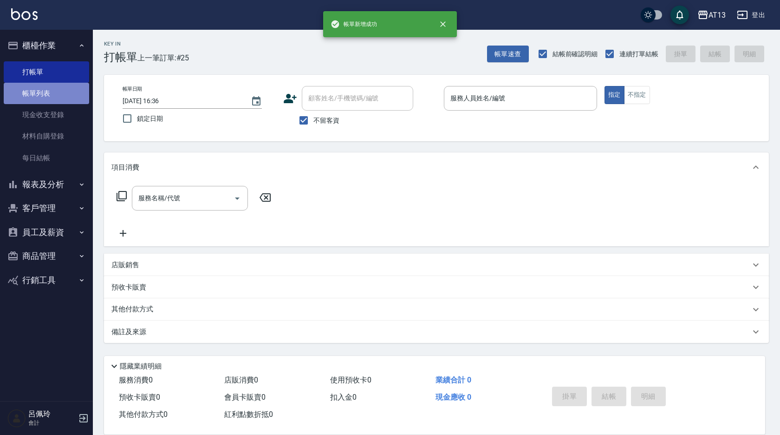
click at [38, 98] on link "帳單列表" at bounding box center [46, 93] width 85 height 21
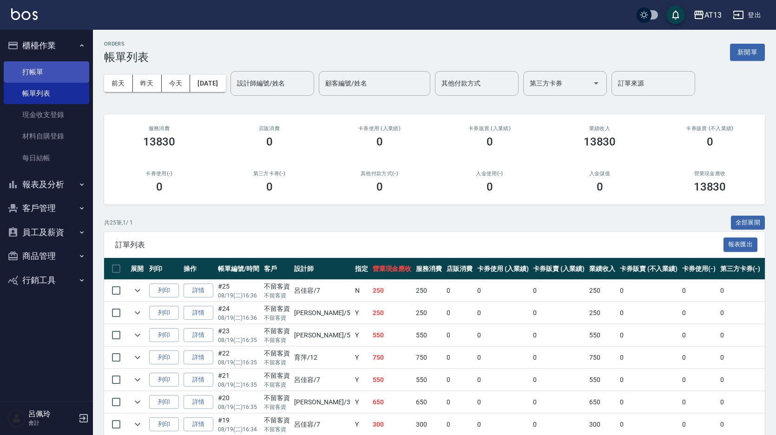
click at [36, 73] on link "打帳單" at bounding box center [46, 71] width 85 height 21
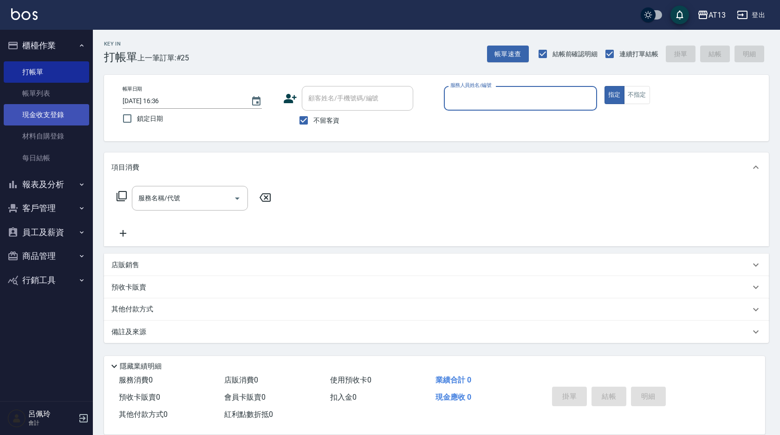
click at [54, 92] on link "帳單列表" at bounding box center [46, 93] width 85 height 21
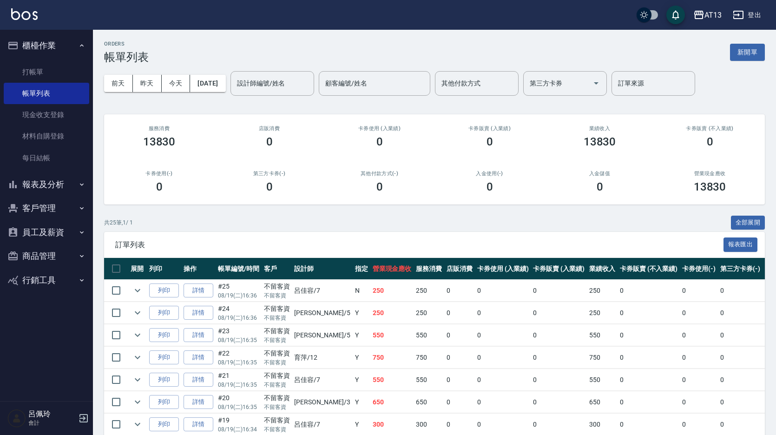
scroll to position [46, 0]
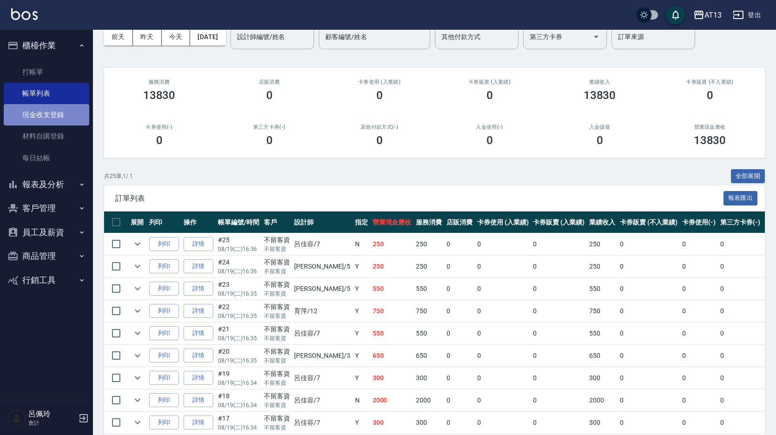
click at [59, 111] on link "現金收支登錄" at bounding box center [46, 114] width 85 height 21
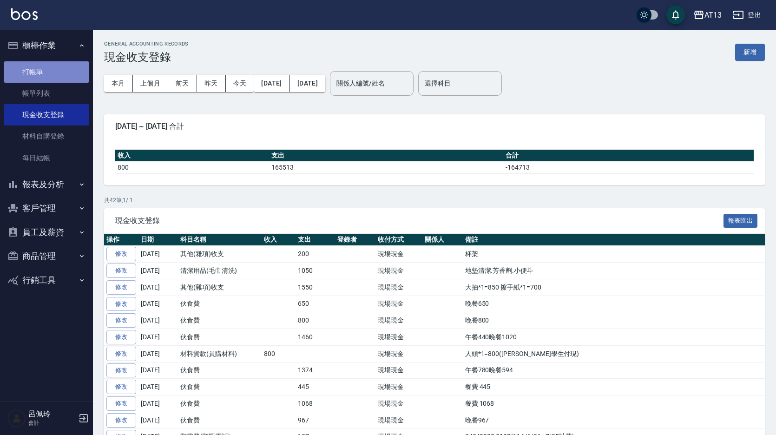
click at [26, 72] on link "打帳單" at bounding box center [46, 71] width 85 height 21
click at [22, 78] on link "打帳單" at bounding box center [46, 71] width 85 height 21
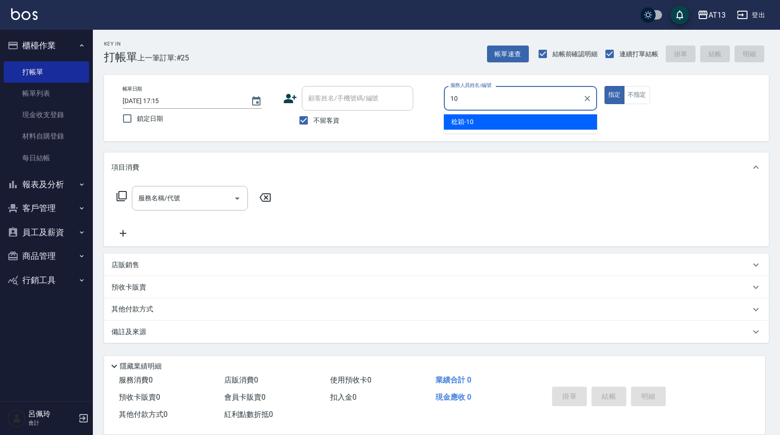
click at [473, 128] on div "[PERSON_NAME] -10" at bounding box center [520, 121] width 153 height 15
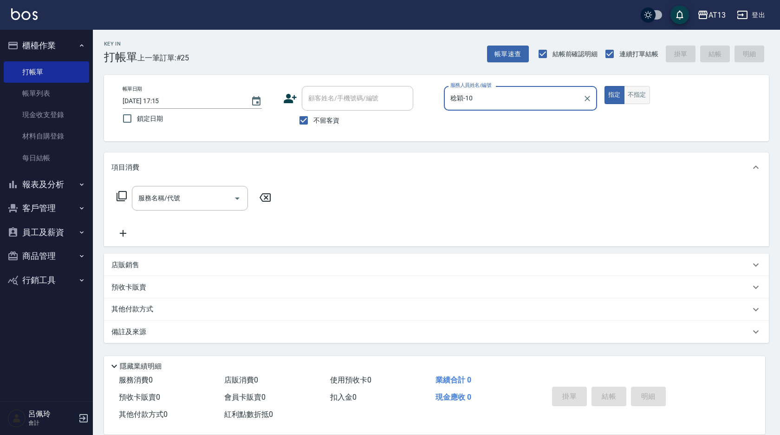
type input "稔穎-10"
click at [630, 95] on button "不指定" at bounding box center [637, 95] width 26 height 18
click at [207, 195] on input "服務名稱/代號" at bounding box center [183, 198] width 94 height 16
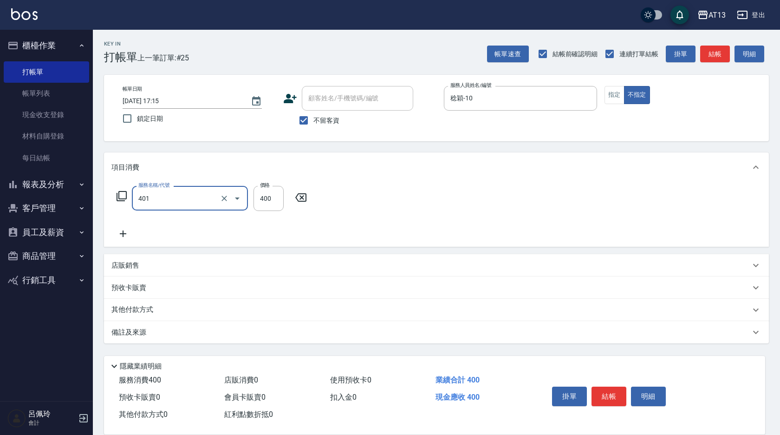
type input "剪髮(401)"
type input "200"
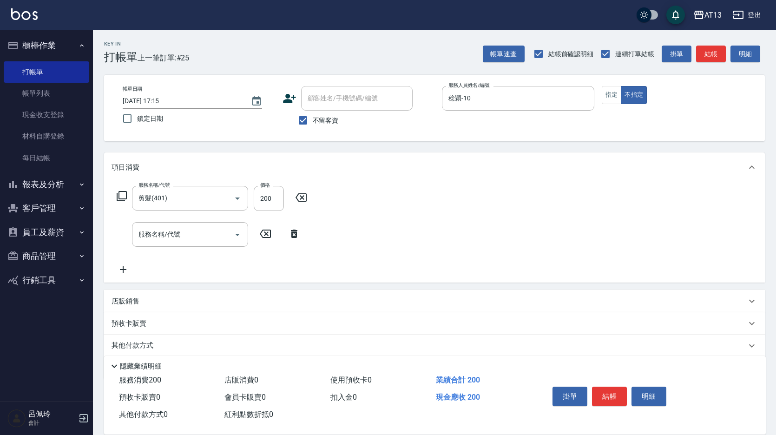
drag, startPoint x: 577, startPoint y: 195, endPoint x: 635, endPoint y: 395, distance: 208.2
click at [577, 196] on div "服務名稱/代號 剪髮(401) 服務名稱/代號 價格 200 價格 服務名稱/代號 服務名稱/代號" at bounding box center [434, 232] width 661 height 100
click at [616, 398] on button "結帳" at bounding box center [609, 397] width 35 height 20
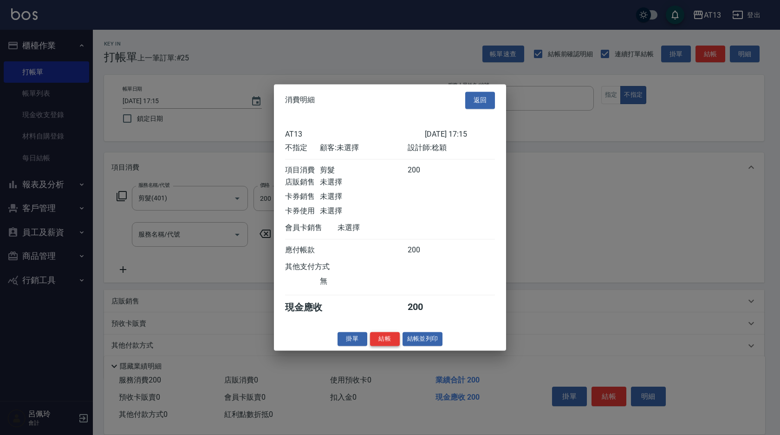
click at [397, 346] on button "結帳" at bounding box center [385, 339] width 30 height 14
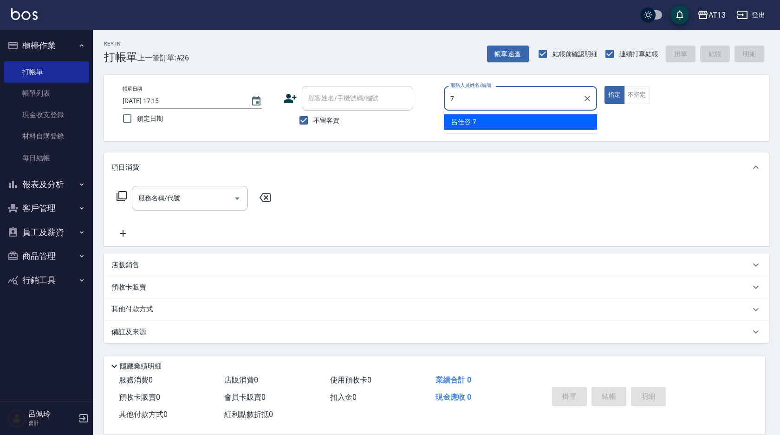
click at [457, 119] on span "呂佳容 -7" at bounding box center [464, 122] width 25 height 10
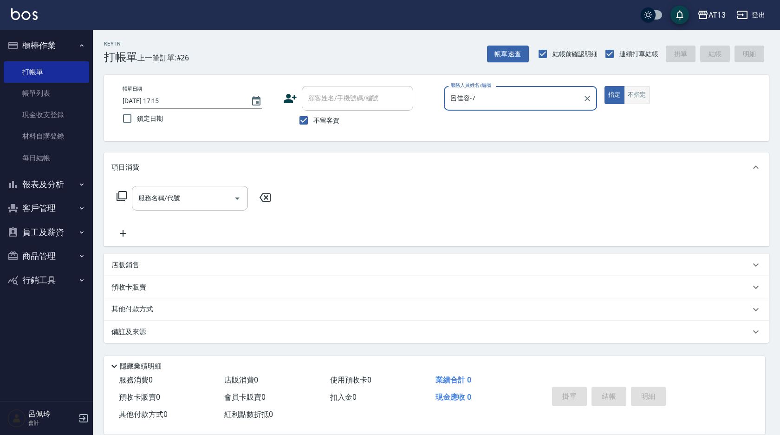
type input "呂佳容-7"
click at [645, 87] on button "不指定" at bounding box center [637, 95] width 26 height 18
click at [194, 192] on input "服務名稱/代號" at bounding box center [183, 198] width 94 height 16
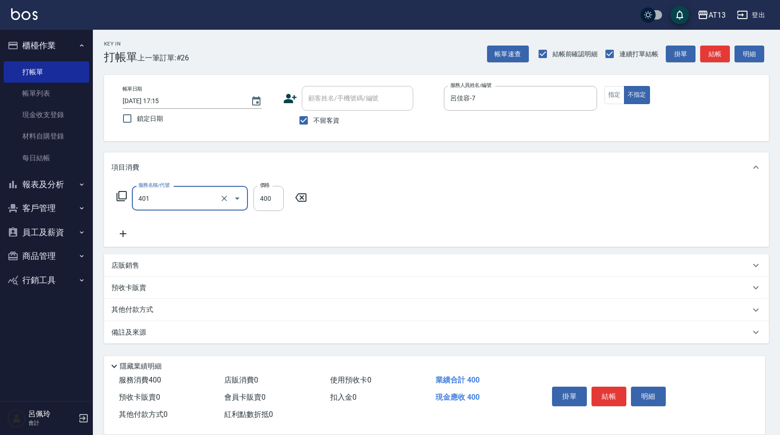
type input "剪髮(401)"
type input "200"
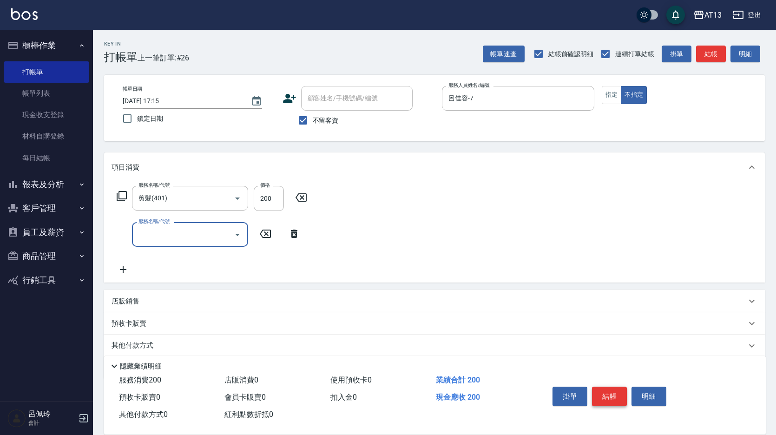
click at [602, 388] on button "結帳" at bounding box center [609, 397] width 35 height 20
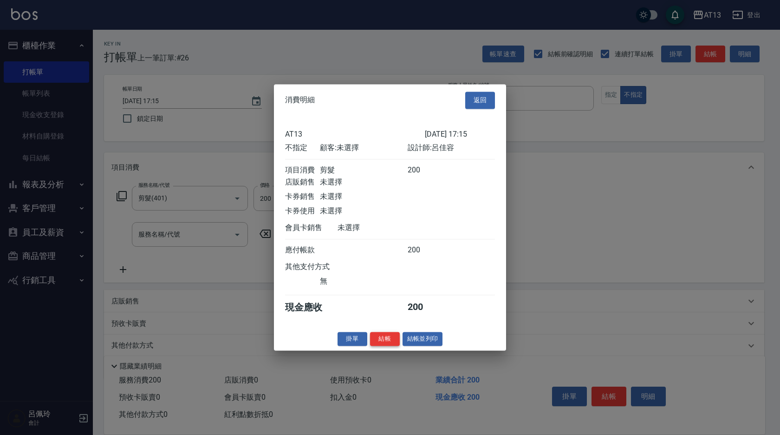
click at [394, 340] on button "結帳" at bounding box center [385, 339] width 30 height 14
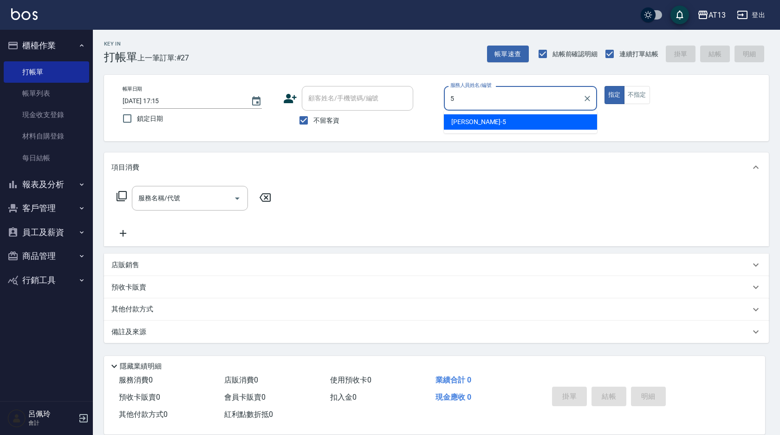
click at [476, 119] on span "[PERSON_NAME] -5" at bounding box center [479, 122] width 55 height 10
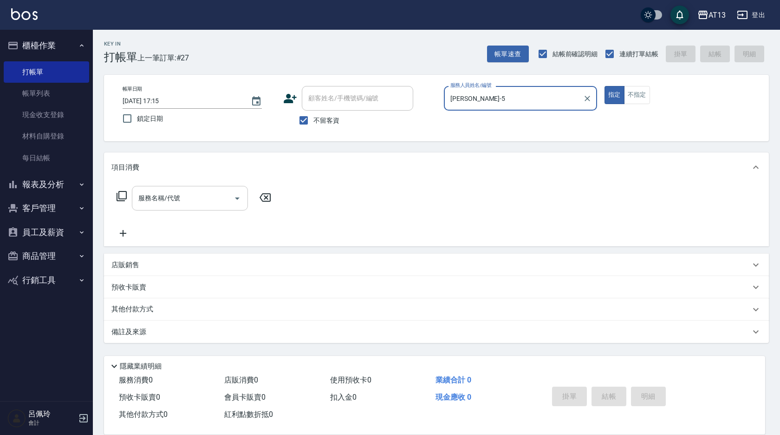
click at [211, 189] on div "服務名稱/代號" at bounding box center [190, 198] width 116 height 25
type input "[PERSON_NAME]-5"
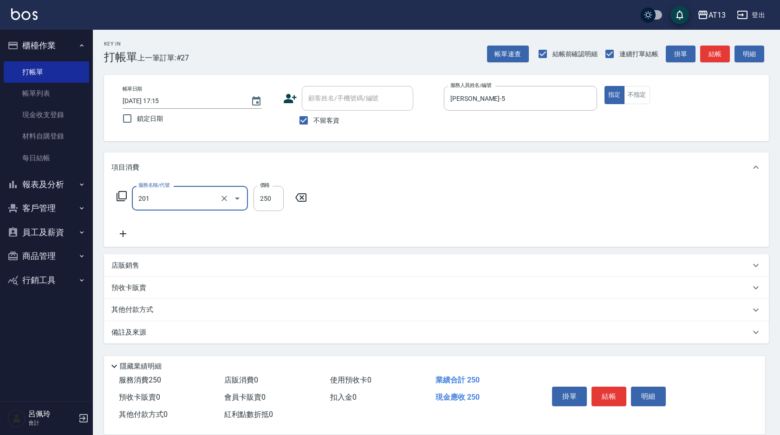
type input "洗髮(201)"
type input "[PERSON_NAME]-5"
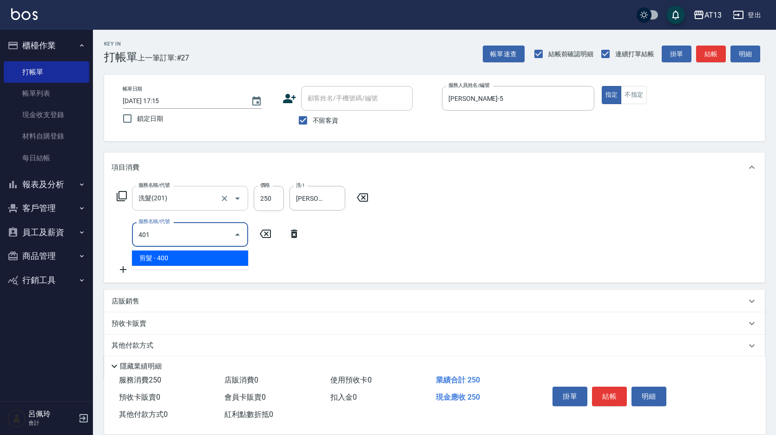
type input "剪髮(401)"
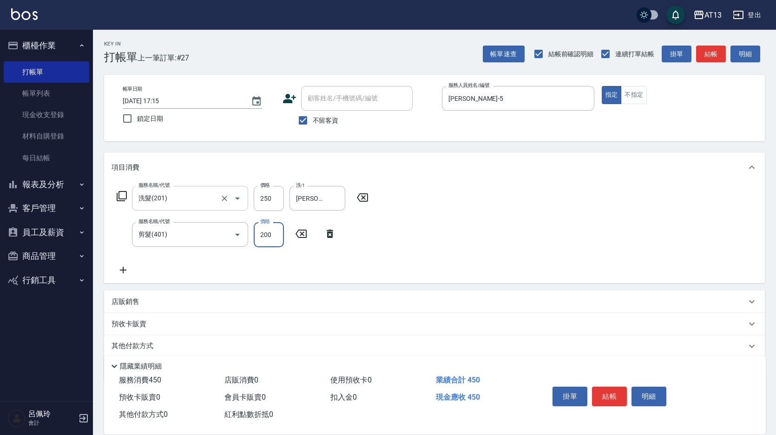
type input "200"
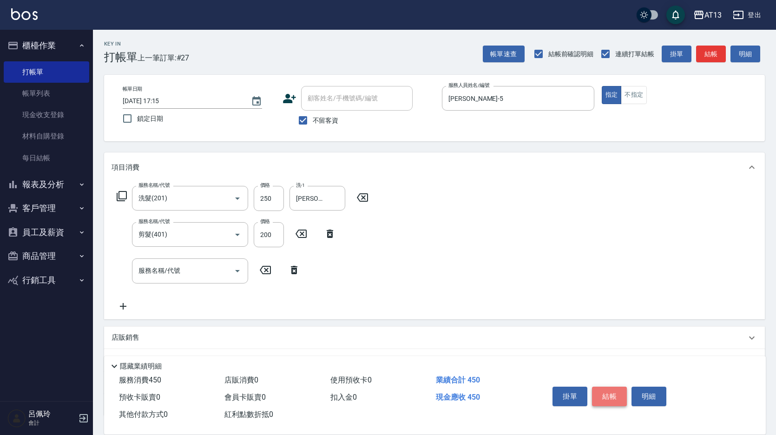
click at [617, 394] on button "結帳" at bounding box center [609, 397] width 35 height 20
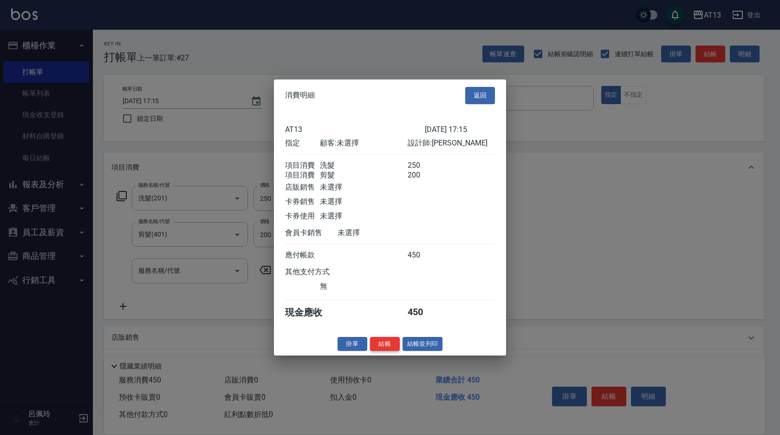
click at [390, 350] on button "結帳" at bounding box center [385, 343] width 30 height 14
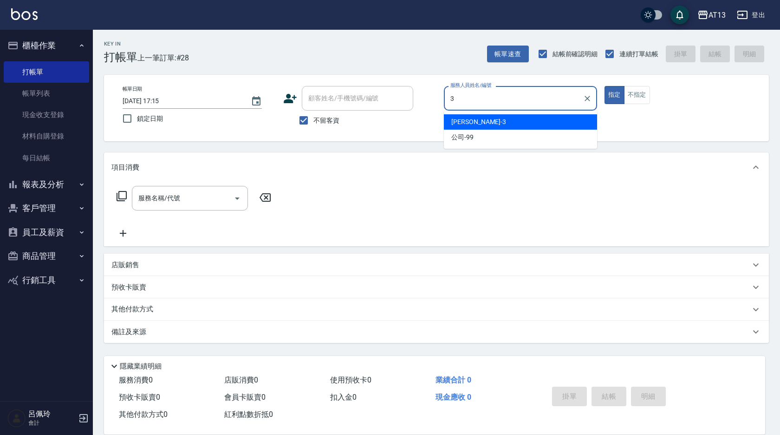
click at [480, 124] on div "[PERSON_NAME] -3" at bounding box center [520, 121] width 153 height 15
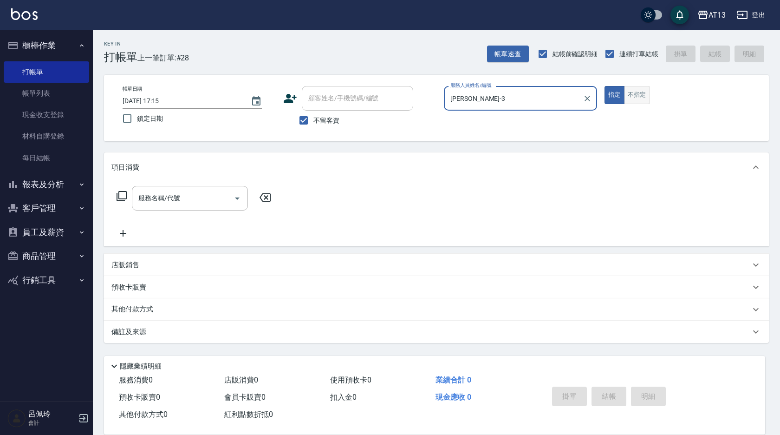
type input "[PERSON_NAME]-3"
click at [641, 95] on button "不指定" at bounding box center [637, 95] width 26 height 18
click at [202, 190] on input "服務名稱/代號" at bounding box center [183, 198] width 94 height 16
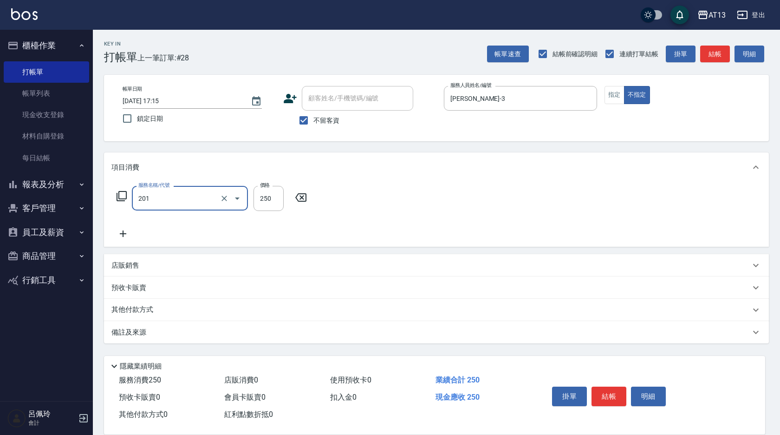
type input "洗髮(201)"
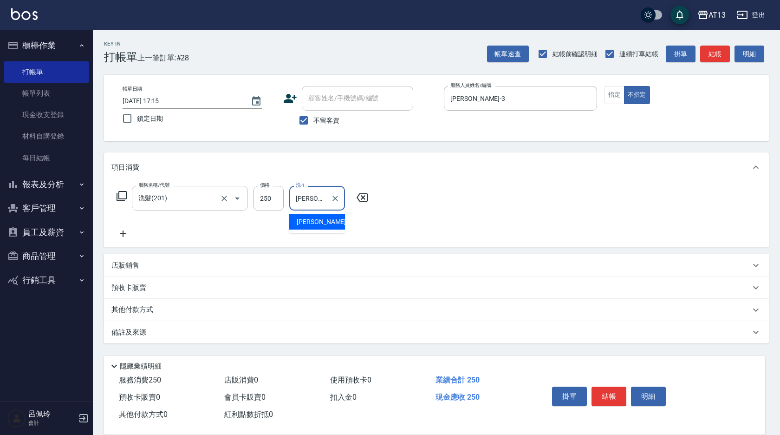
type input "[PERSON_NAME]-29"
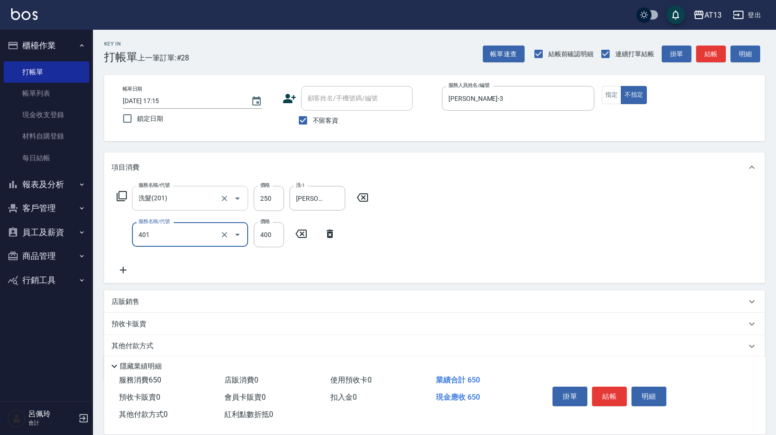
type input "剪髮(401)"
type input "150"
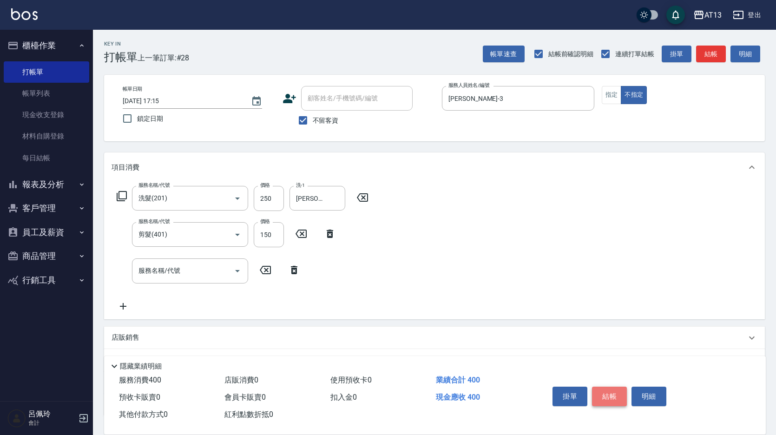
click at [606, 396] on button "結帳" at bounding box center [609, 397] width 35 height 20
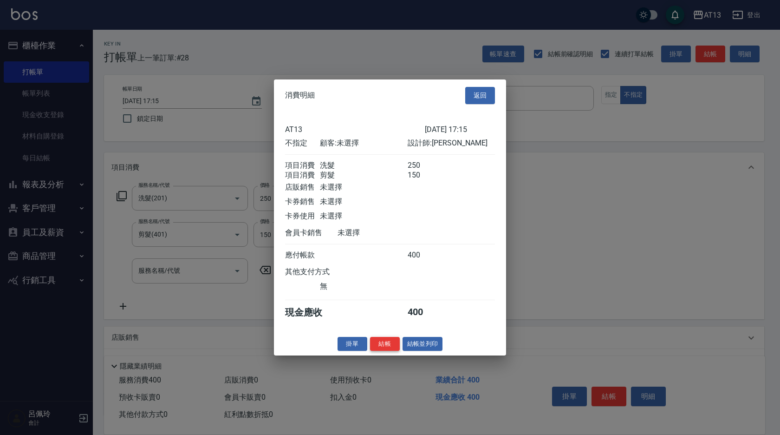
click at [382, 349] on button "結帳" at bounding box center [385, 343] width 30 height 14
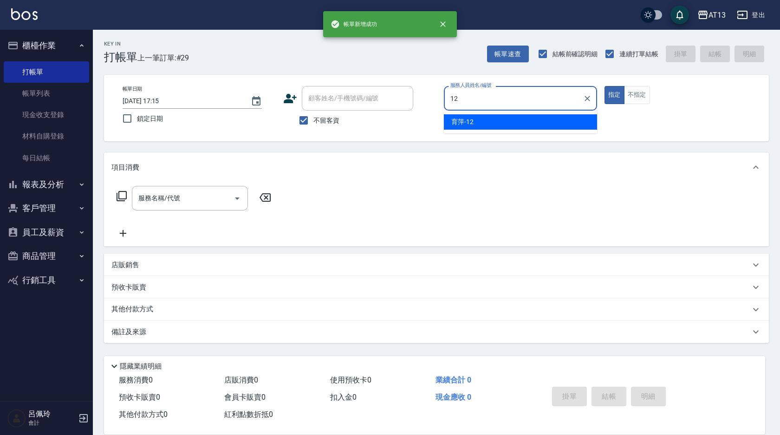
click at [475, 122] on div "育萍 -12" at bounding box center [520, 121] width 153 height 15
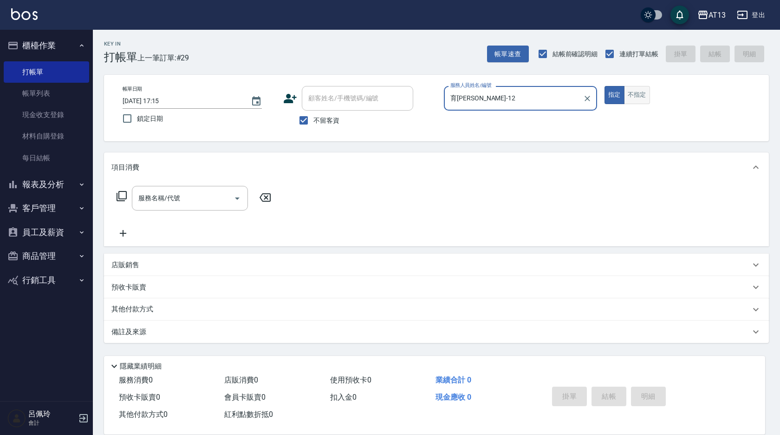
type input "育[PERSON_NAME]-12"
click at [643, 97] on button "不指定" at bounding box center [637, 95] width 26 height 18
click at [185, 202] on input "服務名稱/代號" at bounding box center [183, 198] width 94 height 16
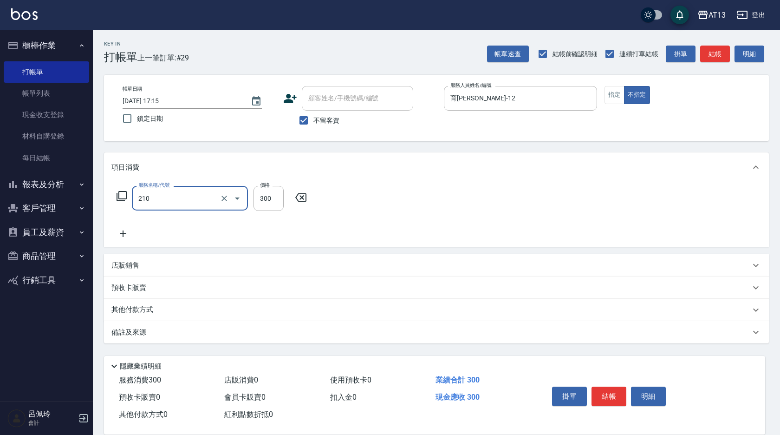
type input "歐娜洗髮精(210)"
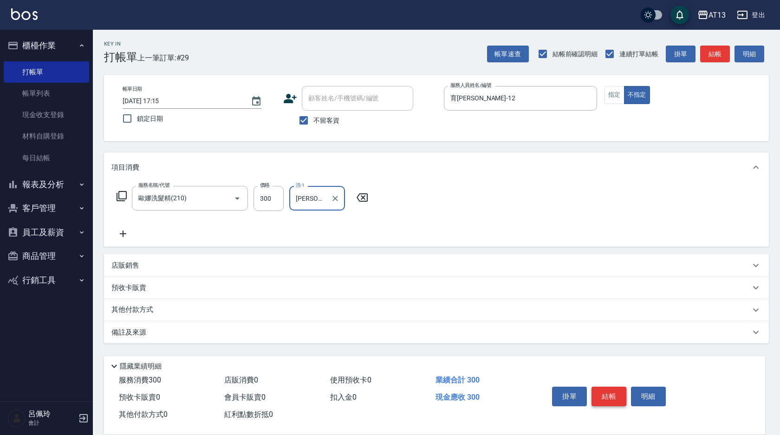
type input "[PERSON_NAME]-31"
click at [600, 390] on button "結帳" at bounding box center [609, 397] width 35 height 20
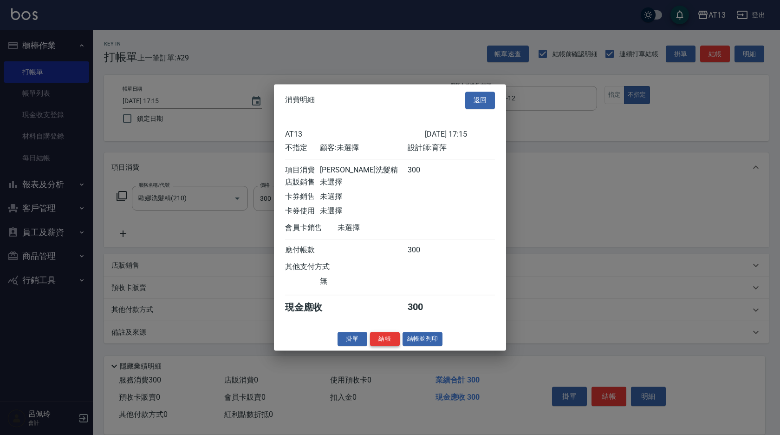
click at [392, 346] on button "結帳" at bounding box center [385, 339] width 30 height 14
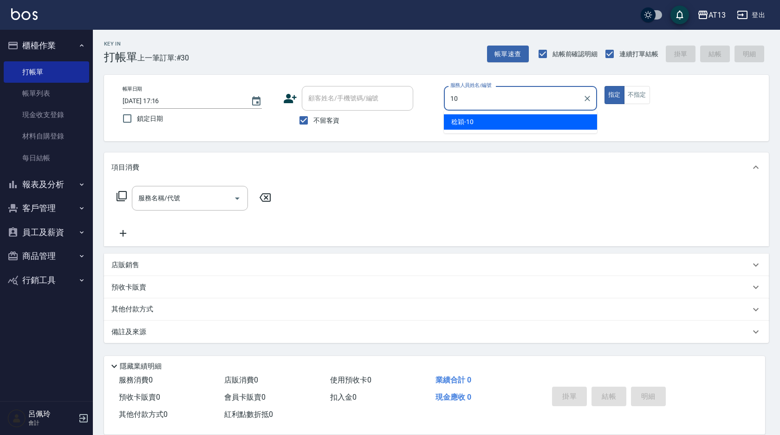
click at [515, 125] on div "[PERSON_NAME] -10" at bounding box center [520, 121] width 153 height 15
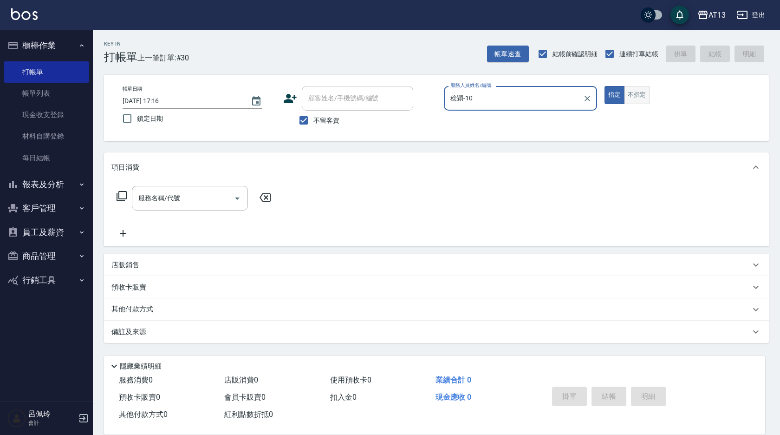
click at [634, 98] on button "不指定" at bounding box center [637, 95] width 26 height 18
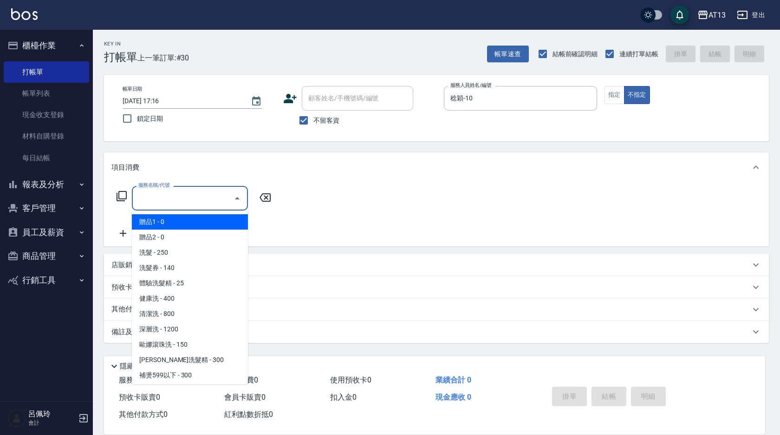
click at [141, 199] on input "服務名稱/代號" at bounding box center [183, 198] width 94 height 16
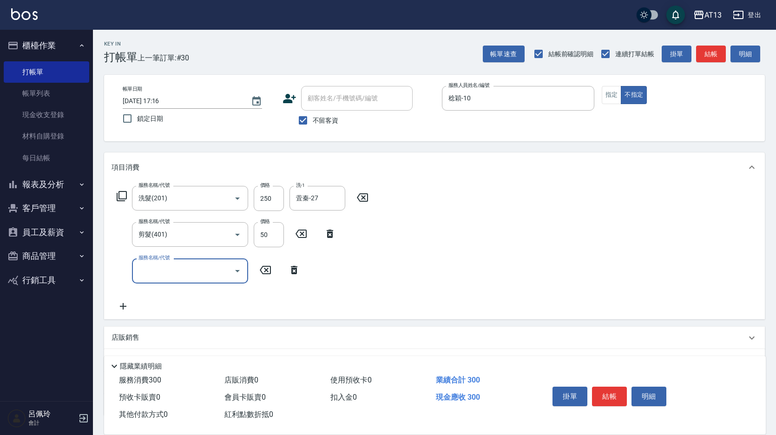
drag, startPoint x: 533, startPoint y: 271, endPoint x: 625, endPoint y: 342, distance: 116.6
click at [533, 272] on div "服務名稱/代號 洗髮(201) 服務名稱/代號 價格 250 價格 洗-1 萓秦-27 洗-1 服務名稱/代號 剪髮(401) 服務名稱/代號 價格 50 價…" at bounding box center [434, 250] width 661 height 137
click at [609, 387] on button "結帳" at bounding box center [609, 397] width 35 height 20
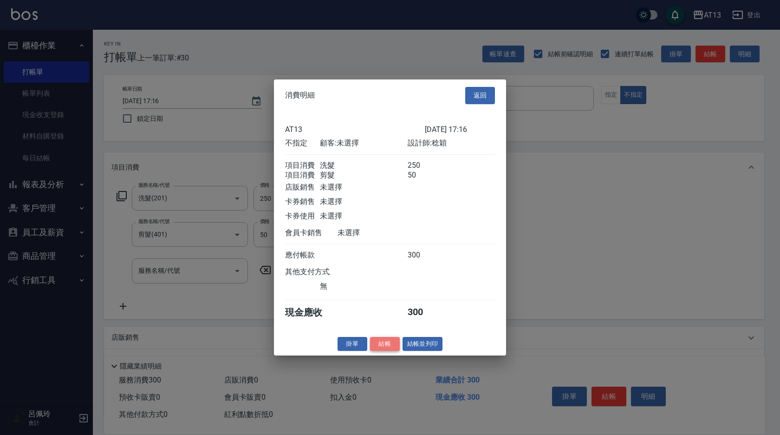
click at [385, 349] on button "結帳" at bounding box center [385, 343] width 30 height 14
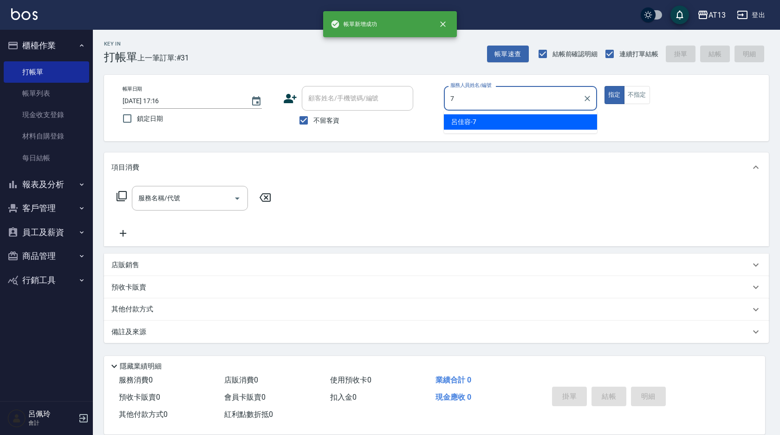
click at [476, 127] on div "呂佳容 -7" at bounding box center [520, 121] width 153 height 15
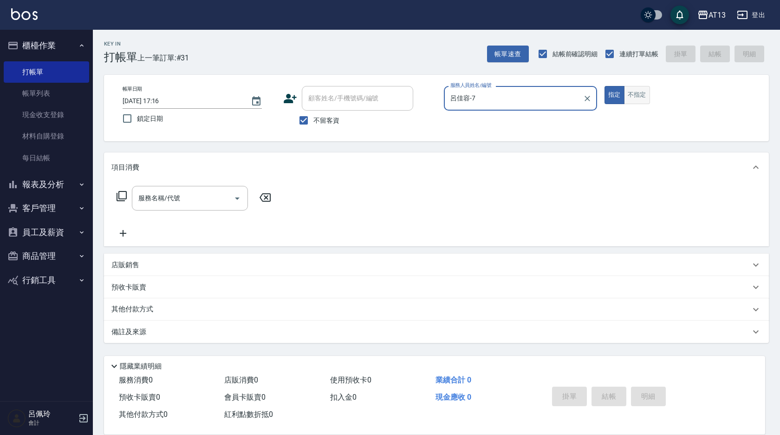
click at [646, 101] on button "不指定" at bounding box center [637, 95] width 26 height 18
click at [200, 195] on input "服務名稱/代號" at bounding box center [183, 198] width 94 height 16
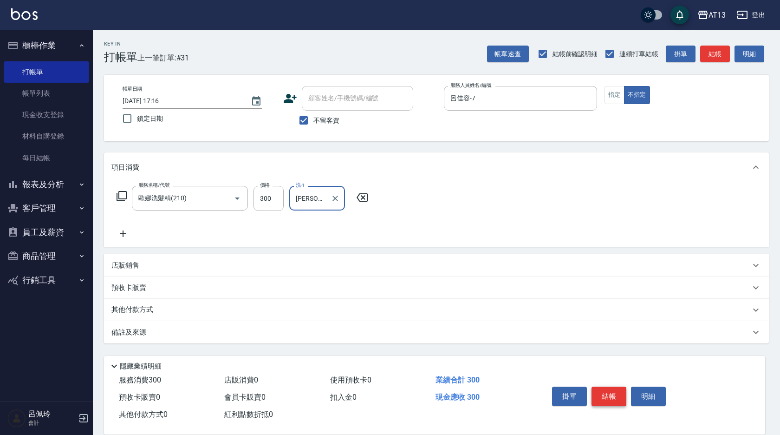
click at [610, 387] on button "結帳" at bounding box center [609, 397] width 35 height 20
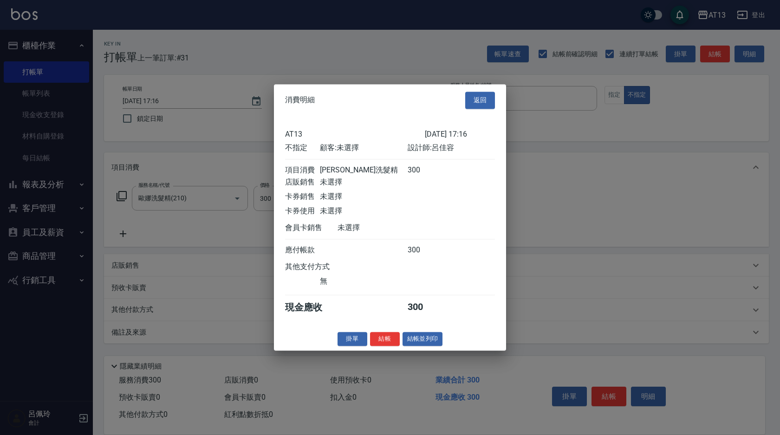
click at [382, 342] on button "結帳" at bounding box center [385, 339] width 30 height 14
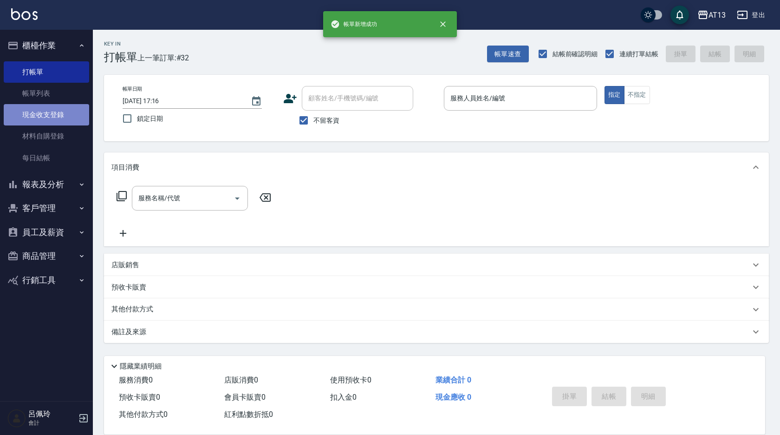
click at [58, 113] on link "現金收支登錄" at bounding box center [46, 114] width 85 height 21
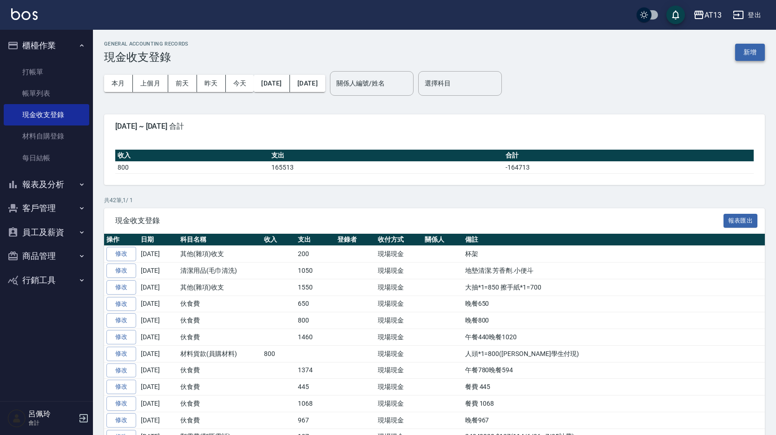
click at [743, 54] on button "新增" at bounding box center [750, 52] width 30 height 17
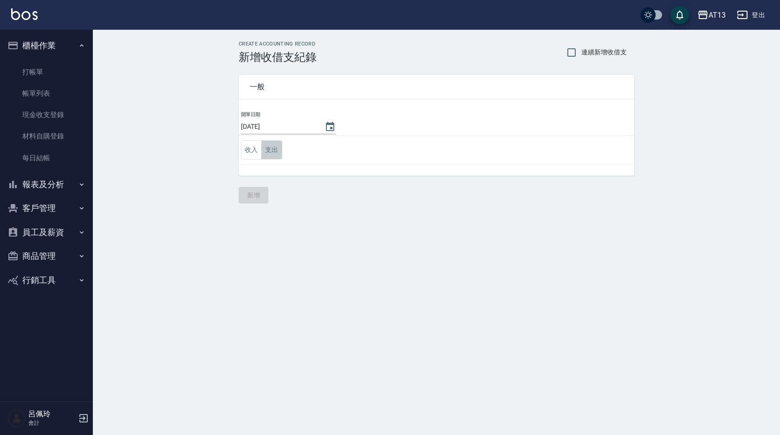
click at [272, 149] on button "支出" at bounding box center [272, 149] width 21 height 19
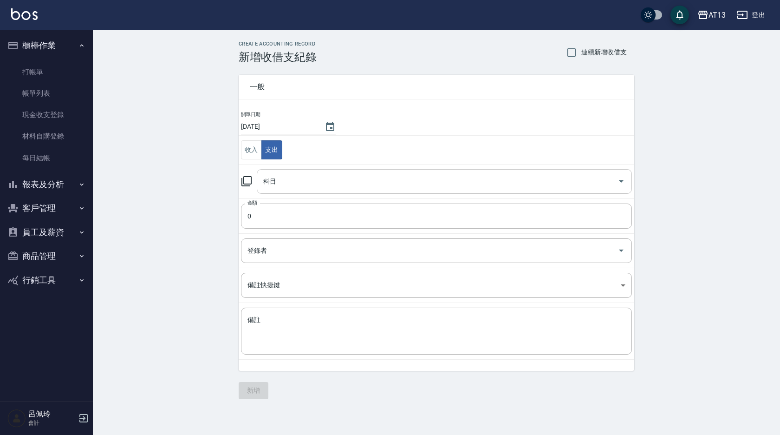
click at [623, 183] on icon "Open" at bounding box center [621, 181] width 11 height 11
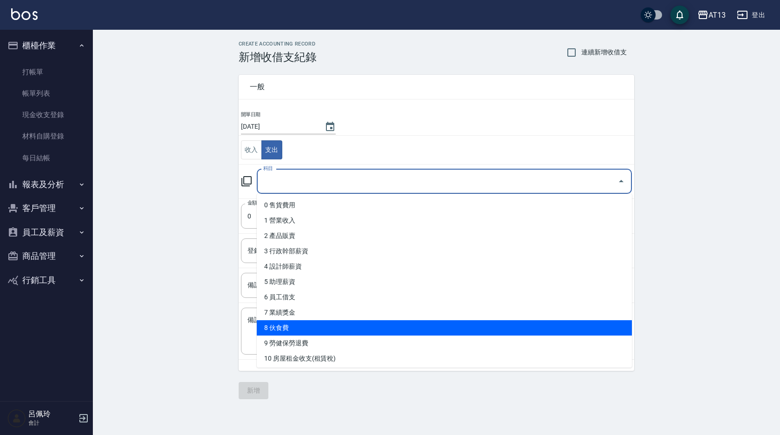
click at [366, 324] on li "8 伙食費" at bounding box center [444, 327] width 375 height 15
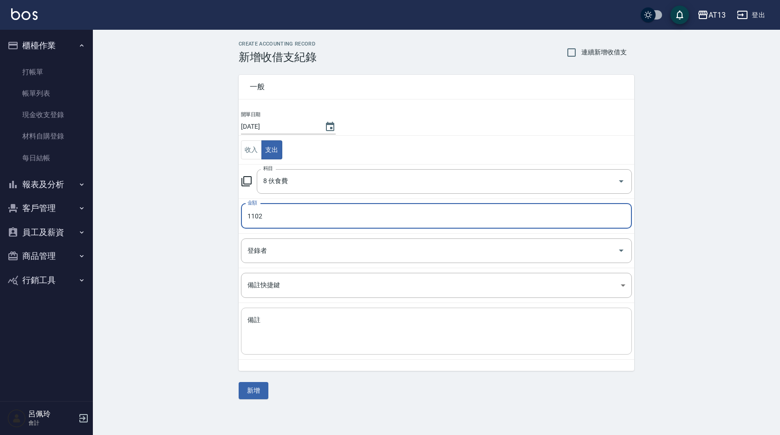
click at [364, 325] on textarea "備註" at bounding box center [437, 331] width 378 height 32
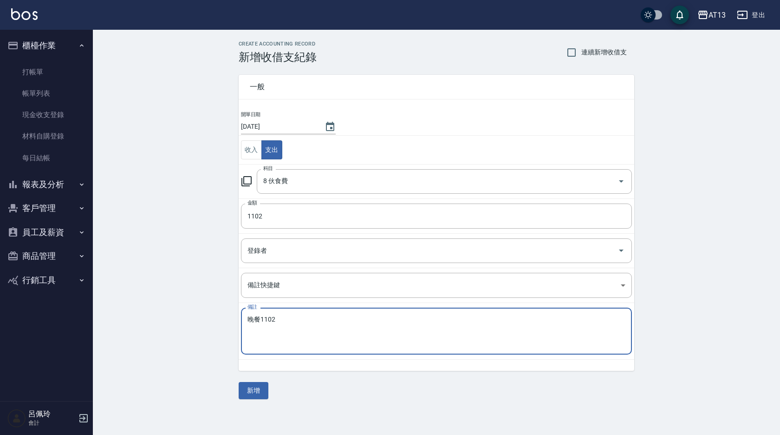
click at [364, 325] on textarea "晚餐1102" at bounding box center [437, 331] width 378 height 32
click at [265, 383] on button "新增" at bounding box center [254, 390] width 30 height 17
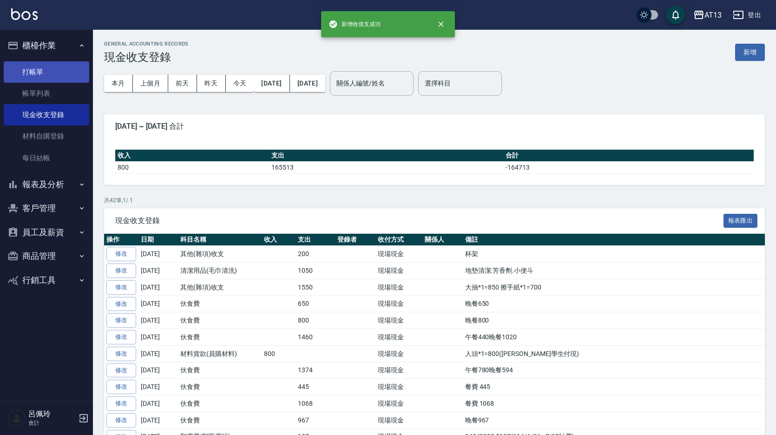
click at [36, 70] on link "打帳單" at bounding box center [46, 71] width 85 height 21
